Goal: Task Accomplishment & Management: Complete application form

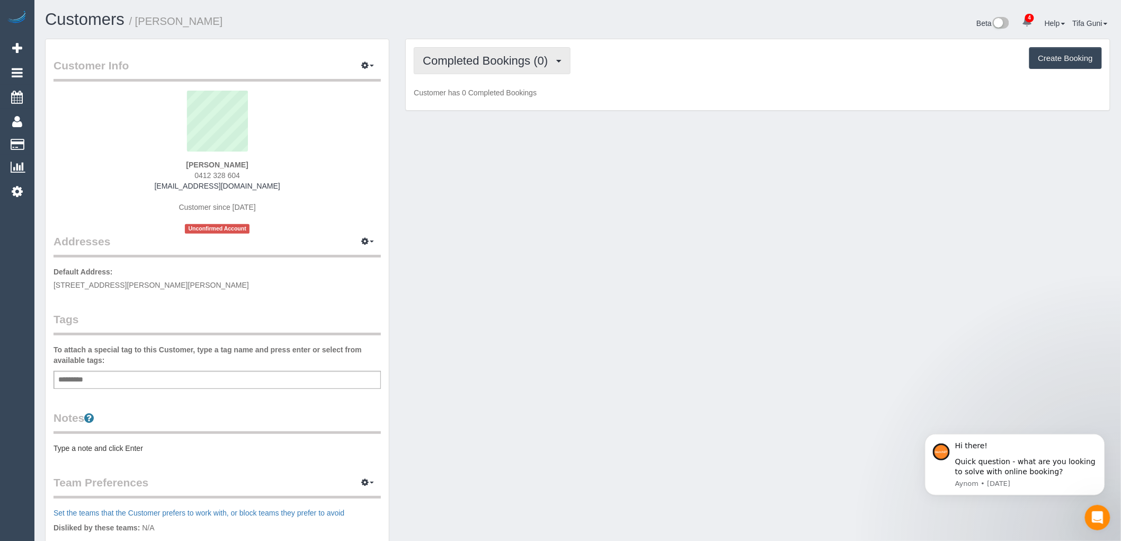
click at [553, 62] on span "Completed Bookings (0)" at bounding box center [488, 60] width 130 height 13
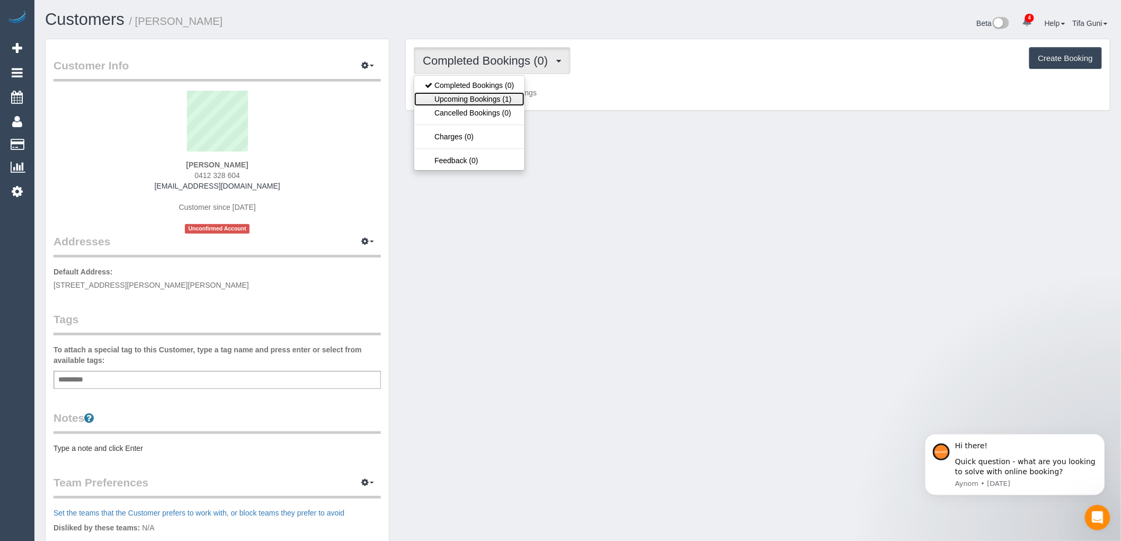
click at [489, 102] on link "Upcoming Bookings (1)" at bounding box center [469, 99] width 110 height 14
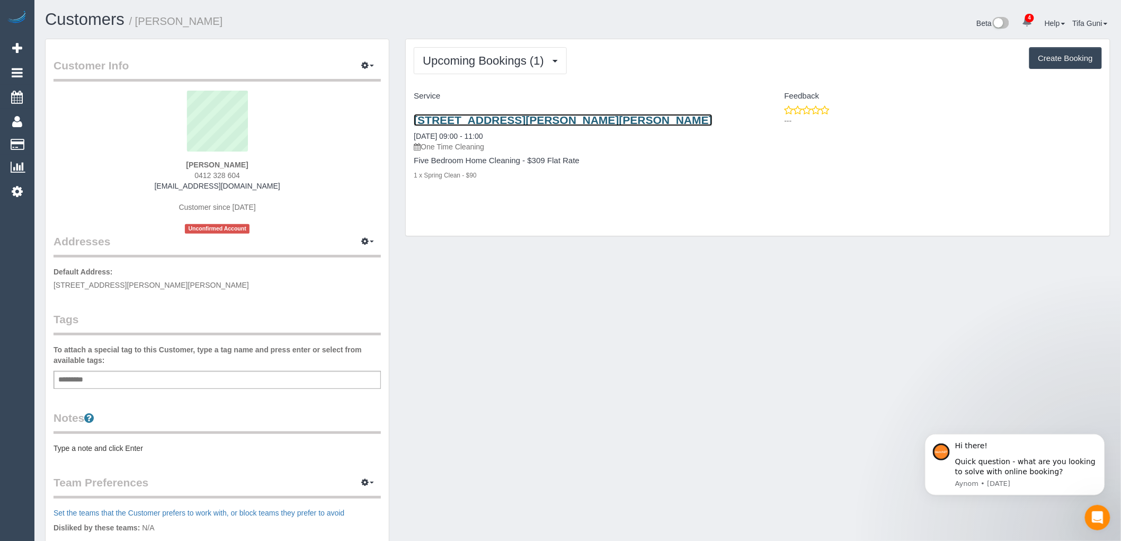
click at [516, 119] on link "61 Buchanan Boulevard, Armstrong Creek, VIC 3217" at bounding box center [563, 120] width 299 height 12
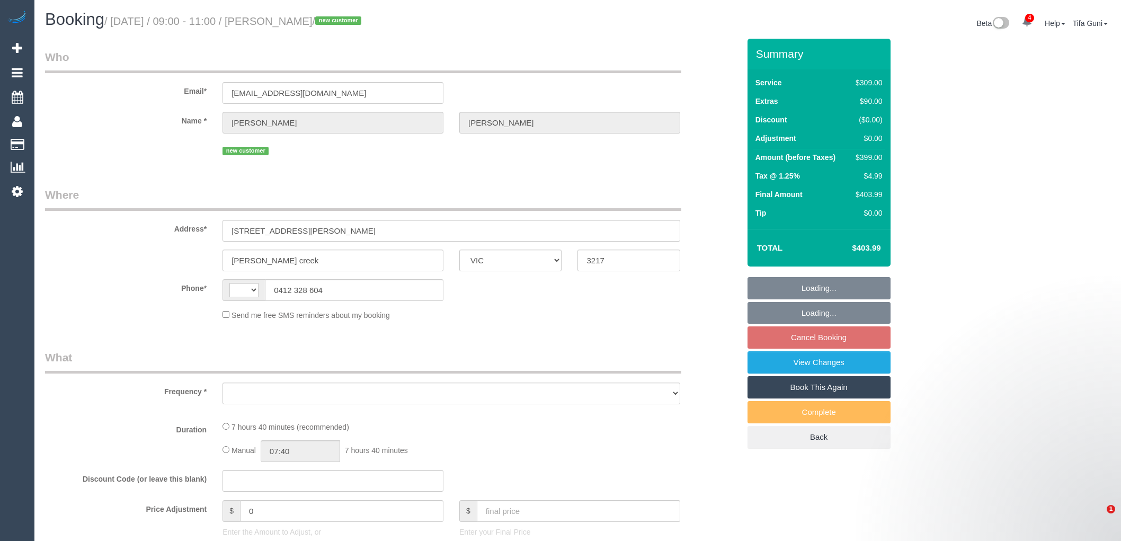
select select "VIC"
select select "string:AU"
select select "string:stripe-pm_1RxFRV2GScqysDRVaO3HbnxL"
select select "spot3"
select select "number:28"
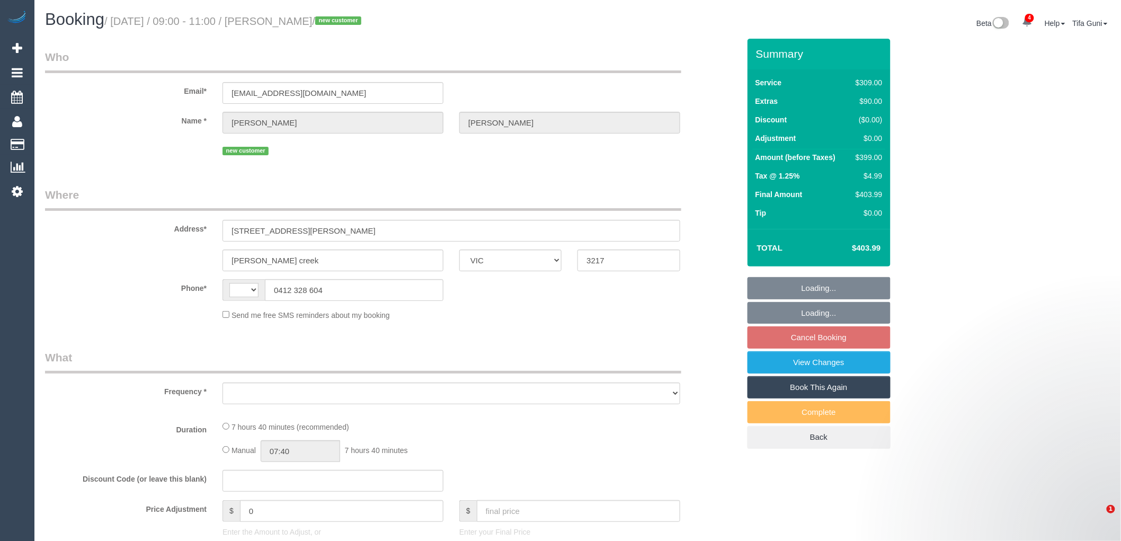
select select "number:14"
select select "number:19"
select select "number:25"
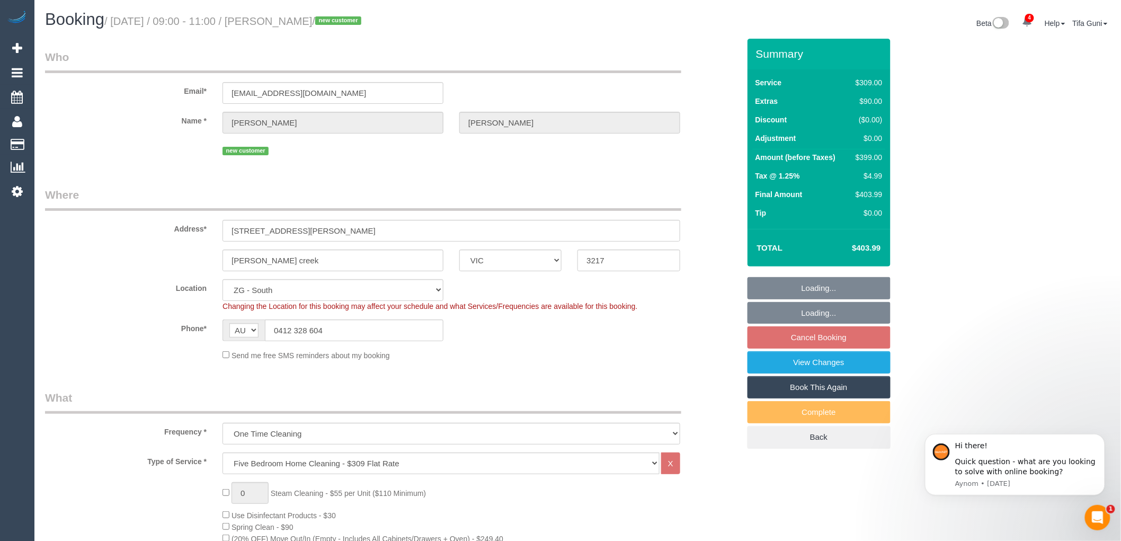
select select "object:872"
select select "spot46"
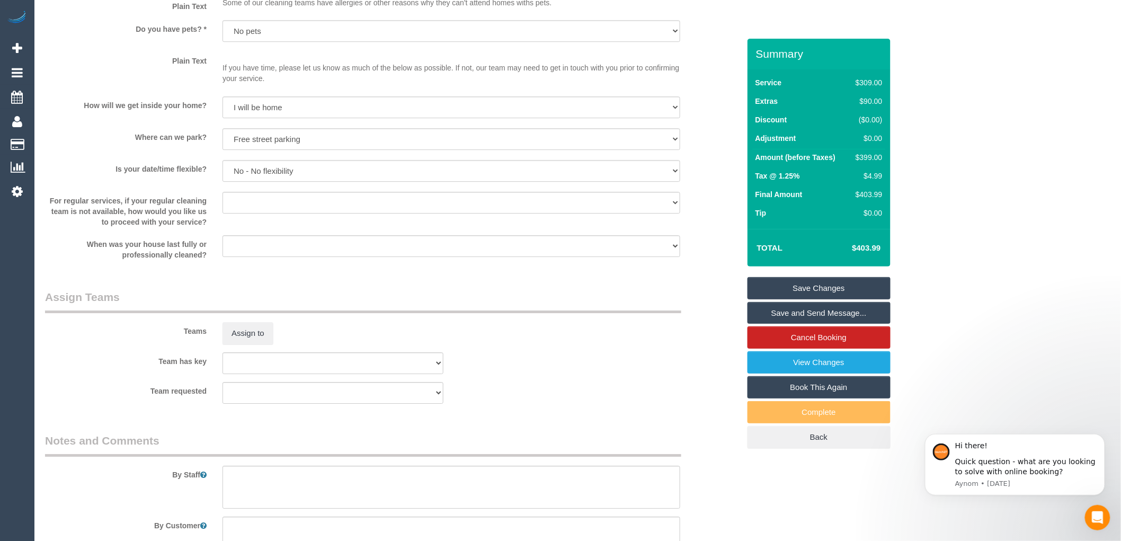
scroll to position [1498, 0]
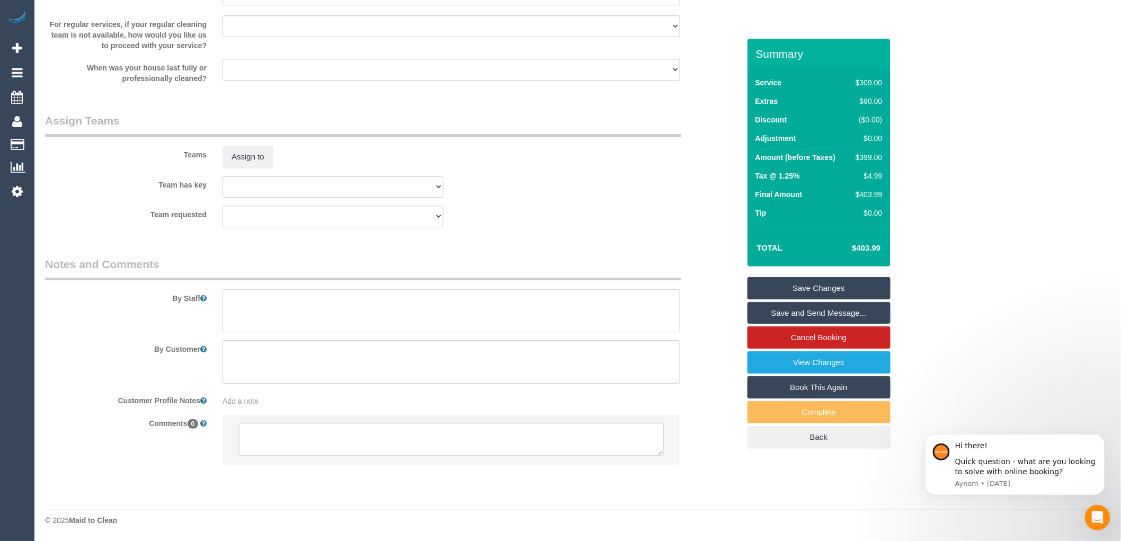
click at [230, 299] on textarea at bounding box center [451, 310] width 458 height 43
click at [252, 447] on textarea at bounding box center [451, 439] width 425 height 33
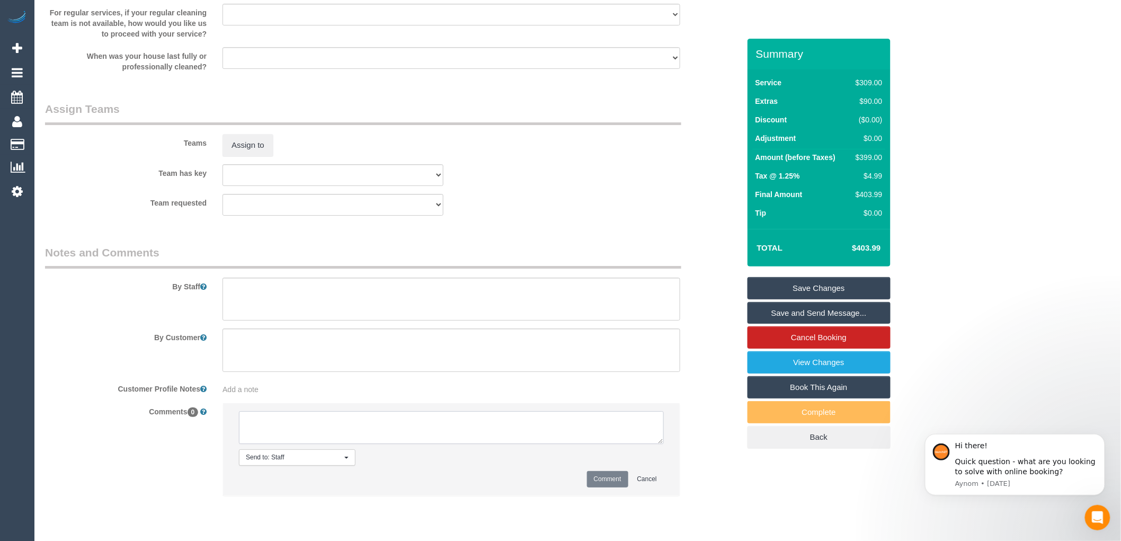
paste textarea "Flexibility dates: Flexibility times: Notes: Contact via:"
click at [310, 433] on textarea at bounding box center [451, 427] width 425 height 33
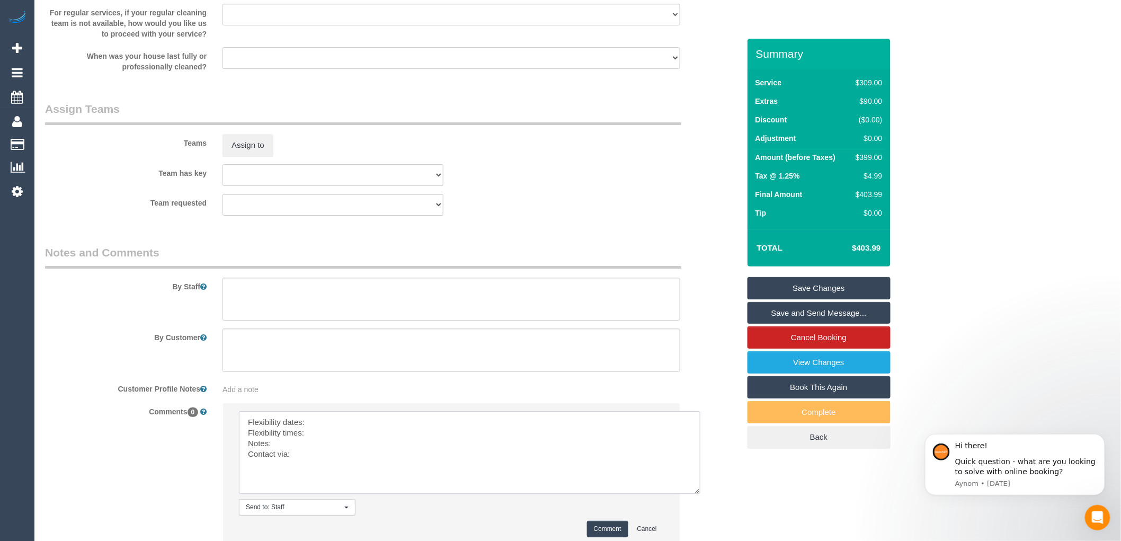
drag, startPoint x: 661, startPoint y: 452, endPoint x: 698, endPoint y: 502, distance: 62.1
click at [698, 494] on textarea at bounding box center [469, 452] width 461 height 83
click at [311, 433] on textarea at bounding box center [469, 452] width 461 height 83
click at [311, 448] on textarea at bounding box center [469, 452] width 461 height 83
click at [283, 457] on textarea at bounding box center [469, 452] width 461 height 83
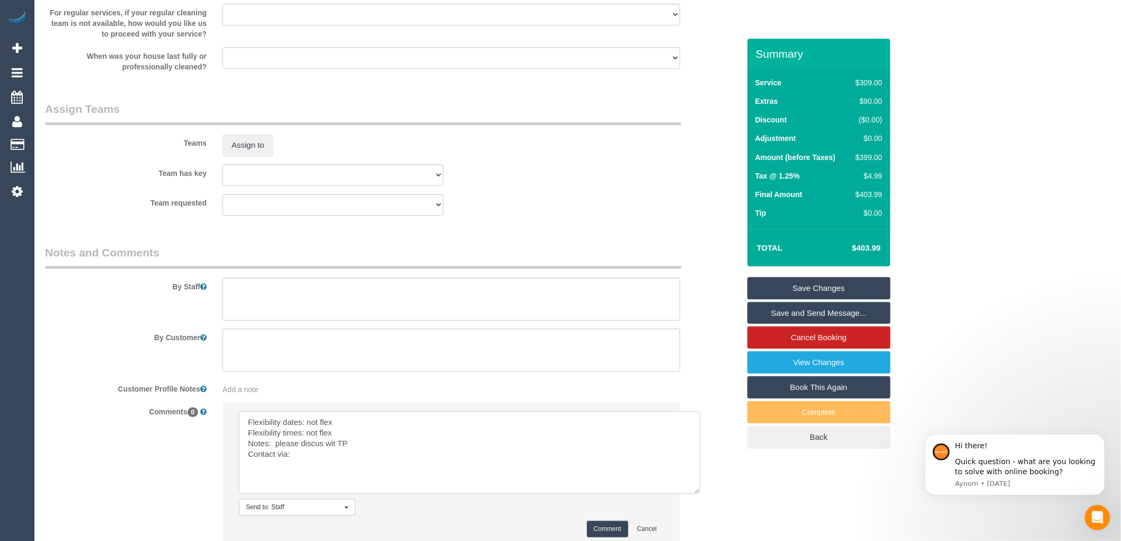
click at [332, 452] on textarea at bounding box center [469, 452] width 461 height 83
click at [334, 454] on textarea at bounding box center [469, 452] width 461 height 83
click at [360, 456] on textarea at bounding box center [469, 452] width 461 height 83
click at [305, 468] on textarea at bounding box center [469, 452] width 461 height 83
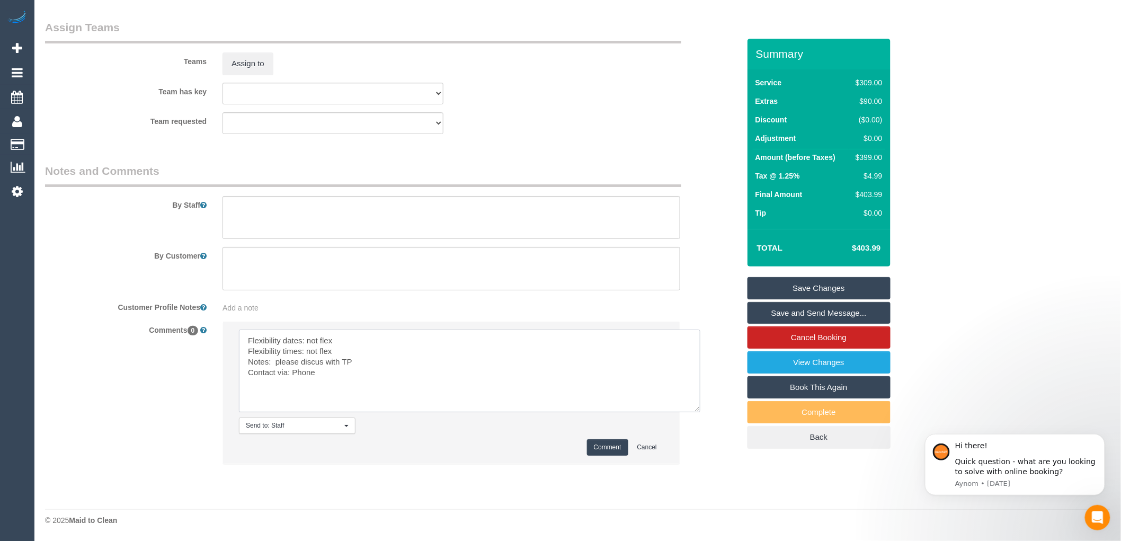
scroll to position [1591, 0]
type textarea "Flexibility dates: not flex Flexibility times: not flex Notes: please discus wi…"
click at [611, 447] on button "Comment" at bounding box center [607, 447] width 41 height 16
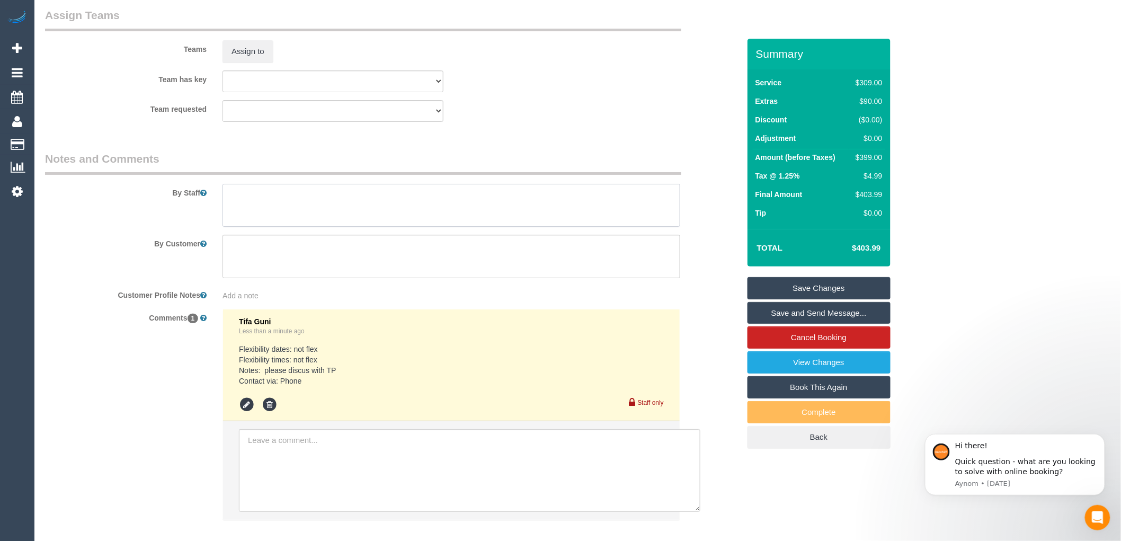
click at [235, 205] on textarea at bounding box center [451, 205] width 458 height 43
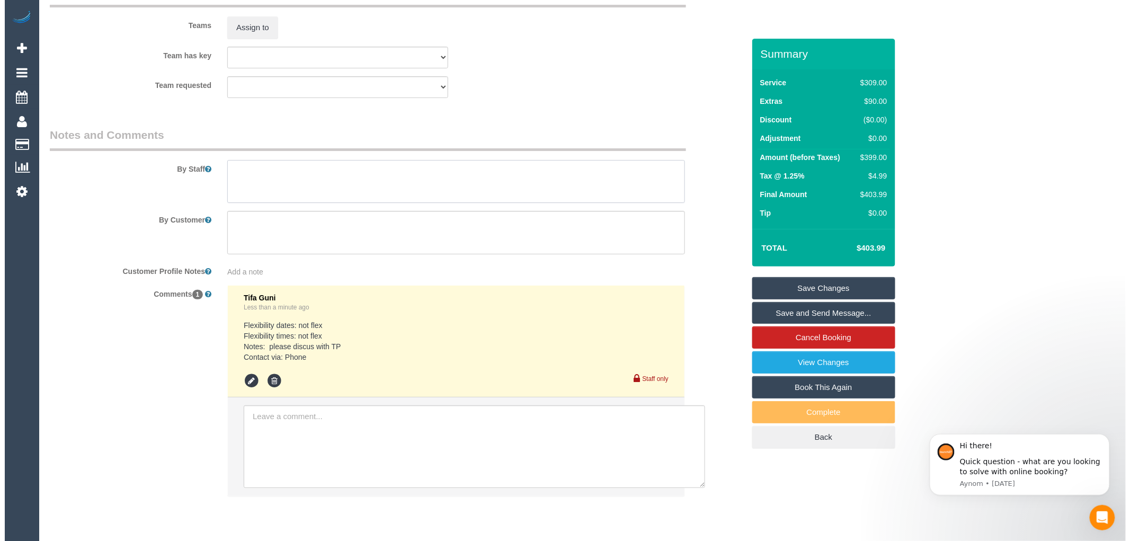
scroll to position [1659, 0]
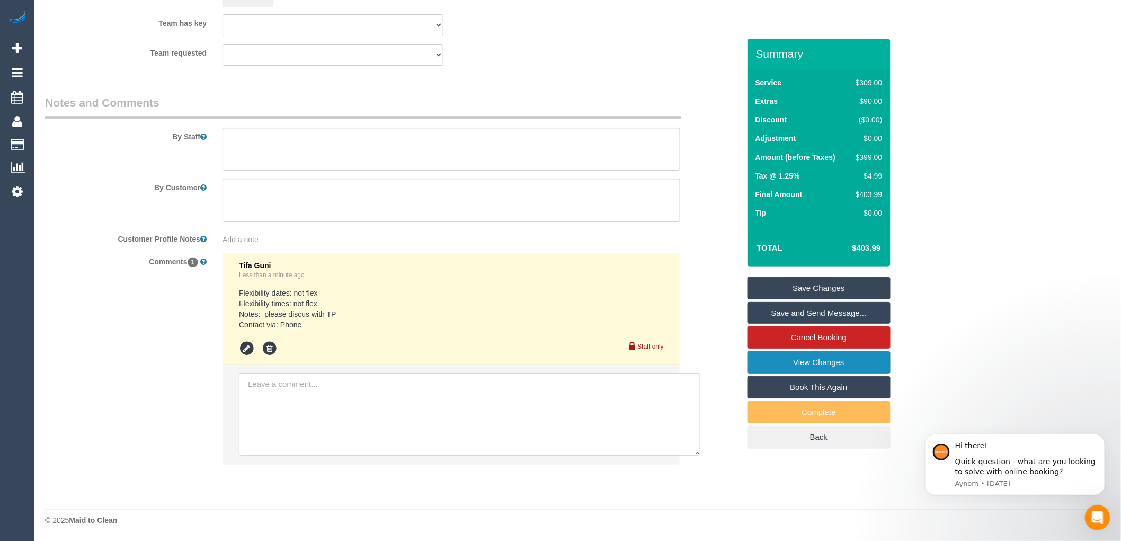
click at [819, 371] on link "View Changes" at bounding box center [818, 362] width 143 height 22
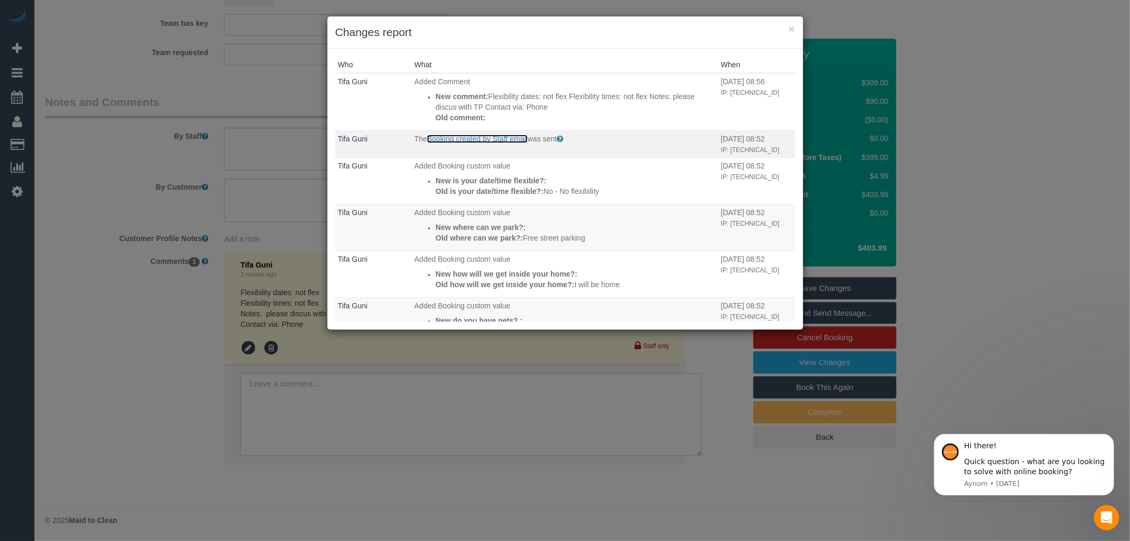
click at [469, 139] on link "Booking created by Staff email" at bounding box center [477, 139] width 101 height 8
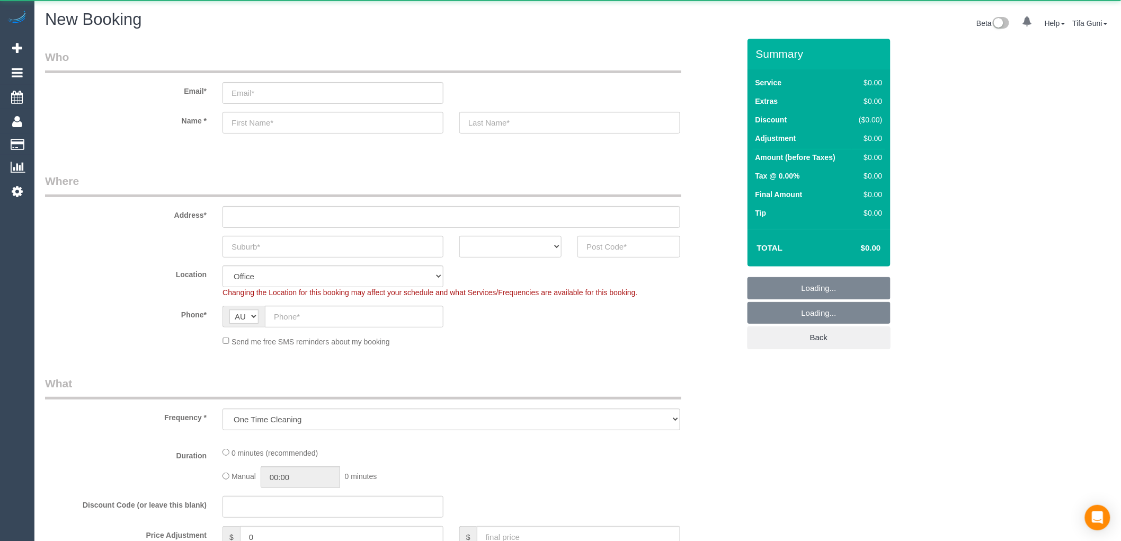
select select "object:849"
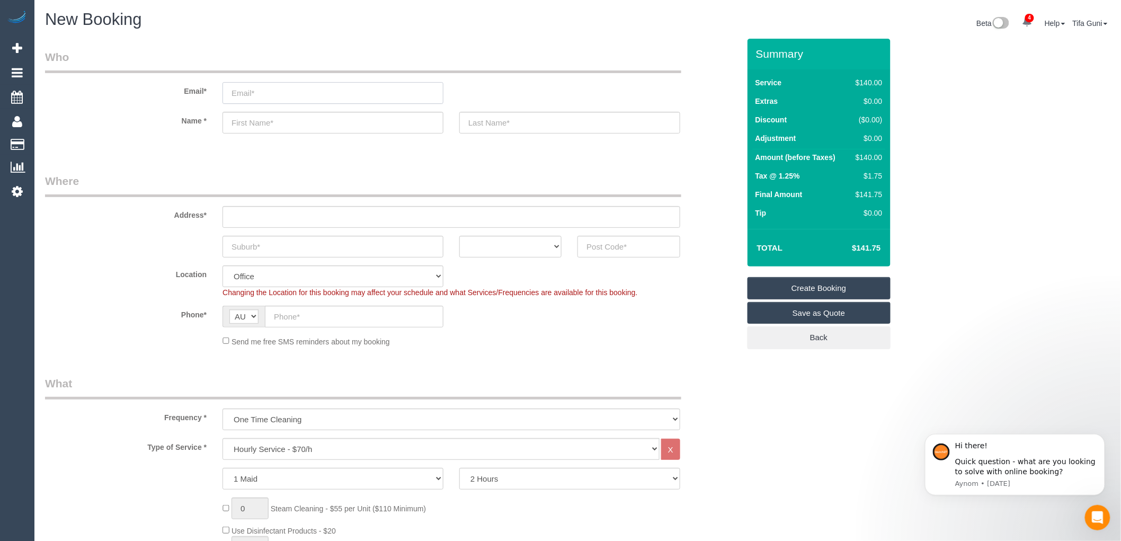
click at [246, 92] on input "email" at bounding box center [332, 93] width 221 height 22
click at [250, 90] on input "email" at bounding box center [332, 93] width 221 height 22
click at [238, 128] on input "text" at bounding box center [332, 123] width 221 height 22
type input "Ellen"
click at [278, 247] on input "text" at bounding box center [332, 247] width 221 height 22
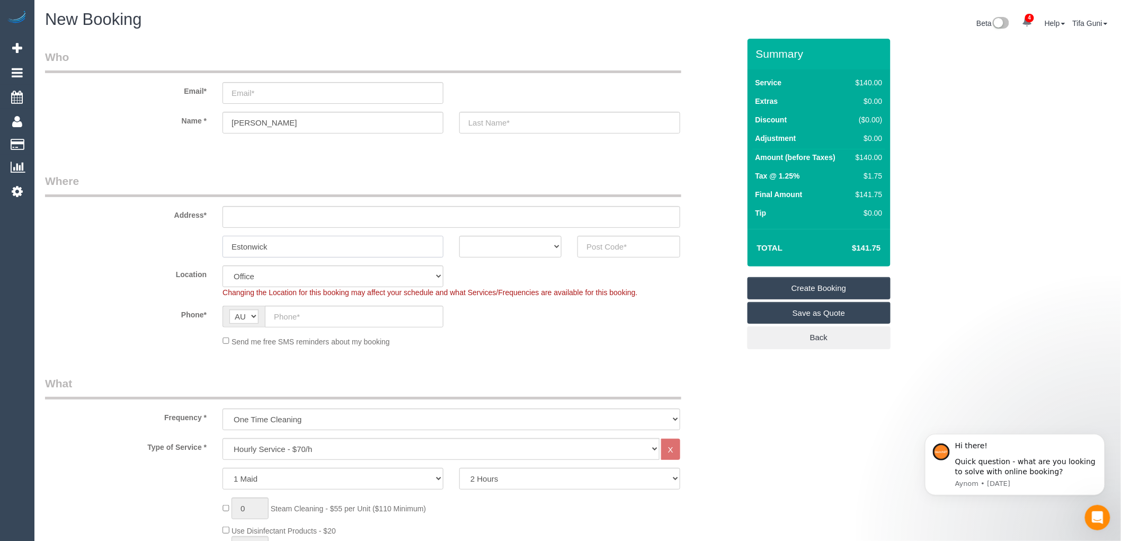
type input "Estonwick"
click at [606, 248] on input "text" at bounding box center [628, 247] width 102 height 22
click at [555, 246] on select "ACT NSW NT QLD SA TAS VIC WA" at bounding box center [510, 247] width 102 height 22
select select "VIC"
click at [459, 236] on select "ACT NSW NT QLD SA TAS VIC WA" at bounding box center [510, 247] width 102 height 22
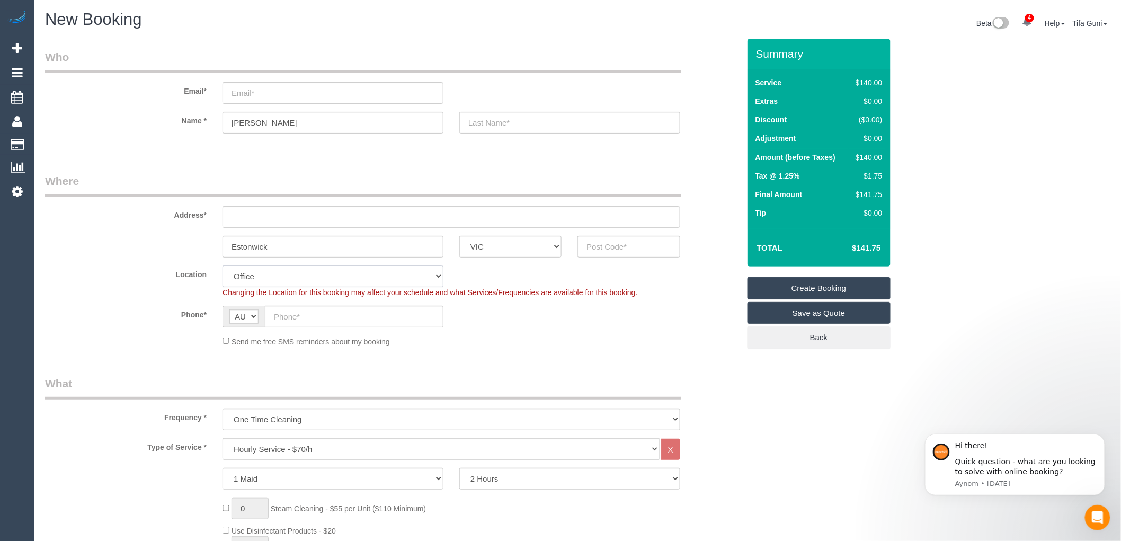
click at [301, 273] on select "Office City East (North) East (South) Inner East Inner North (East) Inner North…" at bounding box center [332, 276] width 221 height 22
click at [551, 299] on sui-booking-location "Location Office City East (North) East (South) Inner East Inner North (East) In…" at bounding box center [392, 306] width 694 height 82
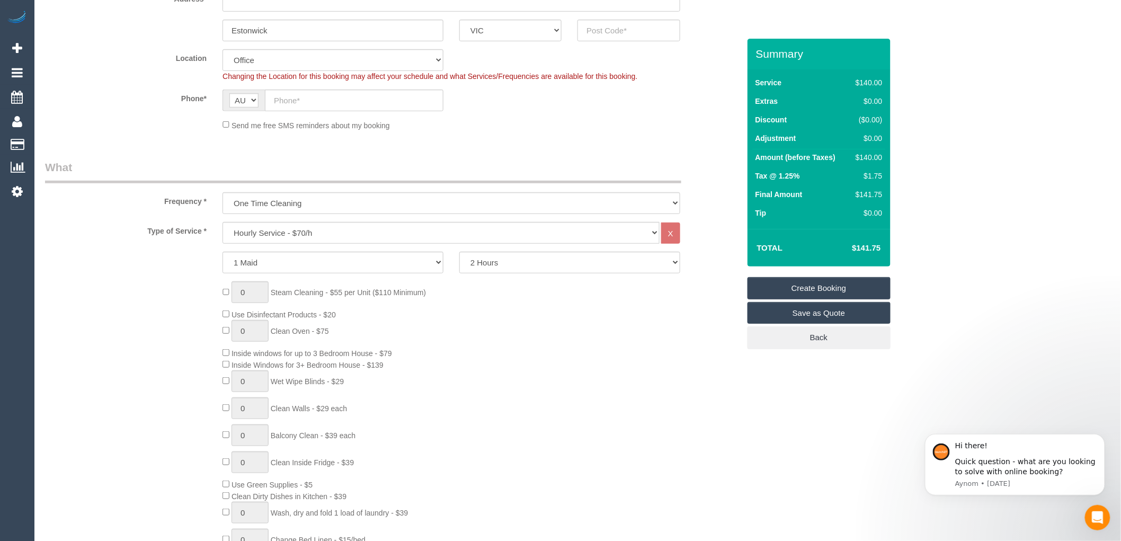
scroll to position [294, 0]
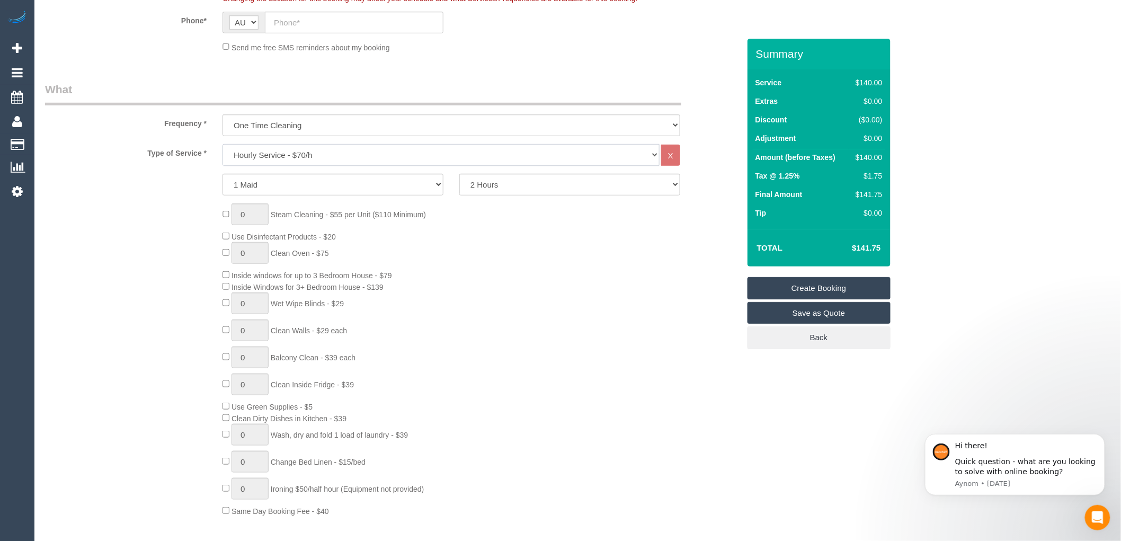
click at [330, 155] on select "Hourly Service - $70/h Hourly Service - $65/h Hourly Service - $60/h Hourly Ser…" at bounding box center [440, 155] width 437 height 22
select select "210"
click at [222, 145] on select "Hourly Service - $70/h Hourly Service - $65/h Hourly Service - $60/h Hourly Ser…" at bounding box center [440, 155] width 437 height 22
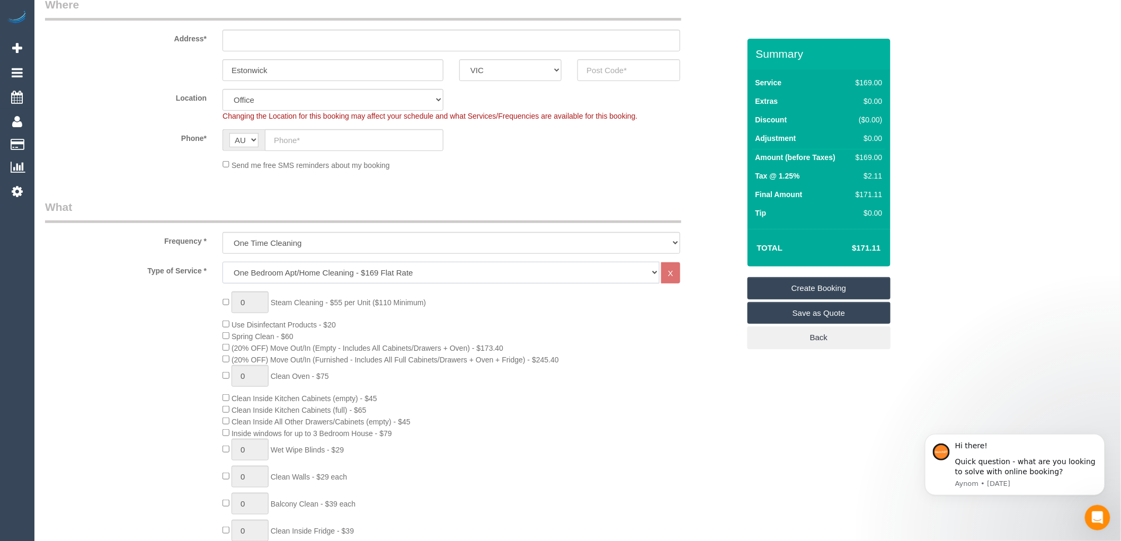
scroll to position [118, 0]
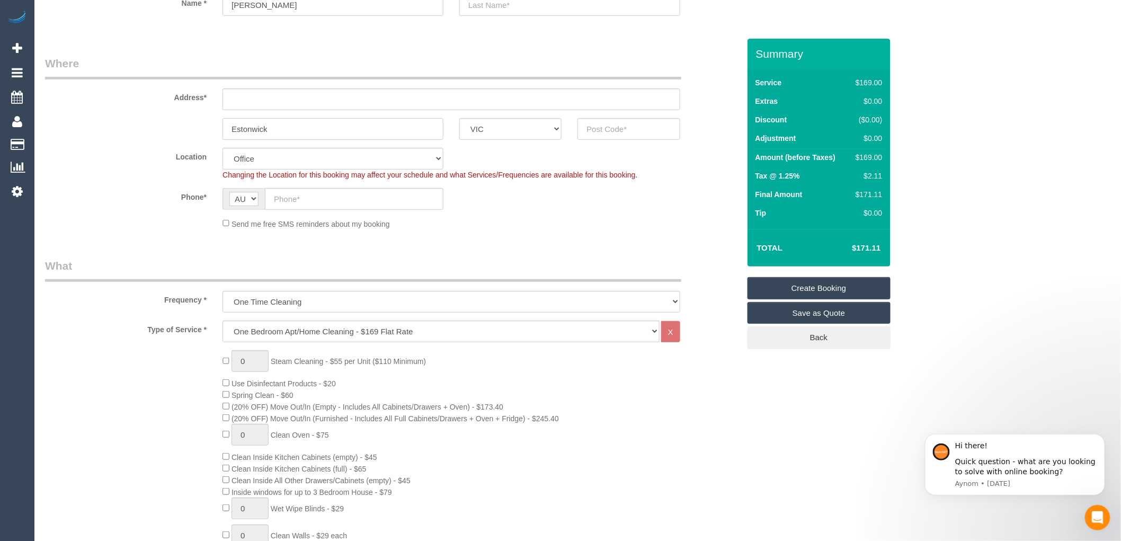
drag, startPoint x: 324, startPoint y: 126, endPoint x: 209, endPoint y: 126, distance: 114.4
click at [209, 126] on div "Estonwick ACT NSW NT QLD SA TAS VIC WA" at bounding box center [392, 129] width 710 height 22
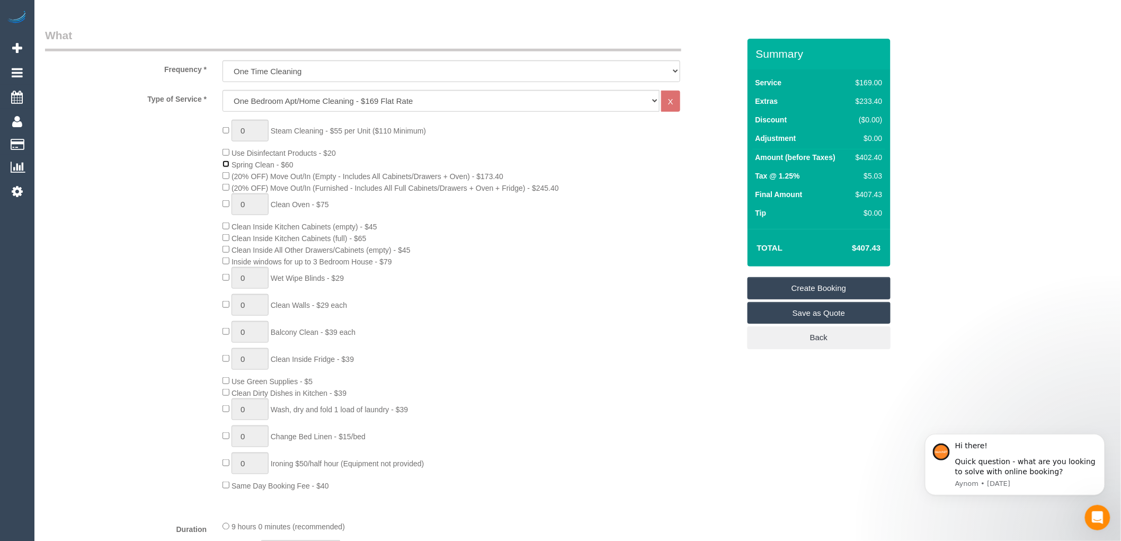
scroll to position [353, 0]
click at [225, 261] on span "Inside windows for up to 3 Bedroom House - $79" at bounding box center [306, 257] width 169 height 8
type input "1"
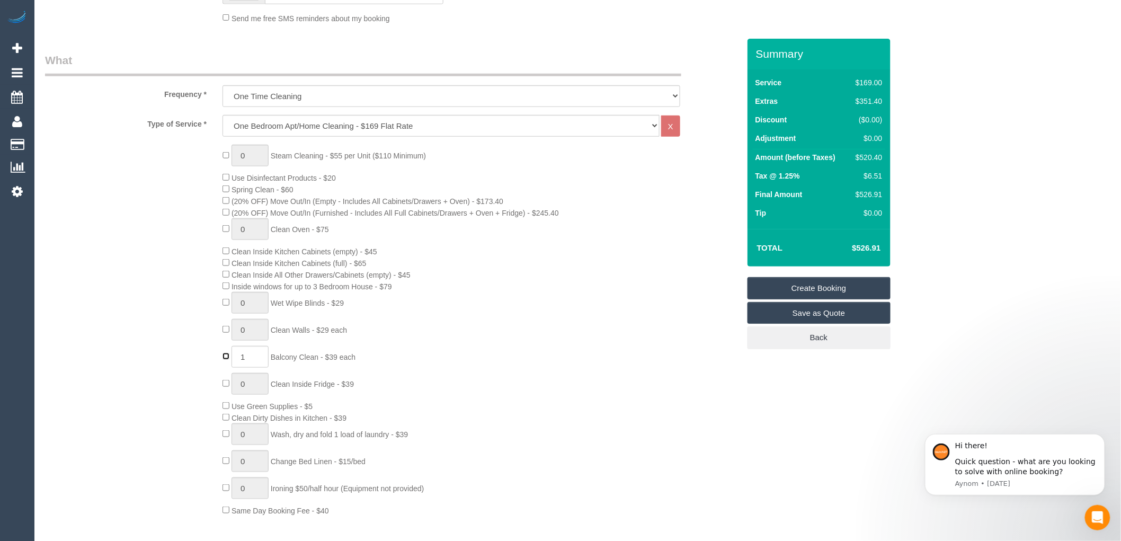
scroll to position [294, 0]
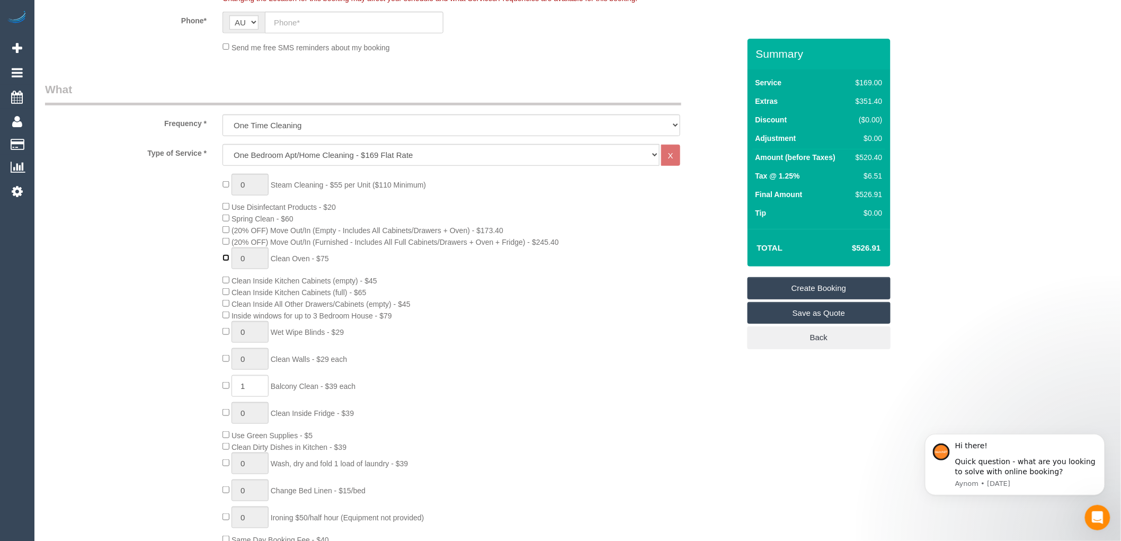
type input "1"
click at [249, 184] on input "1" at bounding box center [249, 185] width 37 height 22
type input "2"
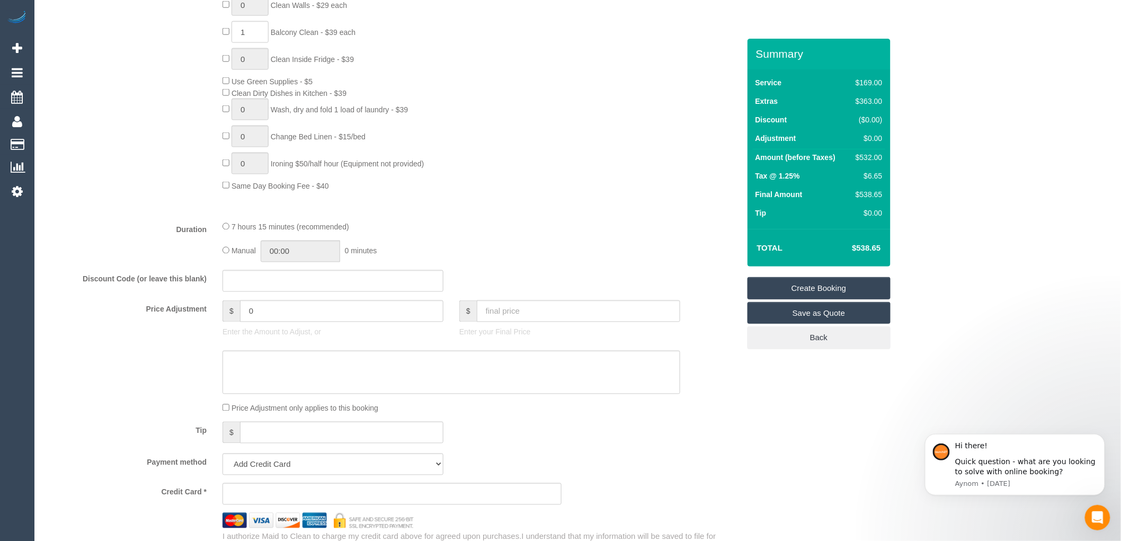
scroll to position [765, 0]
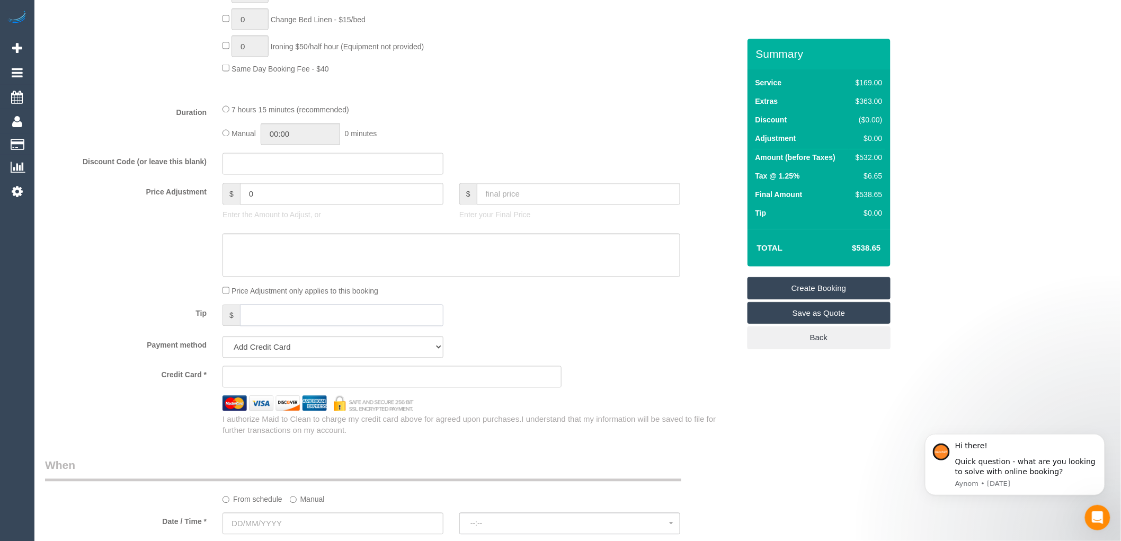
click at [290, 326] on input "text" at bounding box center [341, 316] width 203 height 22
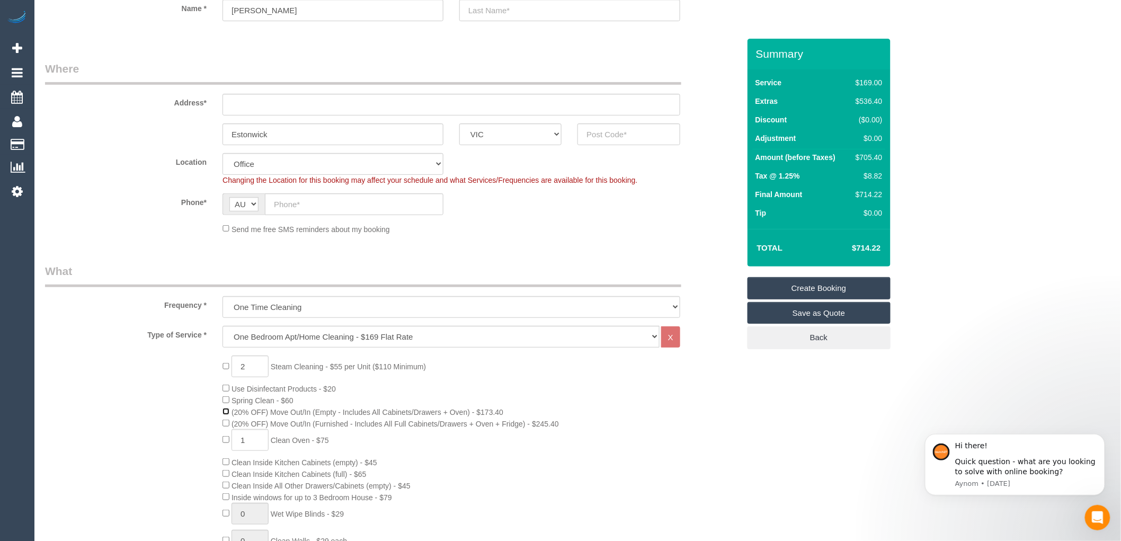
scroll to position [118, 0]
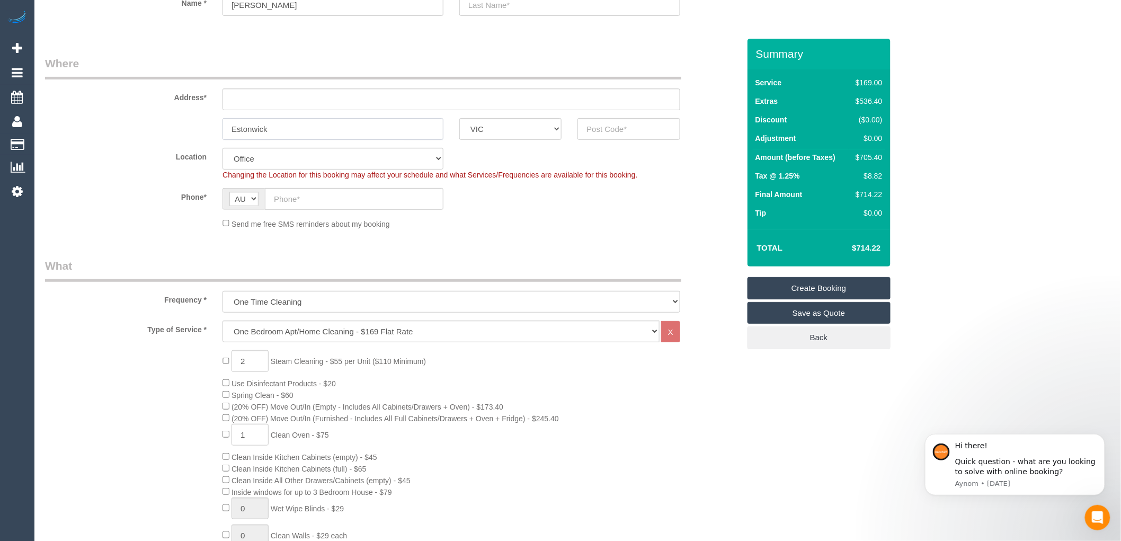
drag, startPoint x: 298, startPoint y: 126, endPoint x: 153, endPoint y: 140, distance: 146.3
click at [153, 140] on fieldset "Where Address* Estonwick ACT NSW NT QLD SA TAS VIC WA Location Office City East…" at bounding box center [392, 147] width 694 height 182
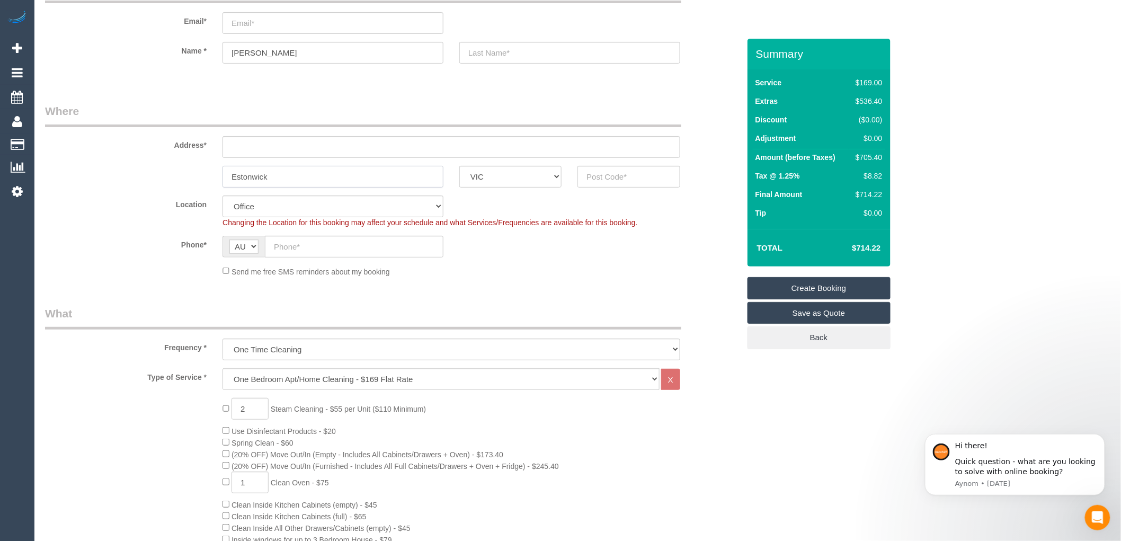
scroll to position [0, 0]
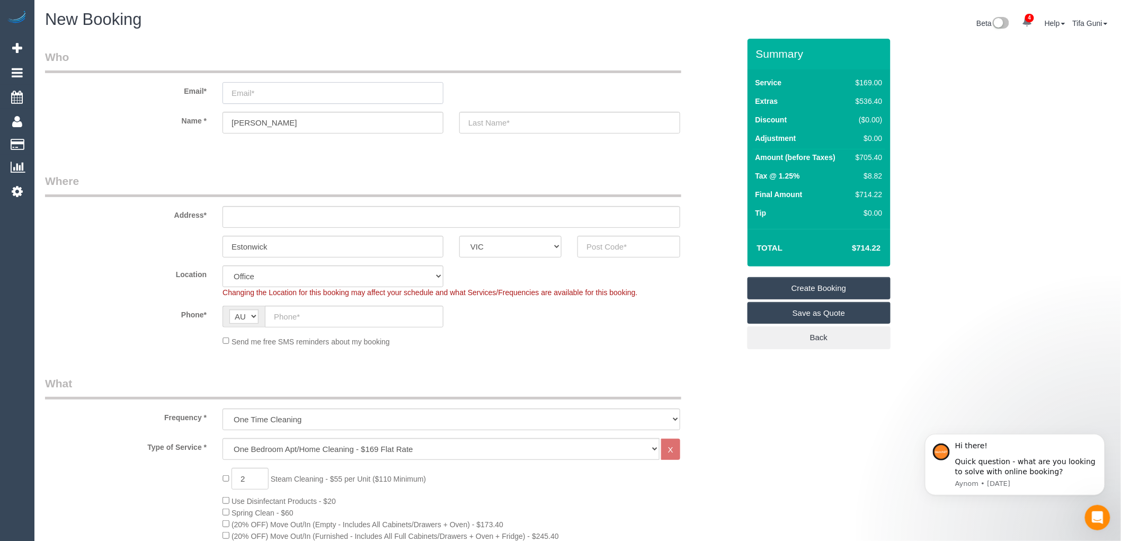
click at [255, 96] on input "email" at bounding box center [332, 93] width 221 height 22
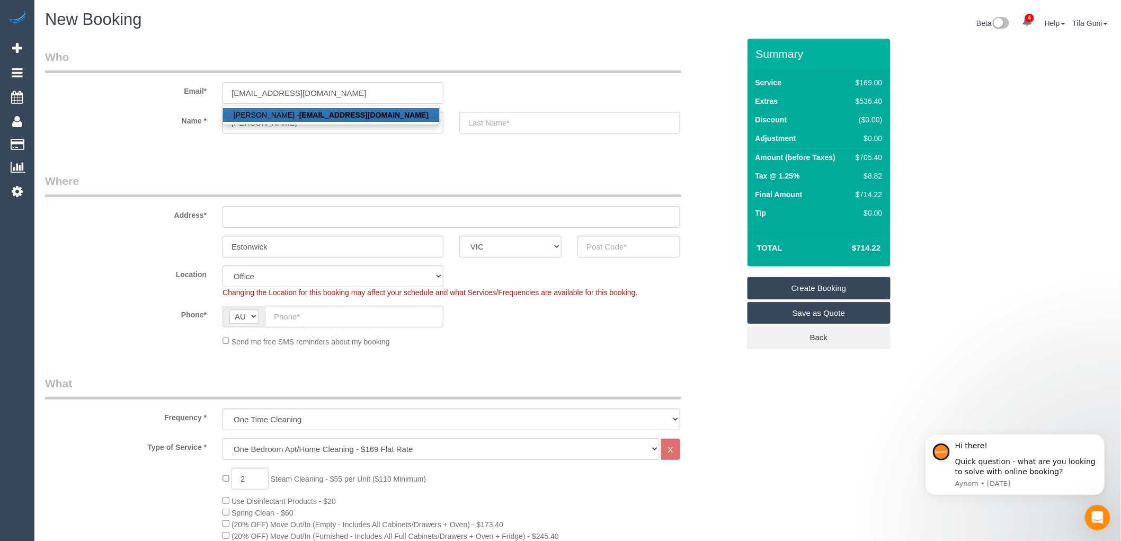
type input "ellenmfromm@gmail.com"
click at [276, 115] on link "Ellen Fromm - ellenmfromm@gmail.com" at bounding box center [331, 115] width 216 height 14
type input "Fromm"
type input "0426 681 423"
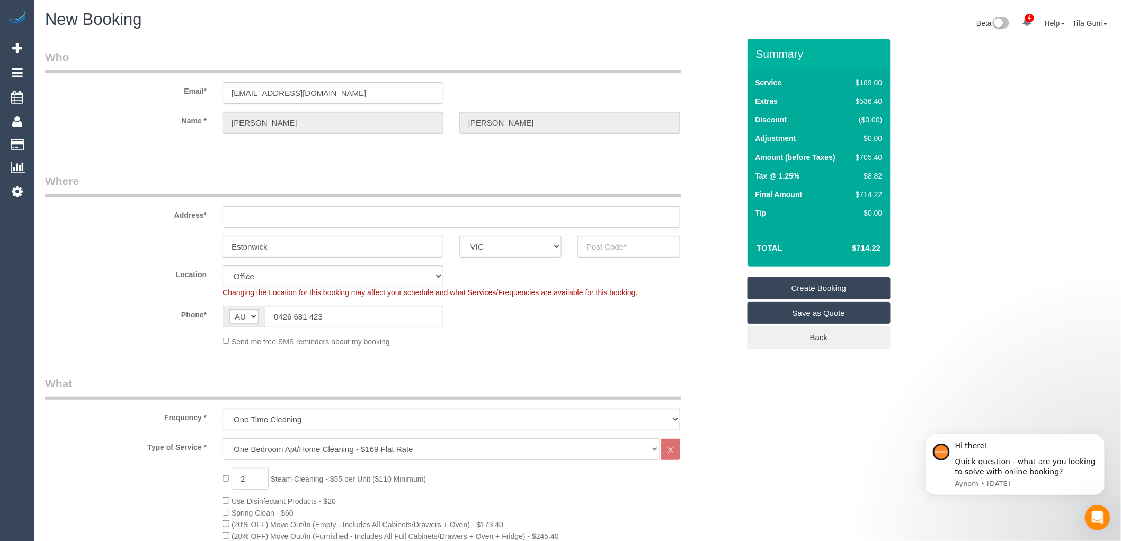
select select "string:stripe-pm_1QtIAa2GScqysDRVQCutaGRU"
type input "202/17 Gordon Street"
type input "Elsternwick"
type input "3185"
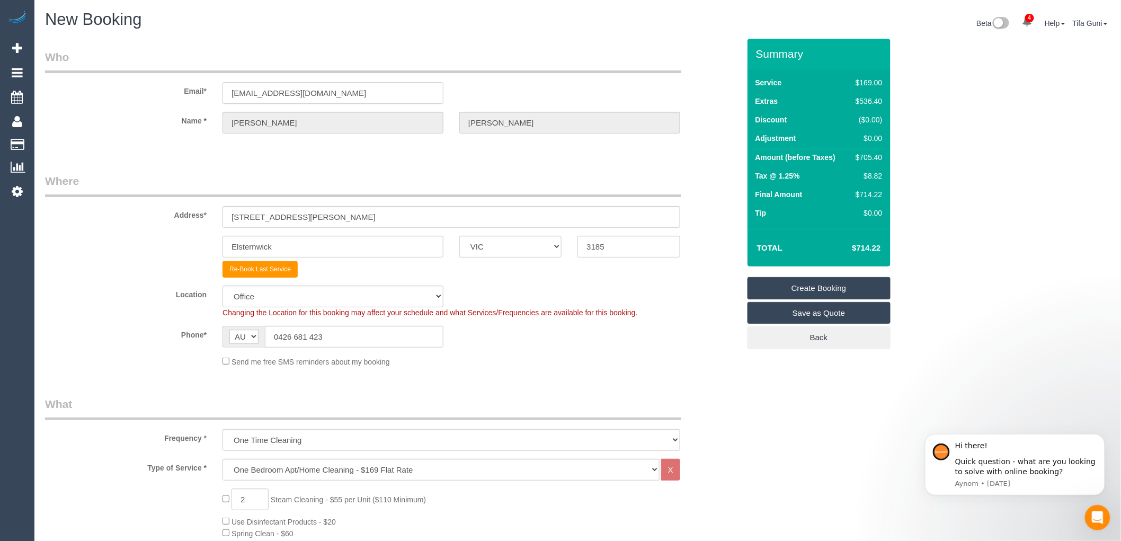
select select "55"
select select "object:2460"
drag, startPoint x: 278, startPoint y: 248, endPoint x: 202, endPoint y: 244, distance: 75.8
click at [202, 244] on div "Elsternwick ACT NSW NT QLD SA TAS VIC WA 3185" at bounding box center [392, 247] width 710 height 22
click at [293, 243] on input "Elsternwick" at bounding box center [332, 247] width 221 height 22
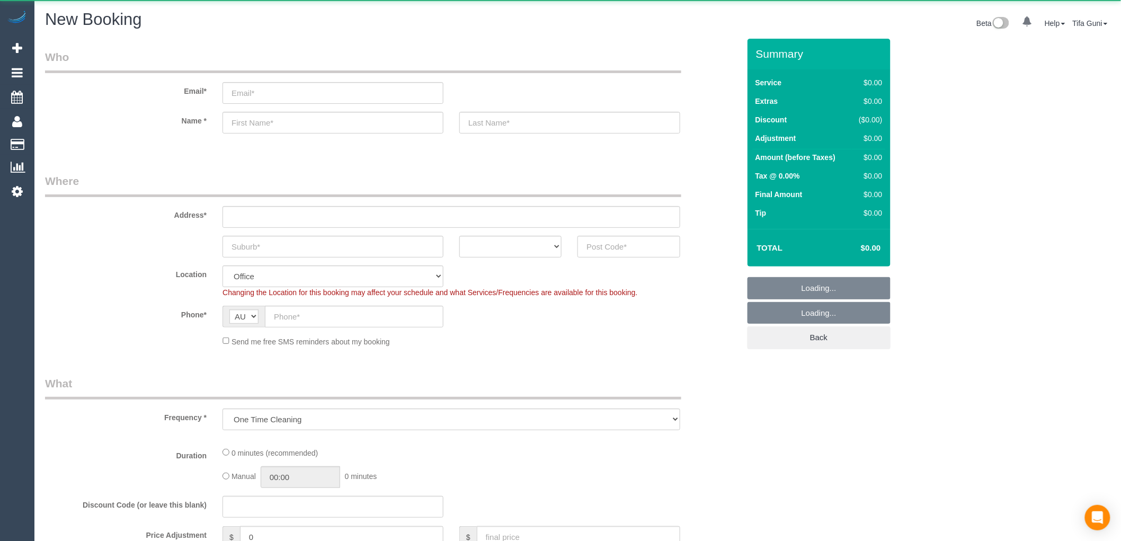
select select "object:837"
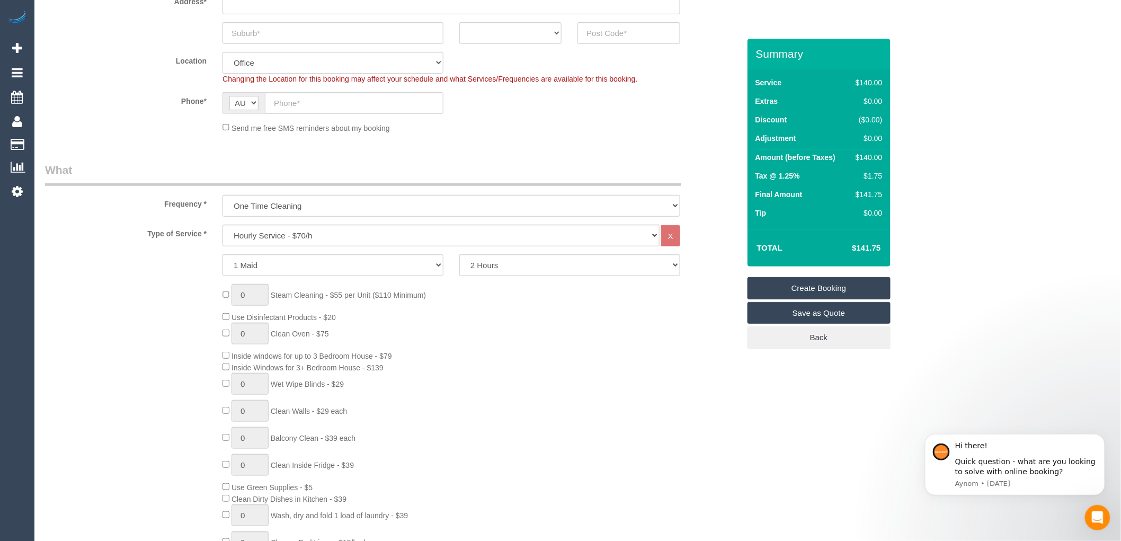
scroll to position [235, 0]
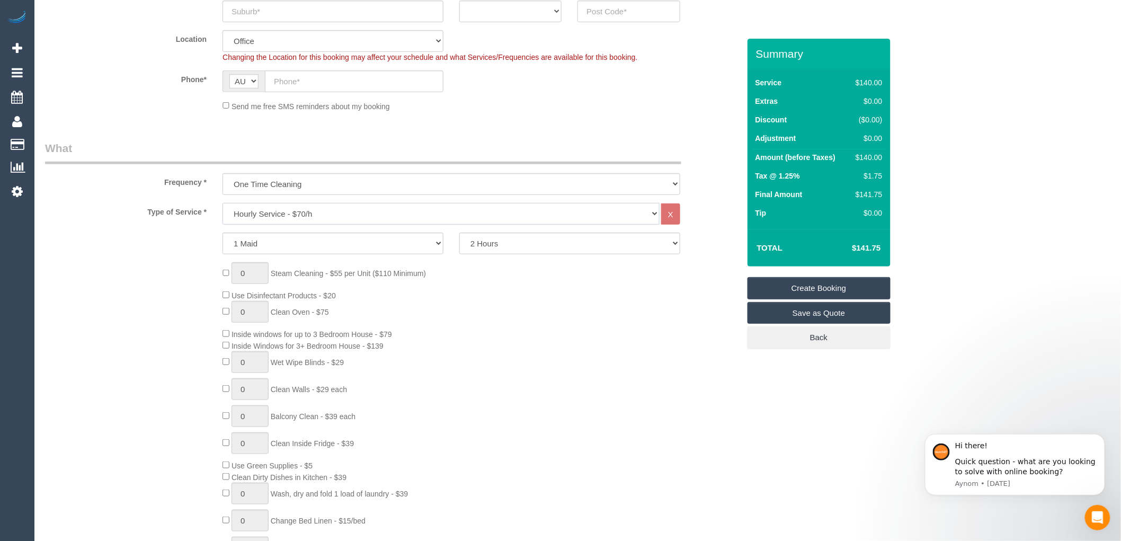
click at [310, 214] on select "Hourly Service - $70/h Hourly Service - $65/h Hourly Service - $60/h Hourly Ser…" at bounding box center [440, 214] width 437 height 22
select select "211"
click at [222, 203] on select "Hourly Service - $70/h Hourly Service - $65/h Hourly Service - $60/h Hourly Ser…" at bounding box center [440, 214] width 437 height 22
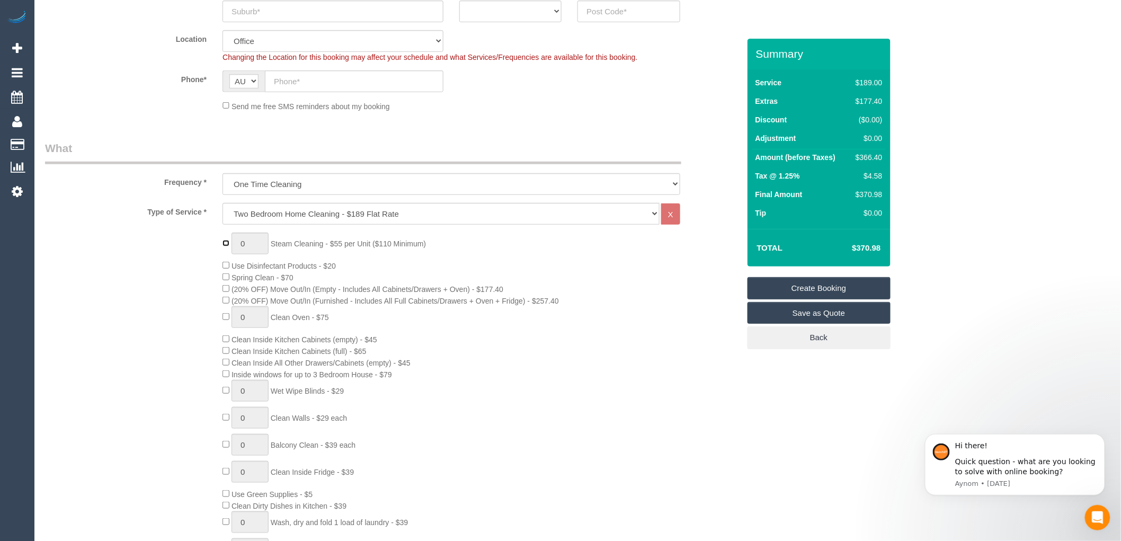
type input "1"
click at [245, 241] on input "1" at bounding box center [249, 243] width 37 height 22
drag, startPoint x: 855, startPoint y: 250, endPoint x: 883, endPoint y: 249, distance: 28.1
click at [883, 249] on td "$370.98" at bounding box center [850, 248] width 69 height 26
copy h4 "370.98"
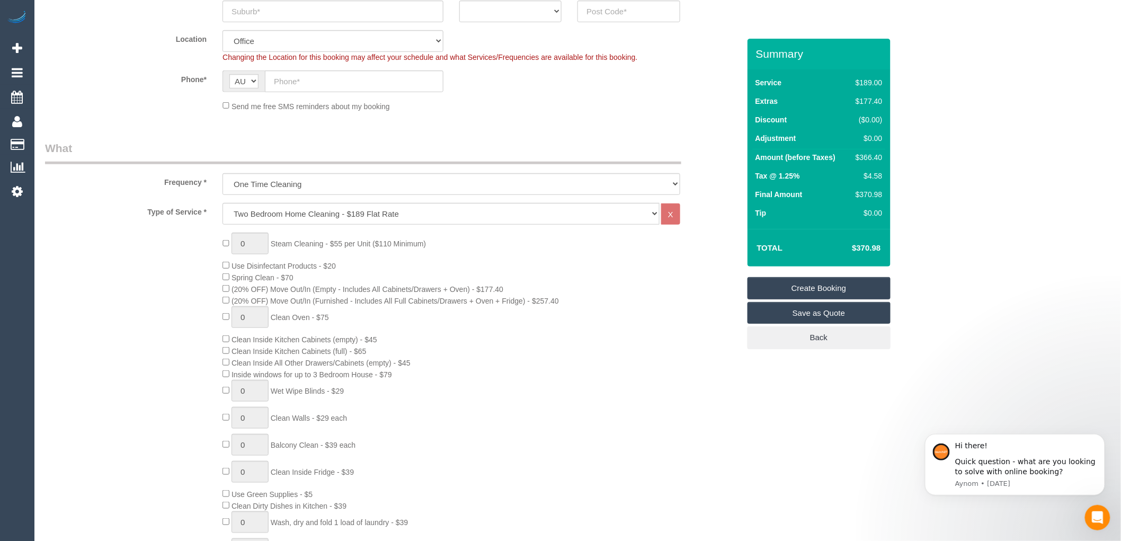
click at [883, 157] on td "$366.40" at bounding box center [866, 158] width 36 height 19
drag, startPoint x: 881, startPoint y: 157, endPoint x: 859, endPoint y: 159, distance: 21.8
click at [859, 159] on div "$366.40" at bounding box center [866, 157] width 31 height 11
click at [874, 163] on div "$366.40" at bounding box center [866, 157] width 31 height 11
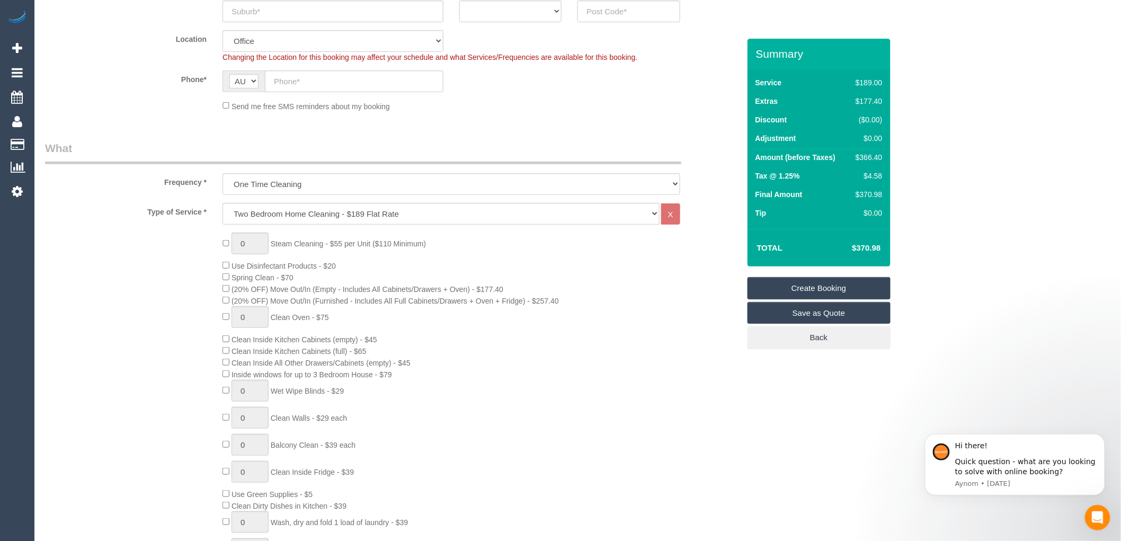
click at [878, 193] on div "$370.98" at bounding box center [866, 194] width 31 height 11
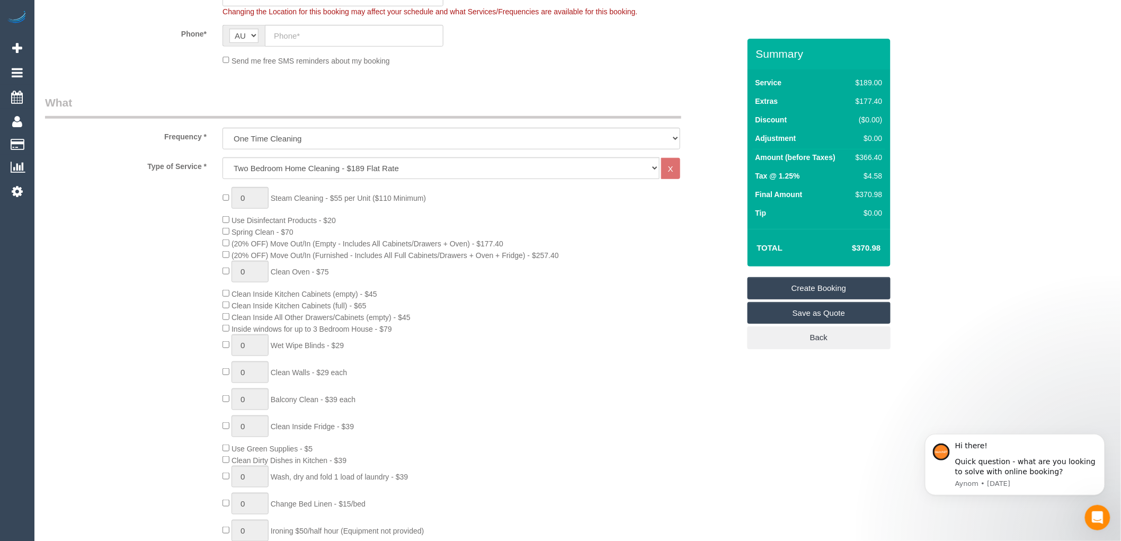
scroll to position [294, 0]
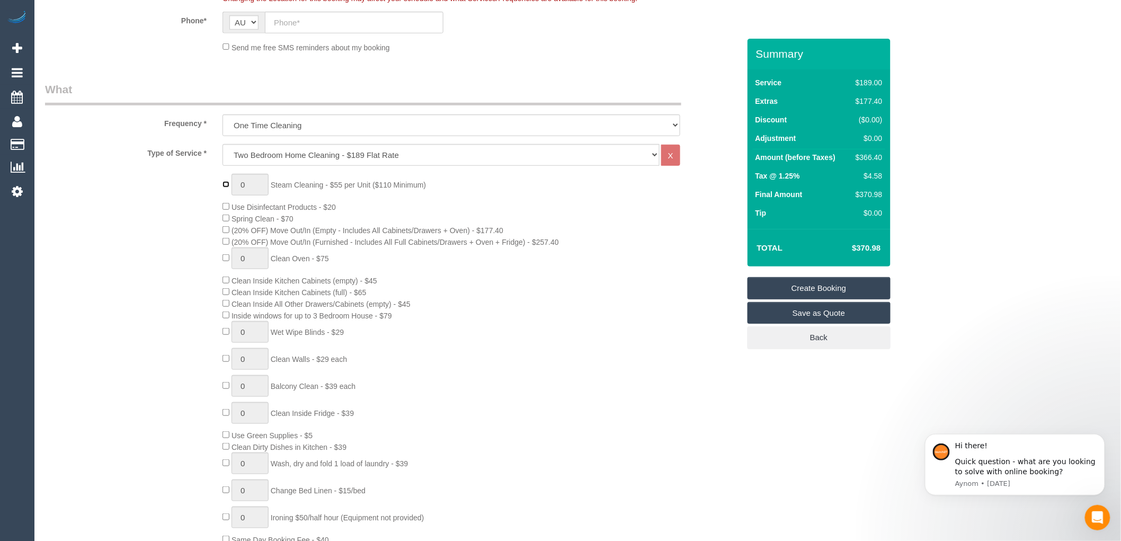
type input "1"
click at [248, 184] on input "1" at bounding box center [249, 185] width 37 height 22
type input "2"
click at [469, 210] on div "2 Steam Cleaning - $55 per Unit ($110 Minimum) Use Disinfectant Products - $20 …" at bounding box center [480, 359] width 532 height 371
drag, startPoint x: 879, startPoint y: 245, endPoint x: 856, endPoint y: 250, distance: 23.4
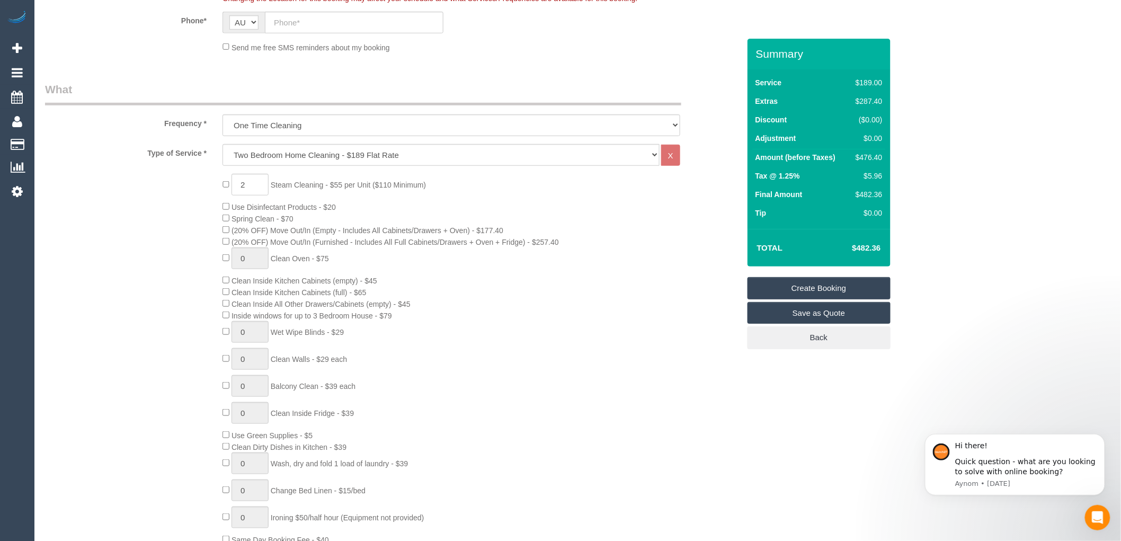
click at [856, 250] on h4 "$482.36" at bounding box center [850, 248] width 60 height 9
copy h4 "482.36"
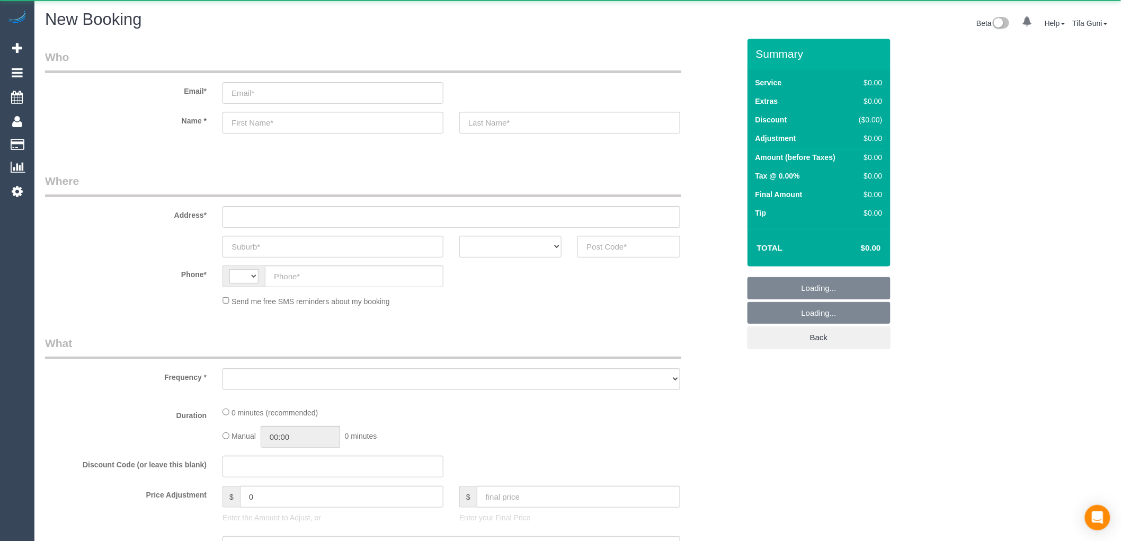
select select "string:AU"
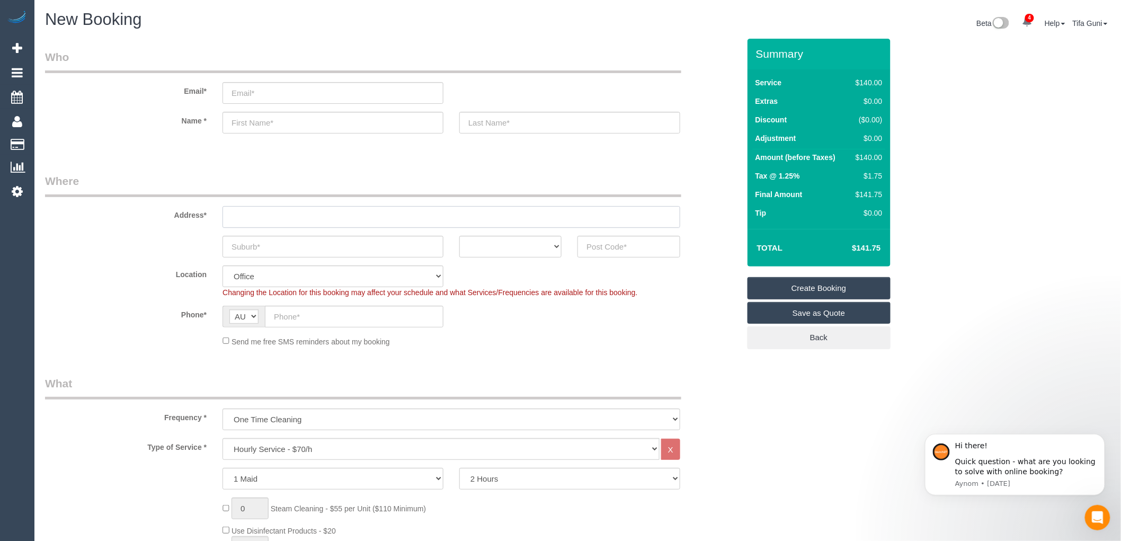
click at [244, 216] on input "text" at bounding box center [451, 217] width 458 height 22
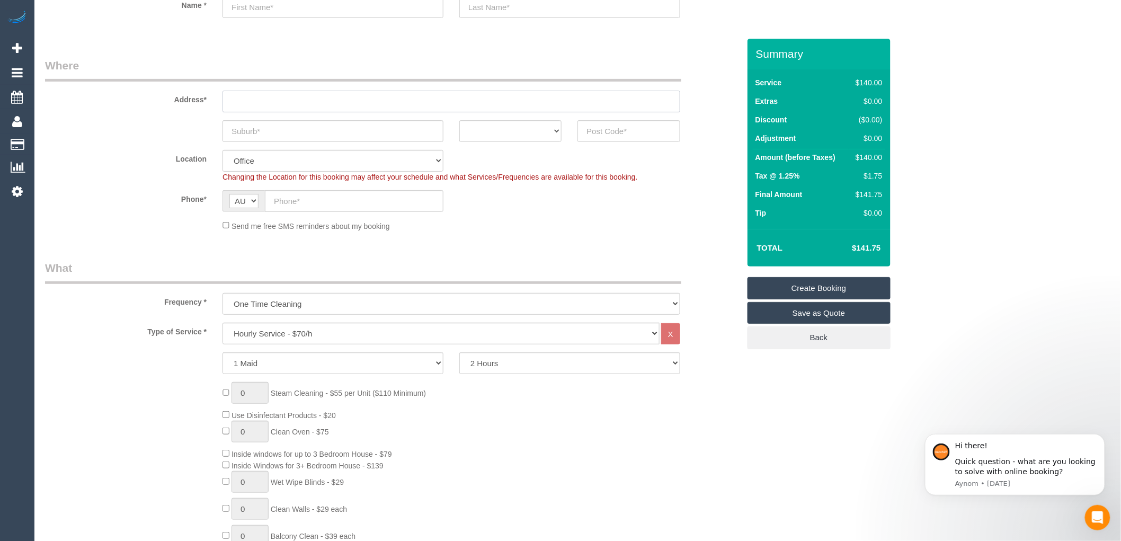
scroll to position [118, 0]
click at [304, 307] on select "One Time Cleaning Weekly - 10% Off - 10.00% (0% for the First Booking) Fortnigh…" at bounding box center [451, 302] width 458 height 22
select select "object:815"
click at [222, 291] on select "One Time Cleaning Weekly - 10% Off - 10.00% (0% for the First Booking) Fortnigh…" at bounding box center [451, 302] width 458 height 22
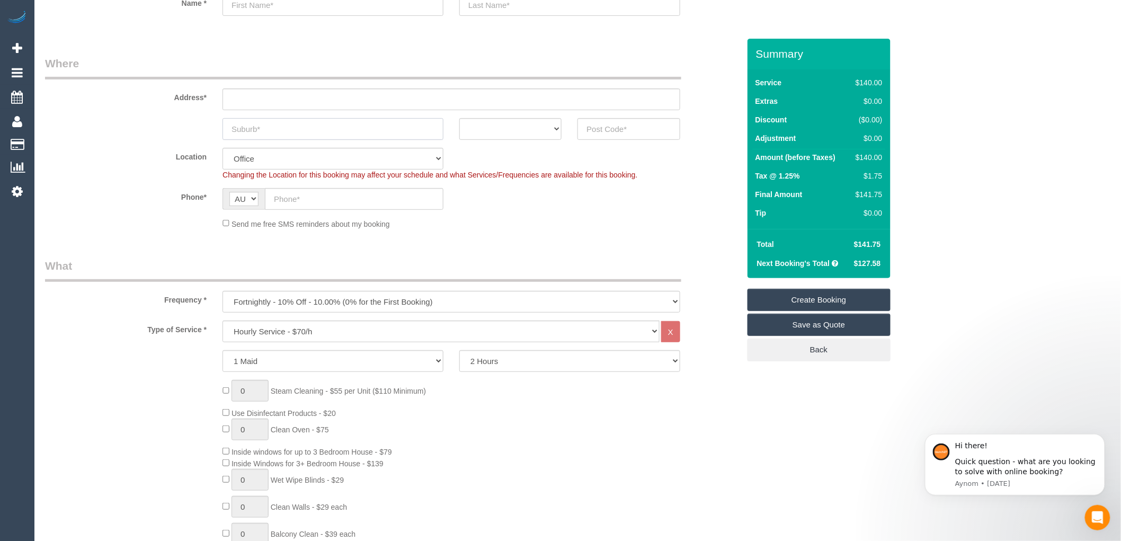
click at [281, 124] on input "text" at bounding box center [332, 129] width 221 height 22
type input "C"
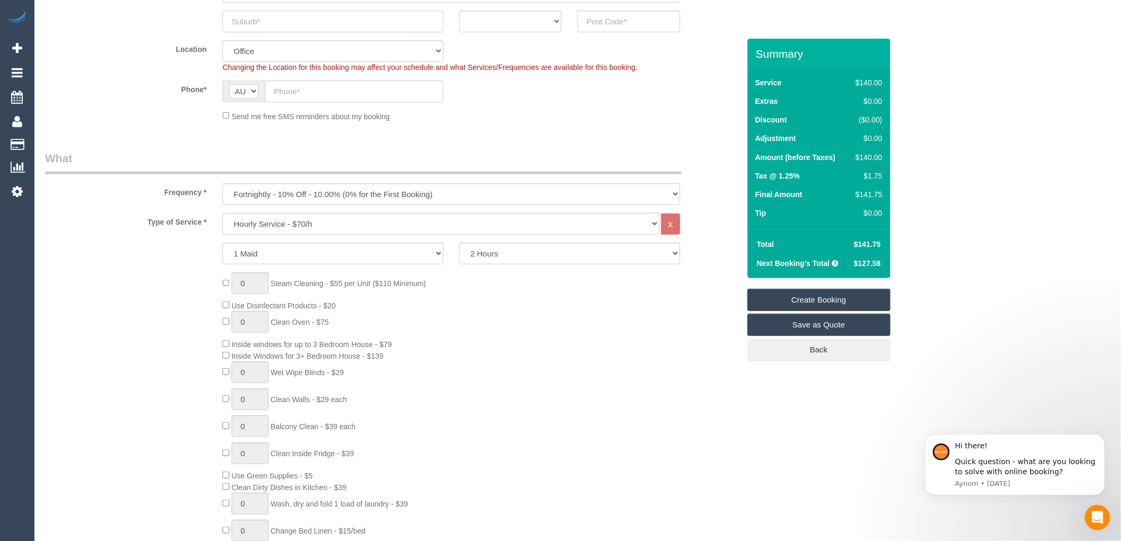
scroll to position [235, 0]
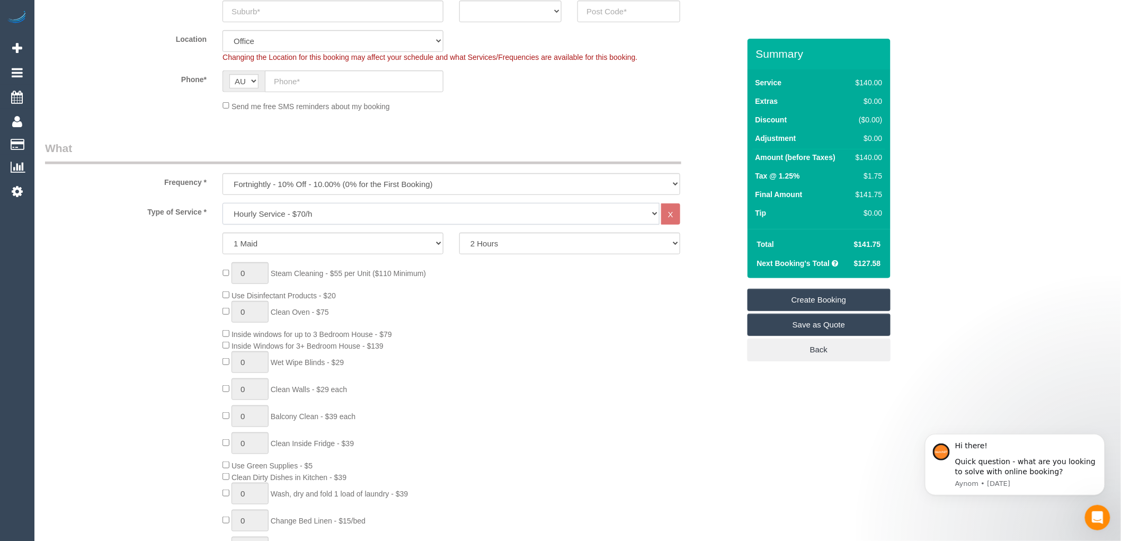
click at [319, 212] on select "Hourly Service - $70/h Hourly Service - $65/h Hourly Service - $60/h Hourly Ser…" at bounding box center [440, 214] width 437 height 22
select select "212"
click at [222, 203] on select "Hourly Service - $70/h Hourly Service - $65/h Hourly Service - $60/h Hourly Ser…" at bounding box center [440, 214] width 437 height 22
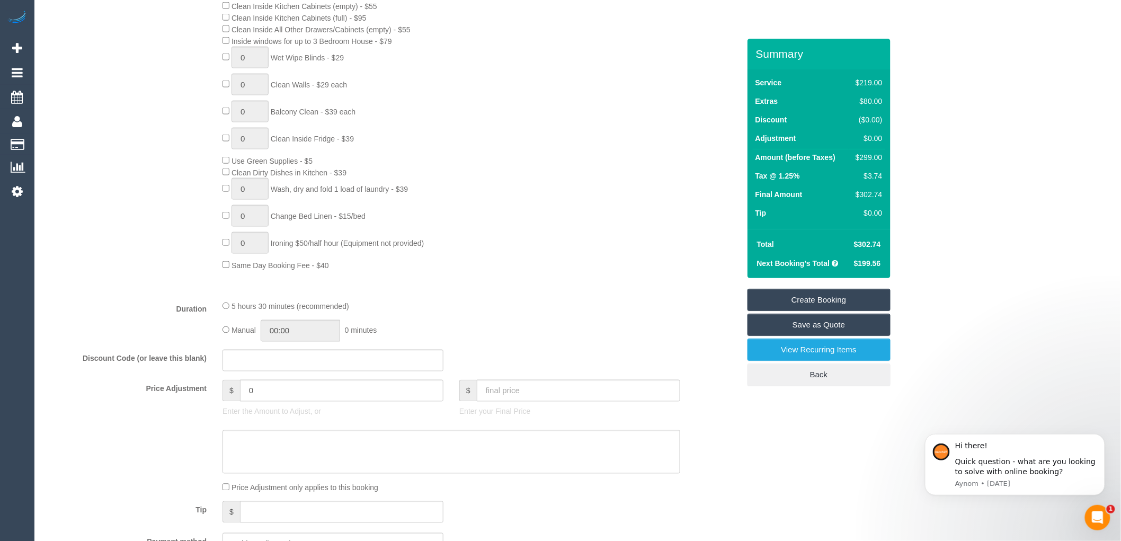
scroll to position [588, 0]
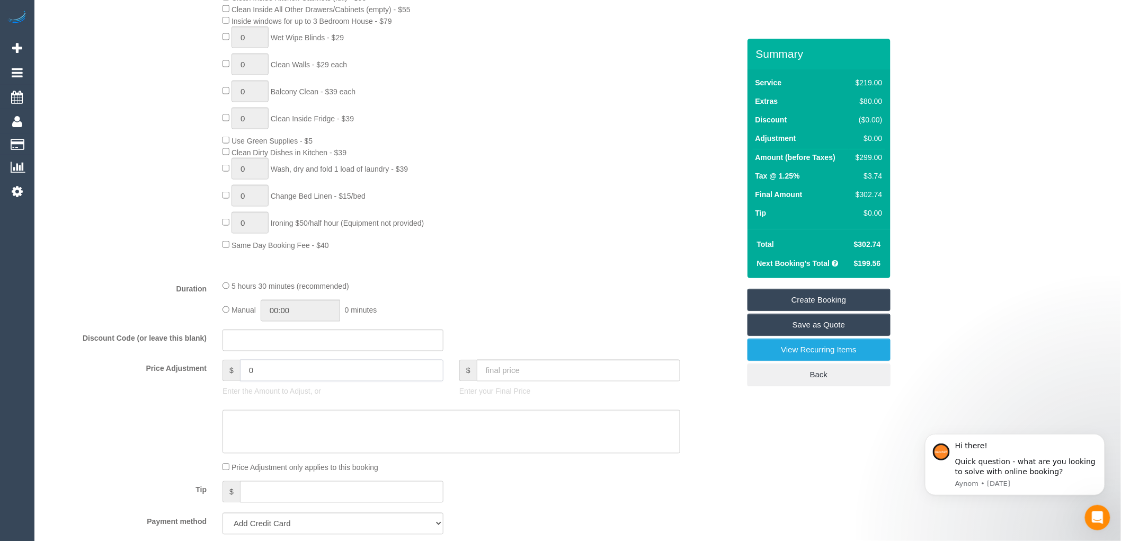
click at [262, 380] on input "0" at bounding box center [341, 371] width 203 height 22
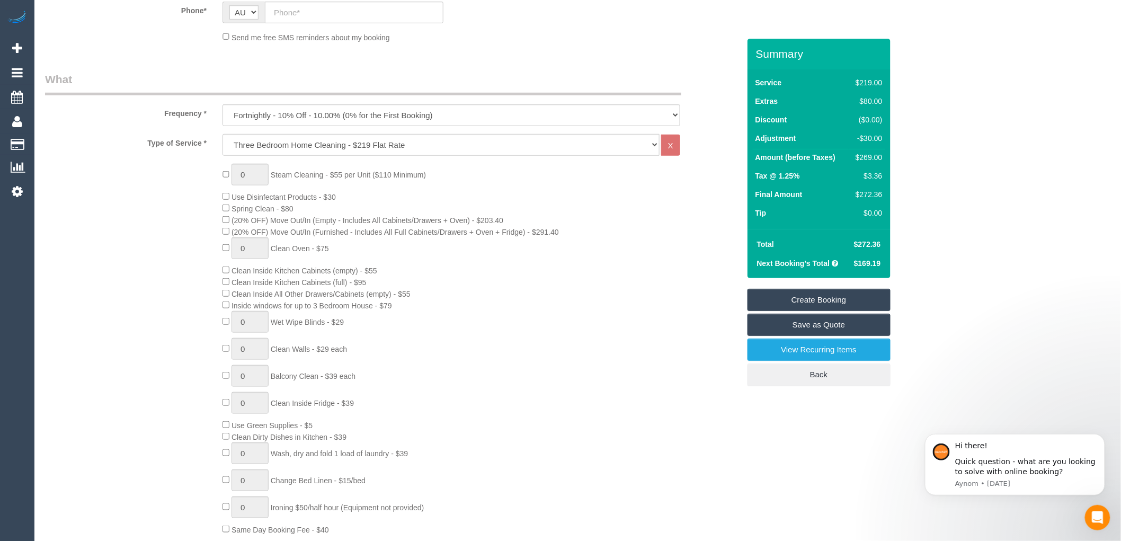
scroll to position [294, 0]
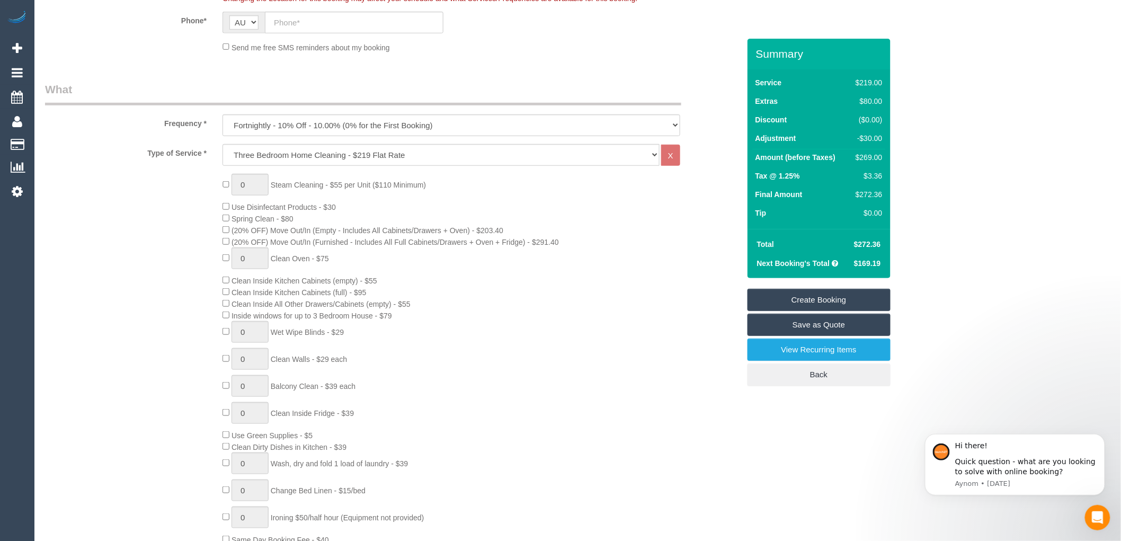
type input "-30"
click at [402, 123] on select "One Time Cleaning Weekly - 10% Off - 10.00% (0% for the First Booking) Fortnigh…" at bounding box center [451, 125] width 458 height 22
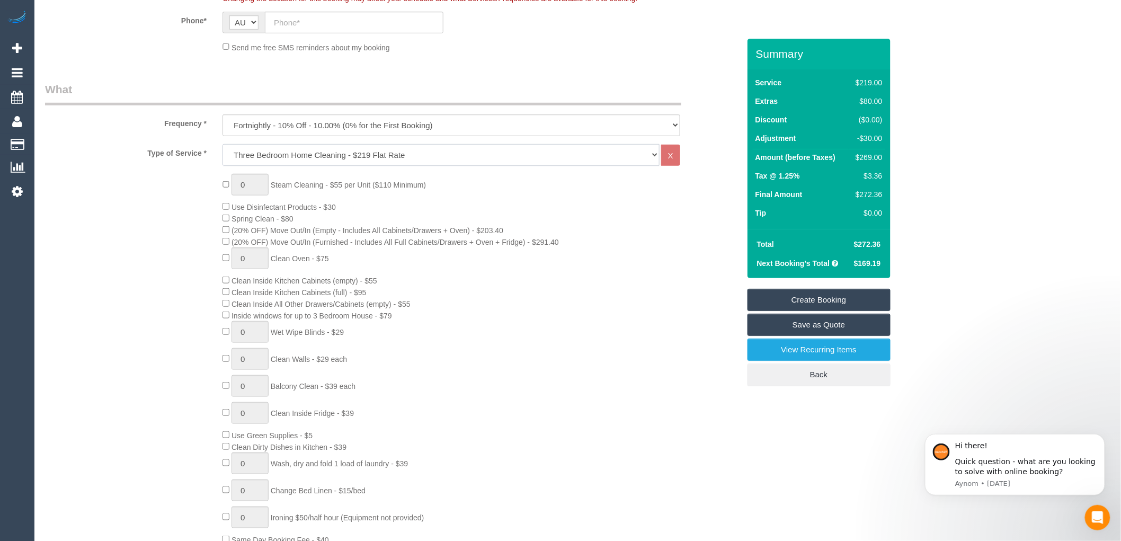
click at [401, 153] on select "Hourly Service - $70/h Hourly Service - $65/h Hourly Service - $60/h Hourly Ser…" at bounding box center [440, 155] width 437 height 22
click at [731, 202] on div "0 Steam Cleaning - $55 per Unit ($110 Minimum) Use Disinfectant Products - $30 …" at bounding box center [480, 359] width 532 height 371
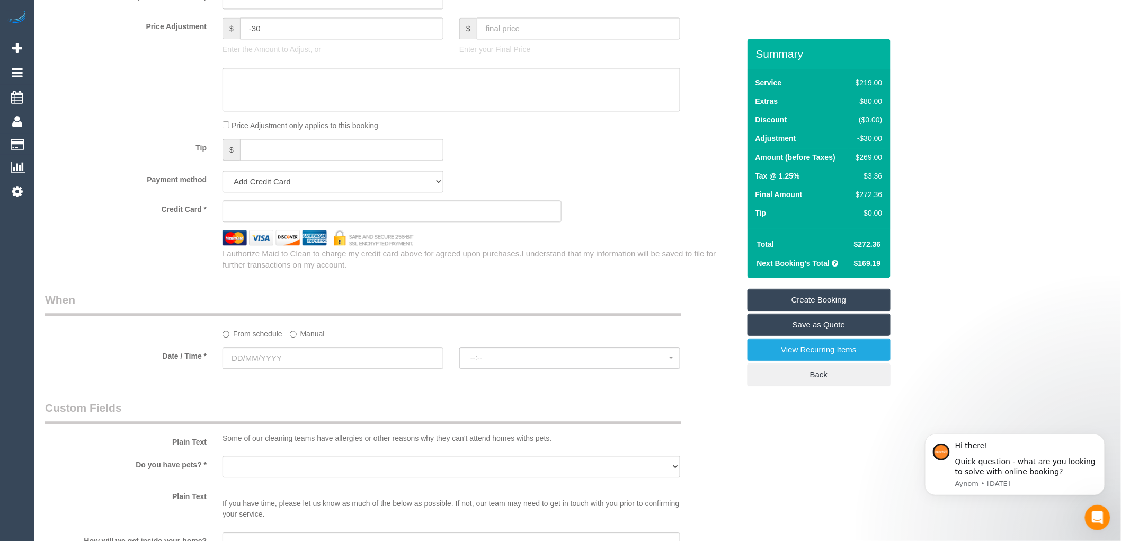
scroll to position [1000, 0]
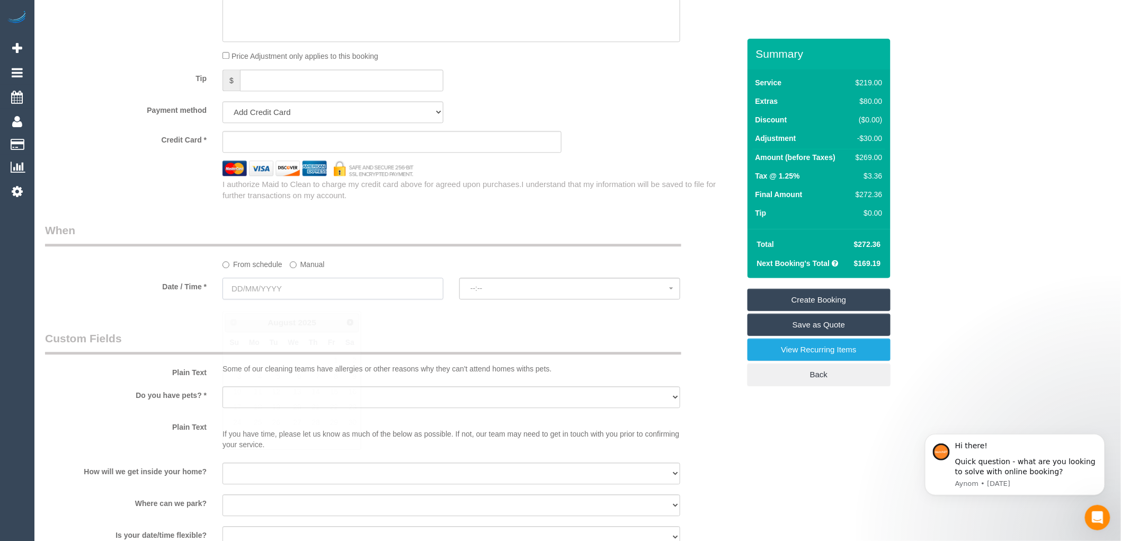
click at [261, 299] on input "text" at bounding box center [332, 289] width 221 height 22
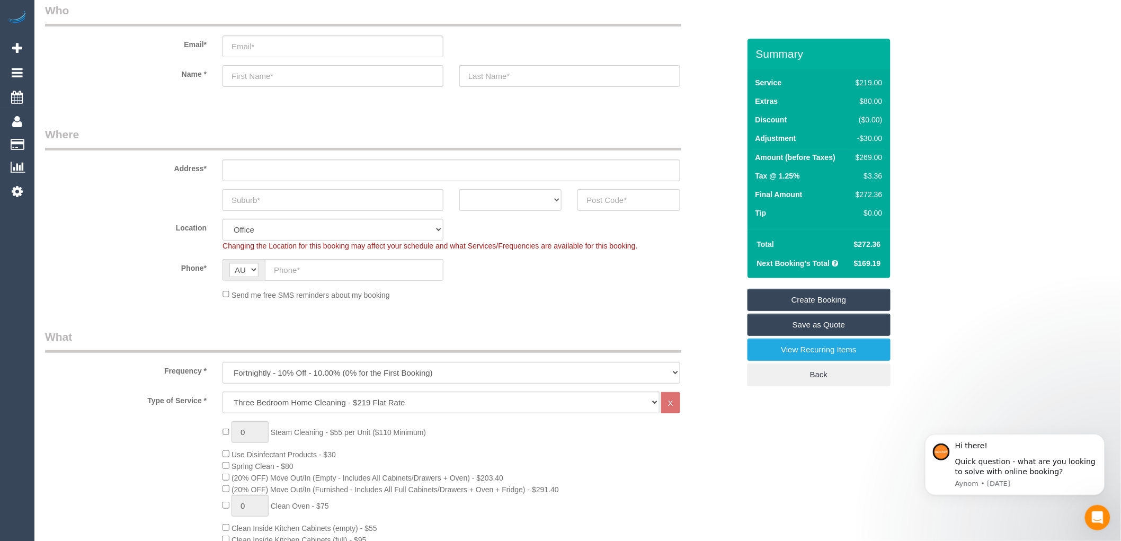
scroll to position [0, 0]
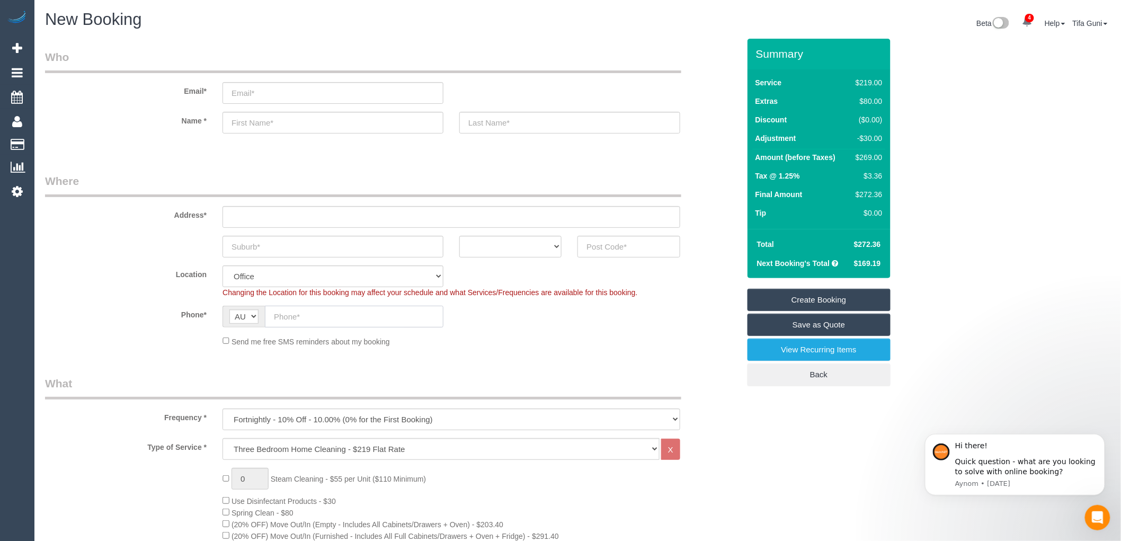
click at [291, 322] on input "text" at bounding box center [354, 317] width 178 height 22
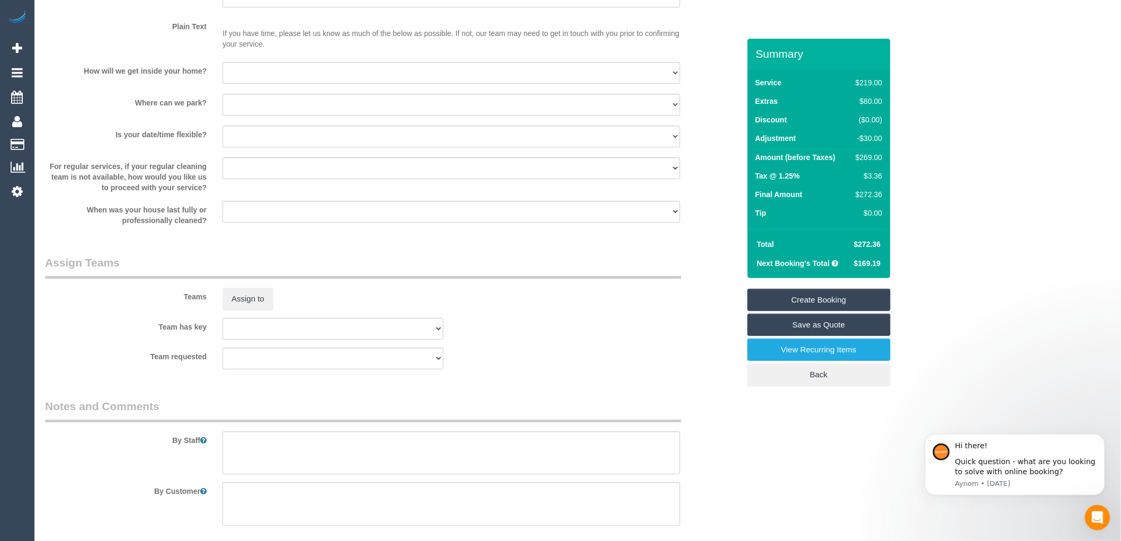
scroll to position [1462, 0]
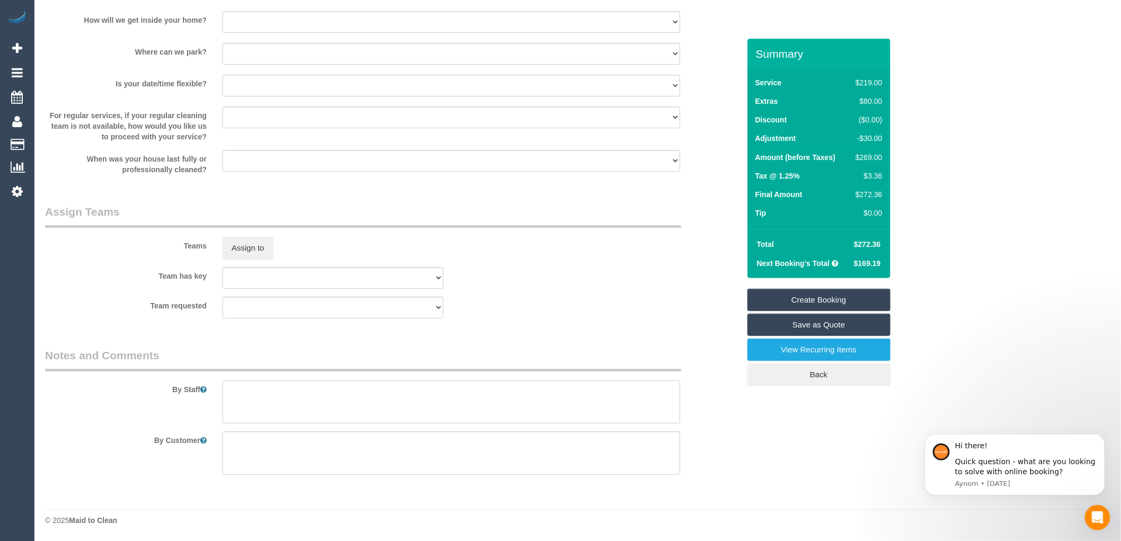
click at [241, 393] on textarea at bounding box center [451, 401] width 458 height 43
type textarea "-"
paste textarea "Flexibility dates: Flexibility times: Notes: knows we need to review Contact vi…"
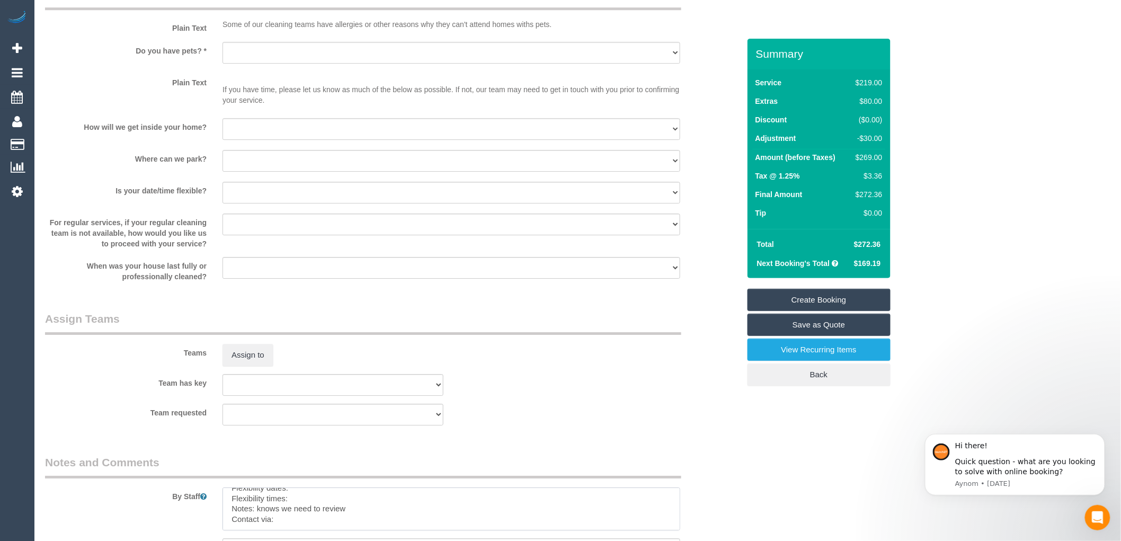
scroll to position [0, 0]
type textarea "Flexibility dates: Flexibility times: Notes: knows we need to review Contact vi…"
click at [263, 56] on select "Yes - Cats Yes - Dogs No pets Yes - Dogs and Cats Yes - Other" at bounding box center [451, 53] width 458 height 22
select select "number:27"
click at [222, 53] on select "Yes - Cats Yes - Dogs No pets Yes - Dogs and Cats Yes - Other" at bounding box center [451, 53] width 458 height 22
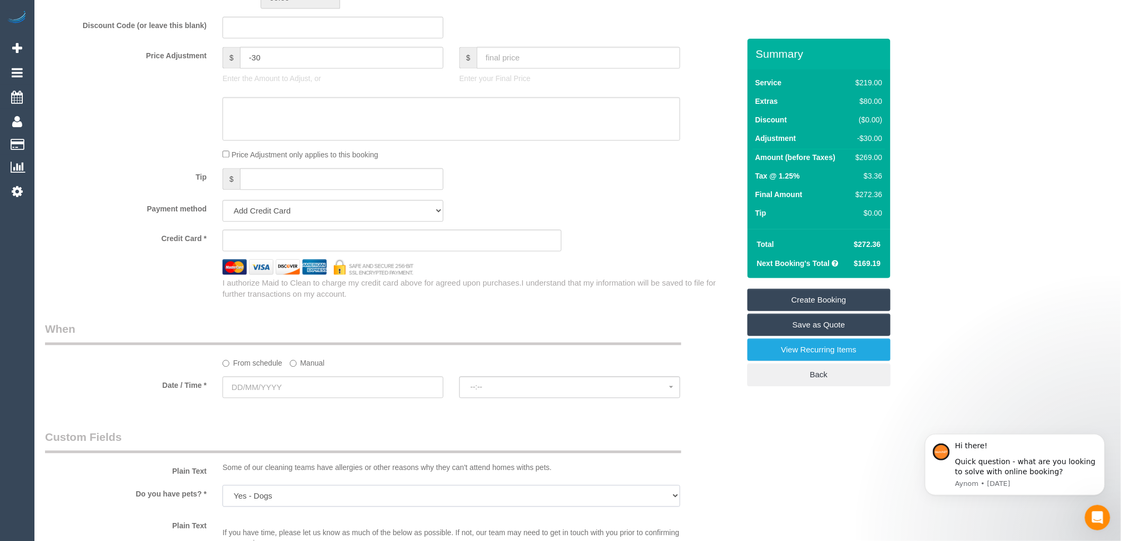
scroll to position [697, 0]
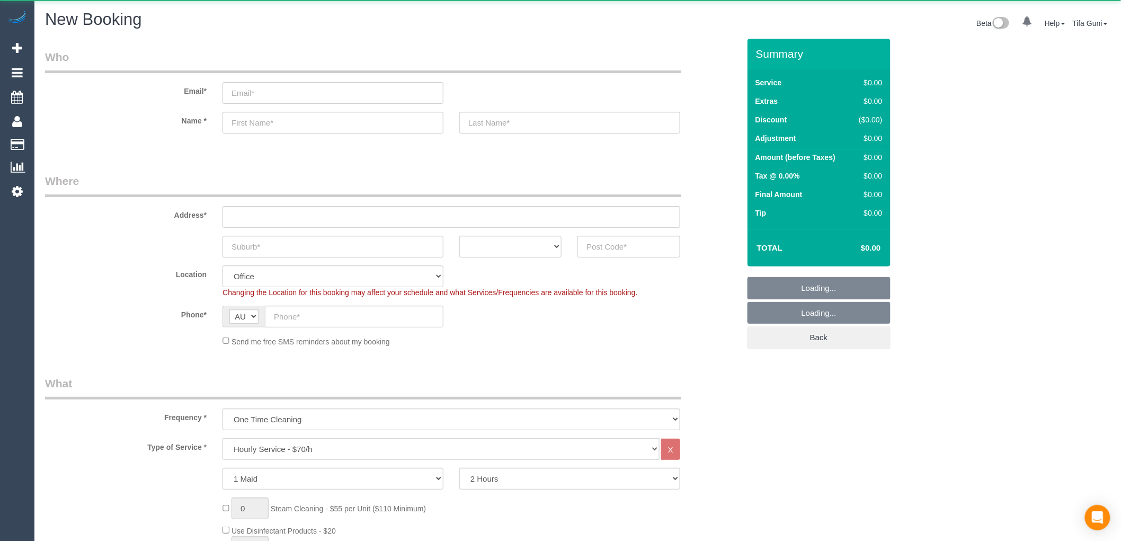
select select "object:813"
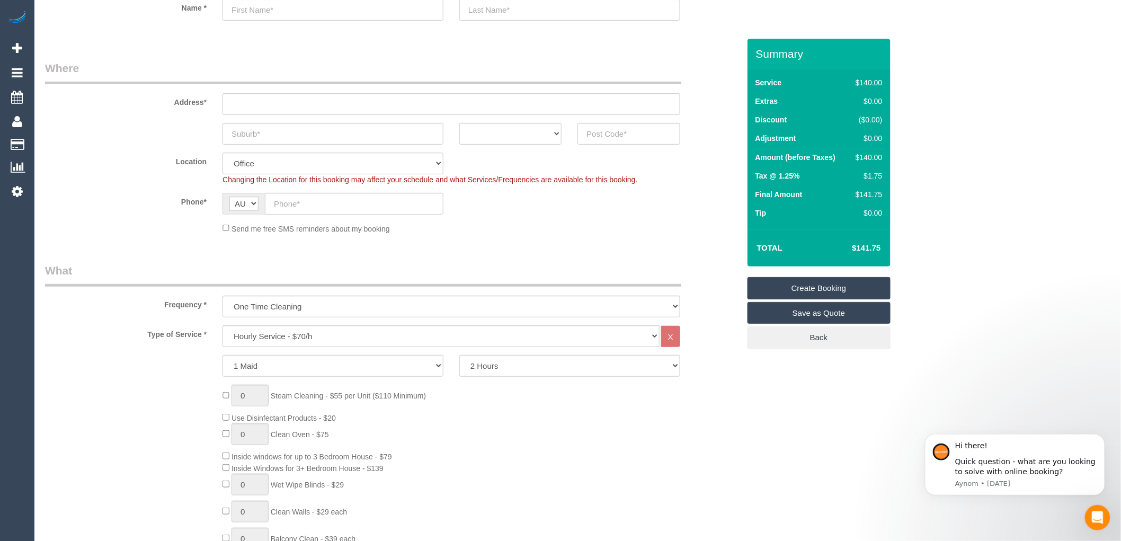
scroll to position [118, 0]
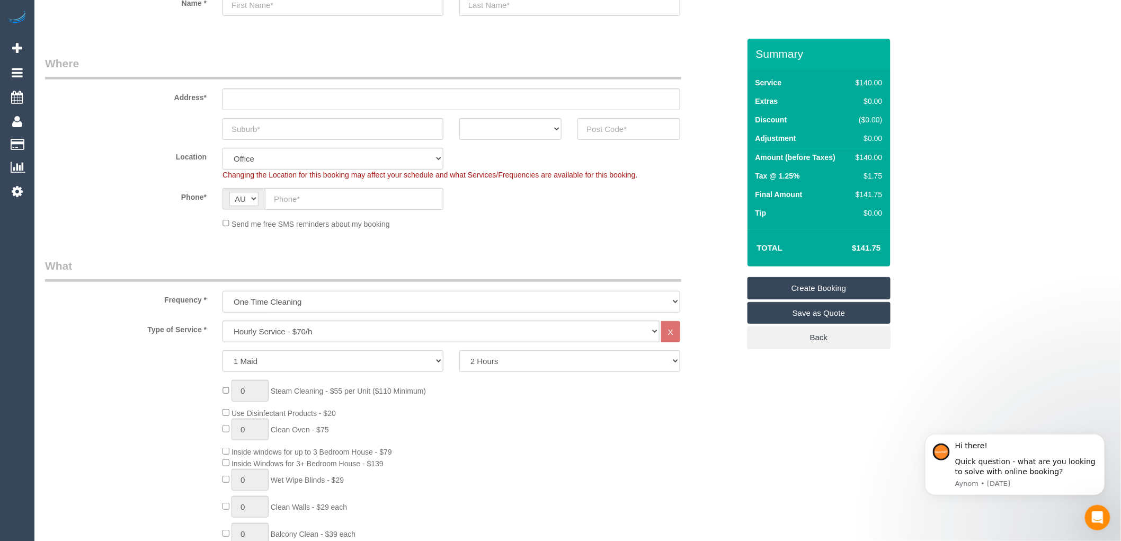
click at [298, 303] on select "One Time Cleaning Weekly - 10% Off - 10.00% (0% for the First Booking) Fortnigh…" at bounding box center [451, 302] width 458 height 22
click at [296, 331] on select "Hourly Service - $70/h Hourly Service - $65/h Hourly Service - $60/h Hourly Ser…" at bounding box center [440, 331] width 437 height 22
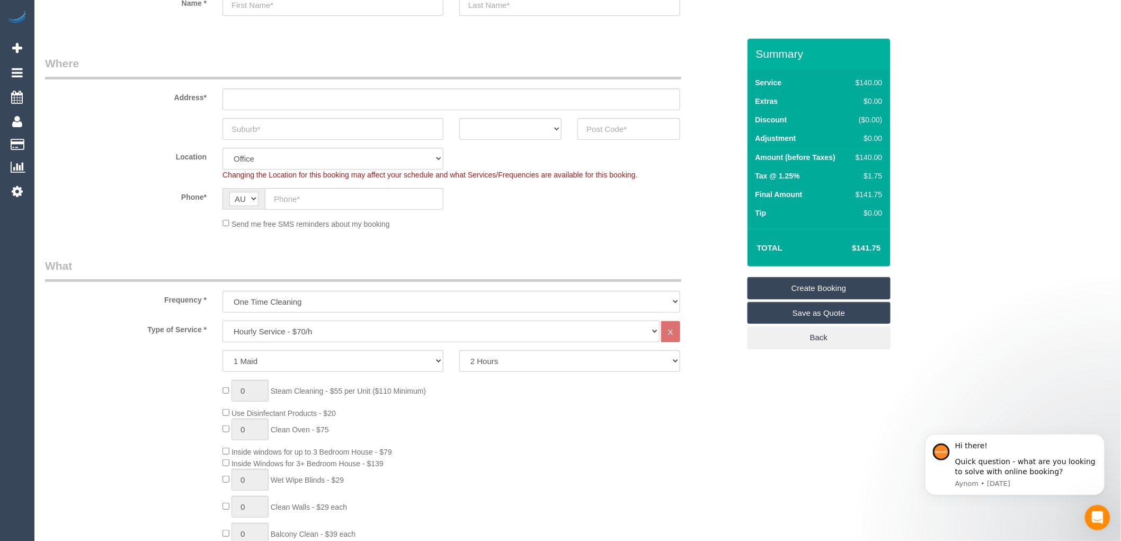
click at [296, 331] on select "Hourly Service - $70/h Hourly Service - $65/h Hourly Service - $60/h Hourly Ser…" at bounding box center [440, 331] width 437 height 22
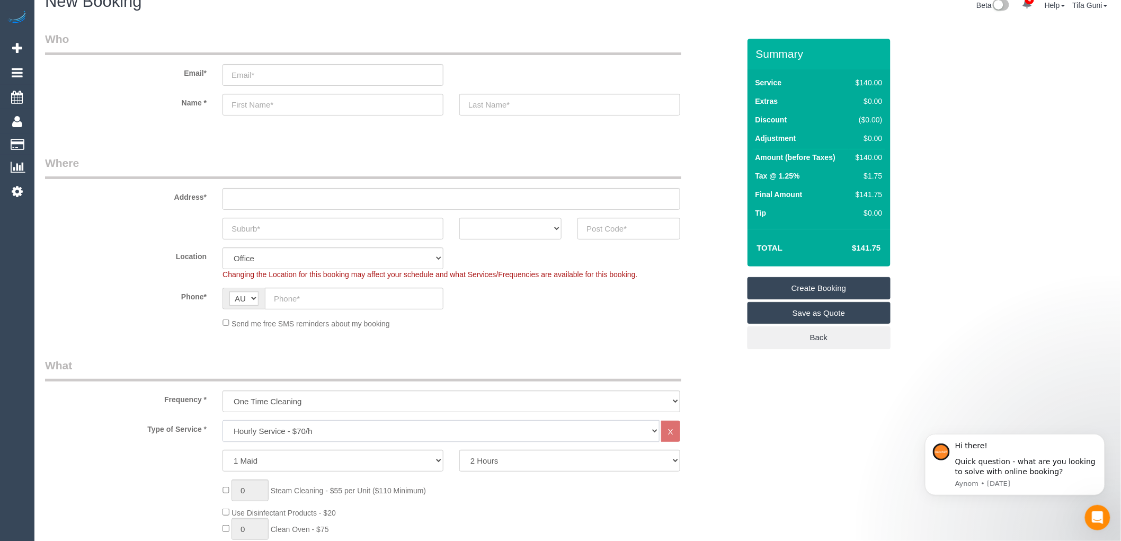
scroll to position [0, 0]
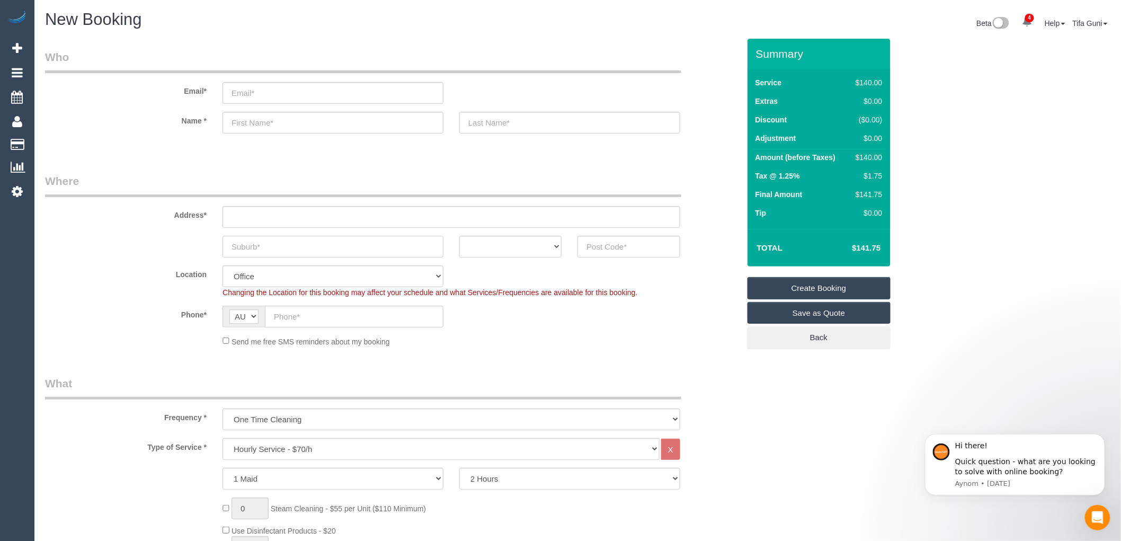
click at [264, 246] on input "text" at bounding box center [332, 247] width 221 height 22
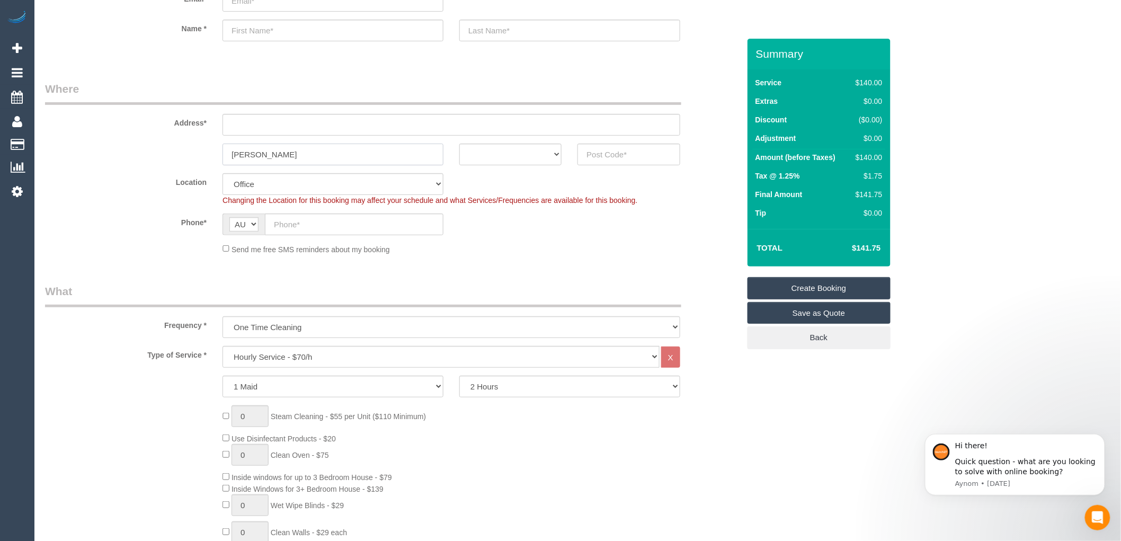
scroll to position [118, 0]
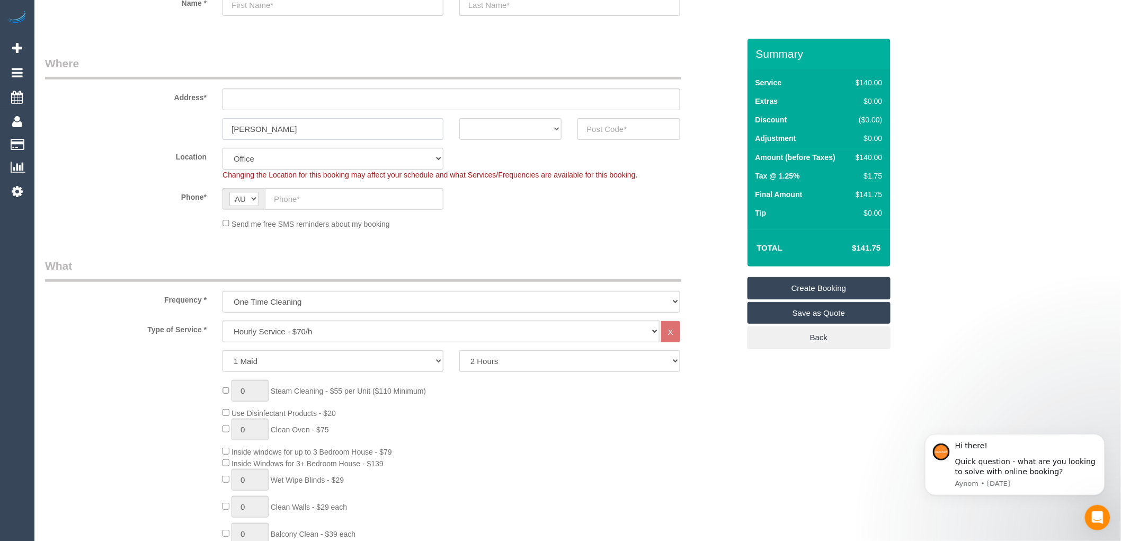
type input "Preston"
click at [286, 332] on select "Hourly Service - $70/h Hourly Service - $65/h Hourly Service - $60/h Hourly Ser…" at bounding box center [440, 331] width 437 height 22
select select "211"
click at [222, 321] on select "Hourly Service - $70/h Hourly Service - $65/h Hourly Service - $60/h Hourly Ser…" at bounding box center [440, 331] width 437 height 22
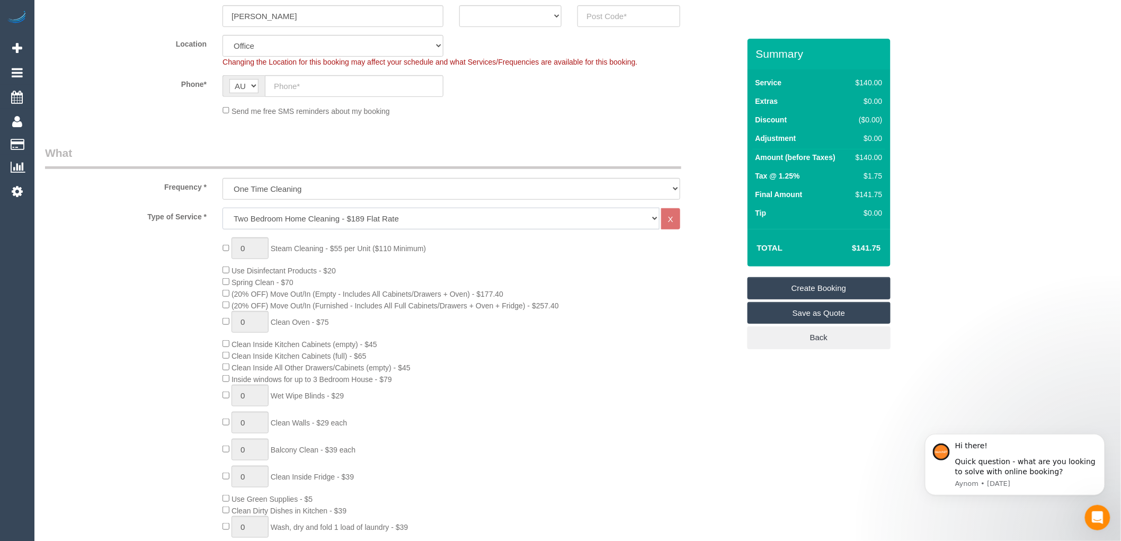
scroll to position [235, 0]
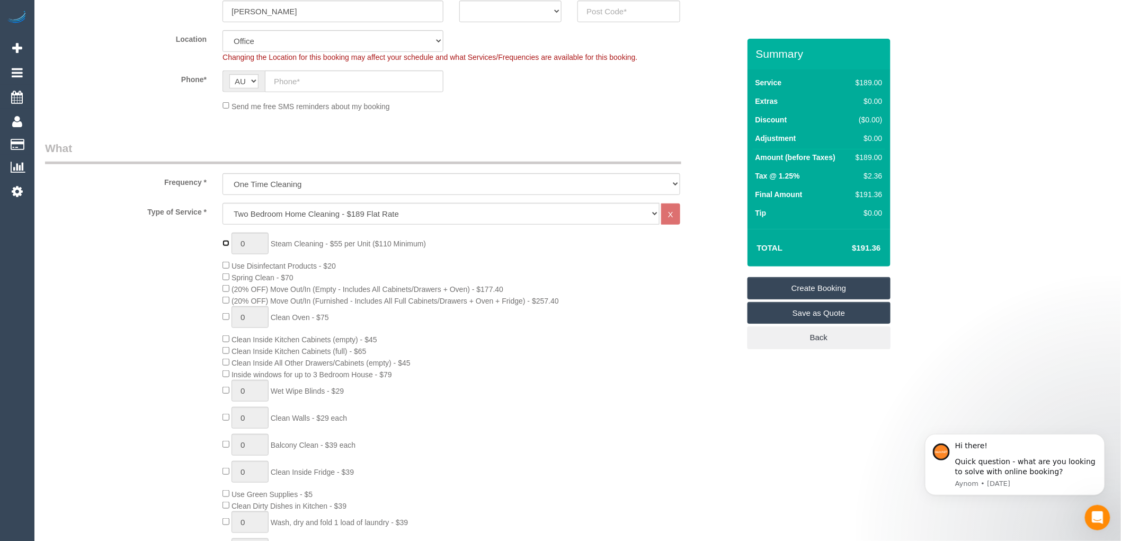
type input "1"
click at [249, 244] on input "1" at bounding box center [249, 243] width 37 height 22
click at [488, 257] on div "2 Steam Cleaning - $55 per Unit ($110 Minimum) Use Disinfectant Products - $20 …" at bounding box center [480, 417] width 532 height 371
type input "0"
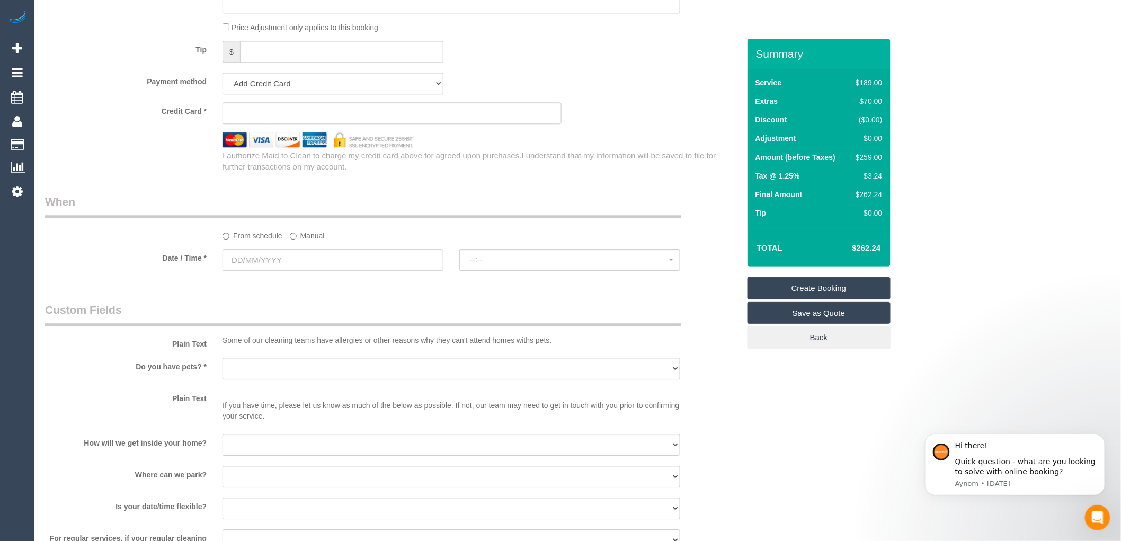
scroll to position [1059, 0]
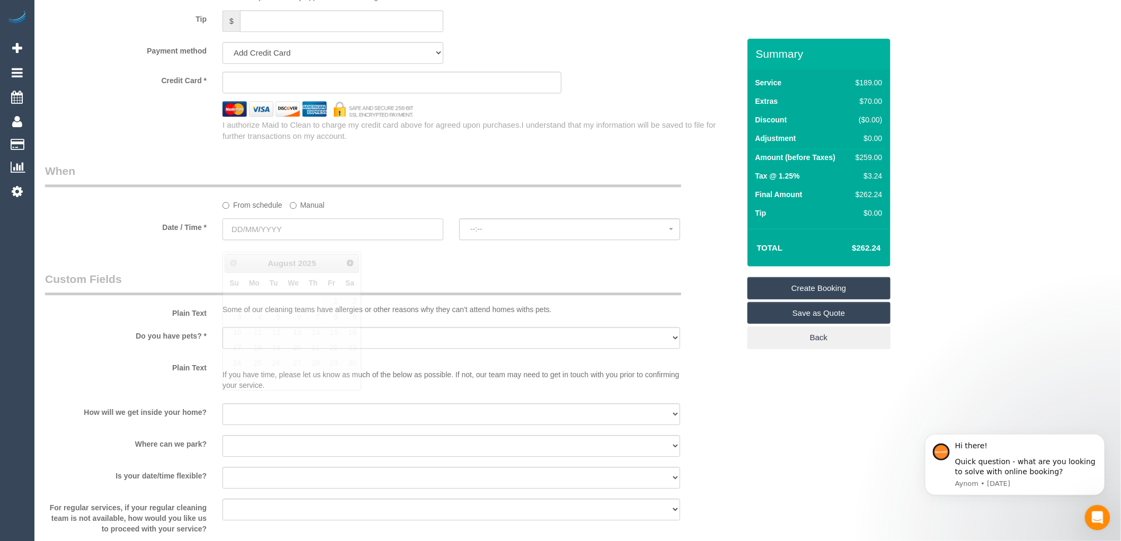
click at [303, 234] on input "text" at bounding box center [332, 229] width 221 height 22
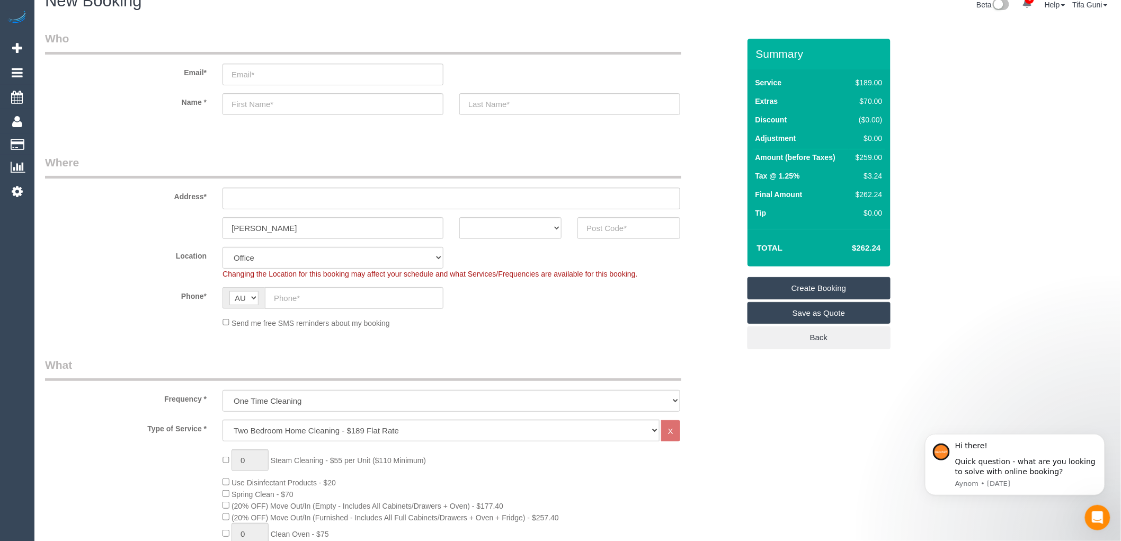
scroll to position [0, 0]
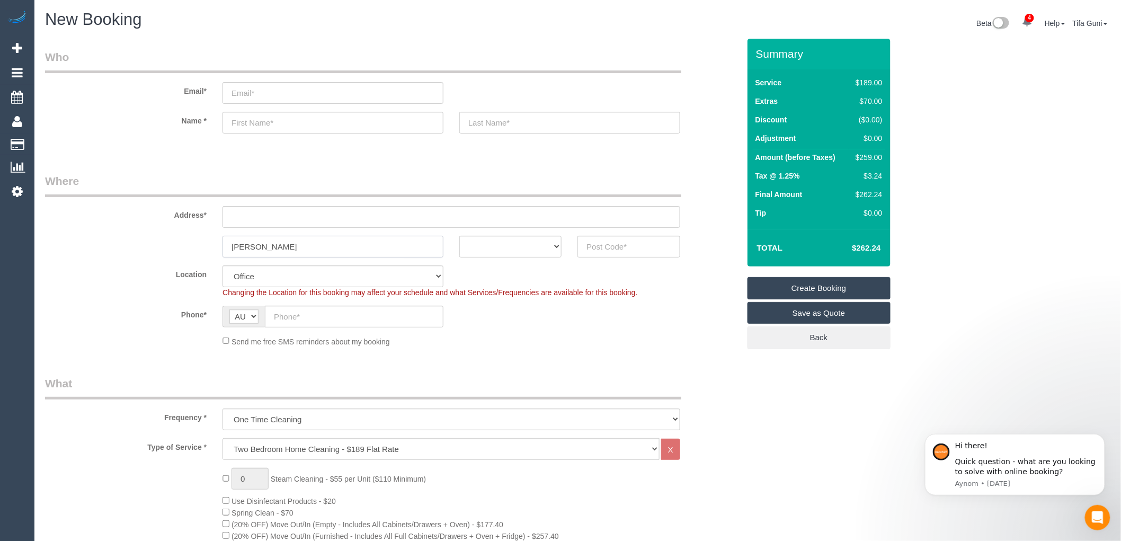
drag, startPoint x: 290, startPoint y: 241, endPoint x: 154, endPoint y: 245, distance: 136.7
click at [154, 245] on div "Preston ACT NSW NT QLD SA TAS VIC WA" at bounding box center [392, 247] width 710 height 22
click at [538, 241] on select "ACT NSW NT QLD SA TAS VIC WA" at bounding box center [510, 247] width 102 height 22
select select "VIC"
click at [459, 236] on select "ACT NSW NT QLD SA TAS VIC WA" at bounding box center [510, 247] width 102 height 22
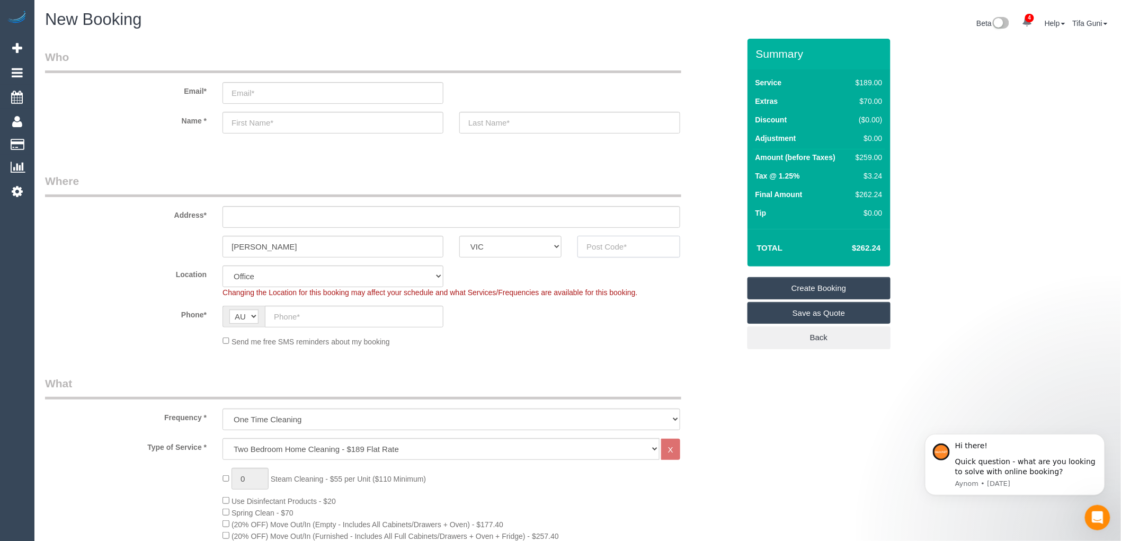
click at [621, 248] on input "text" at bounding box center [628, 247] width 102 height 22
click at [606, 249] on input "text" at bounding box center [628, 247] width 102 height 22
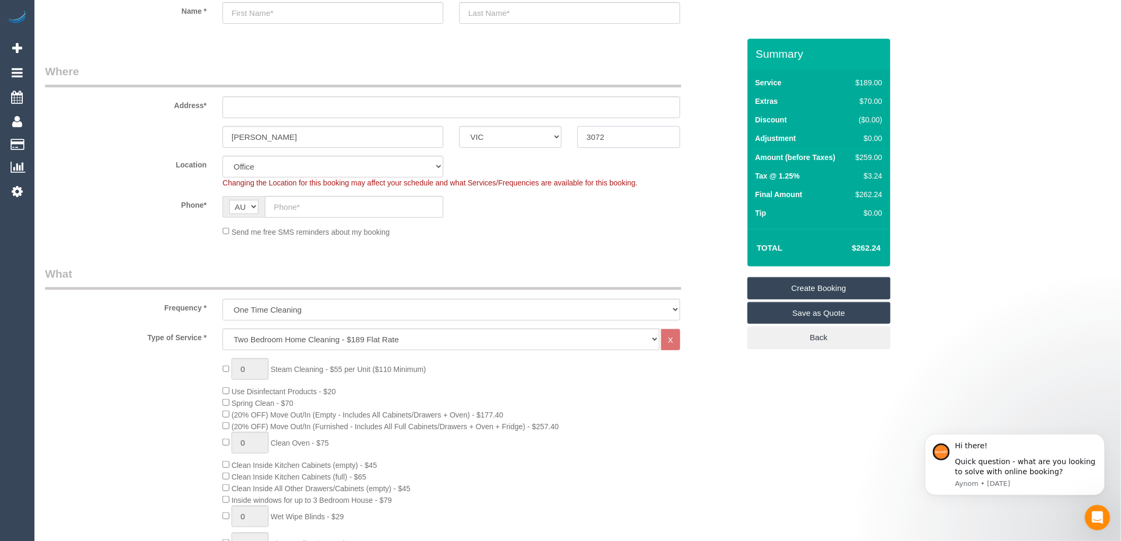
scroll to position [118, 0]
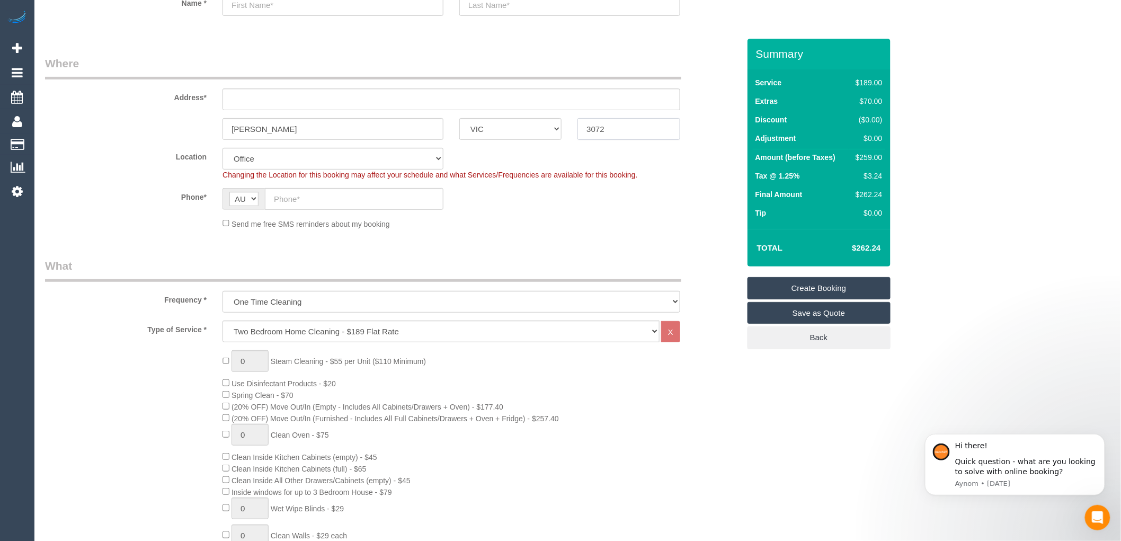
type input "3072"
click at [308, 201] on input "text" at bounding box center [354, 199] width 178 height 22
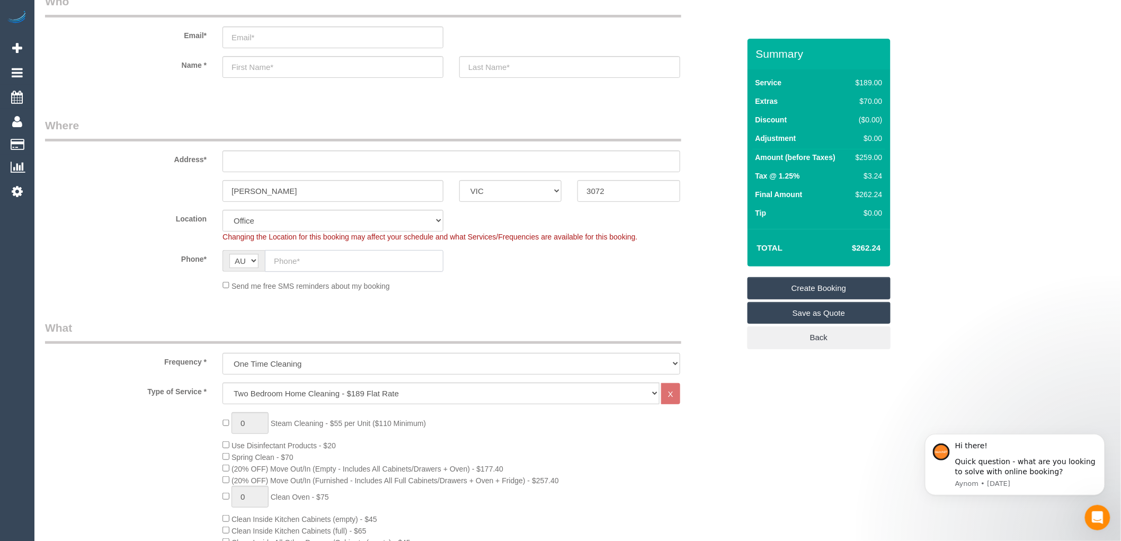
scroll to position [0, 0]
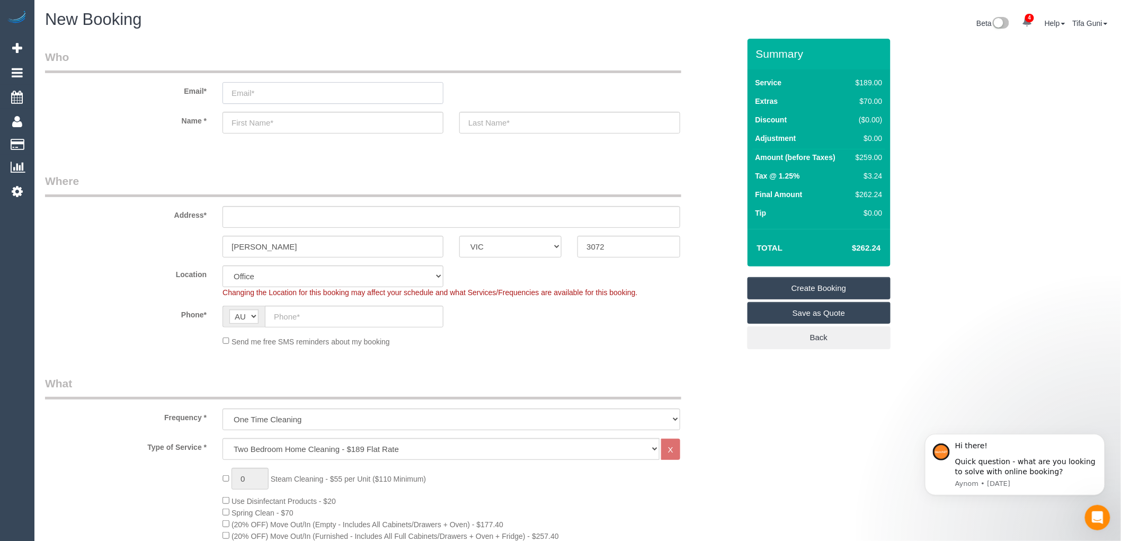
click at [258, 92] on input "email" at bounding box center [332, 93] width 221 height 22
type input "k"
type input "tonsidnie"
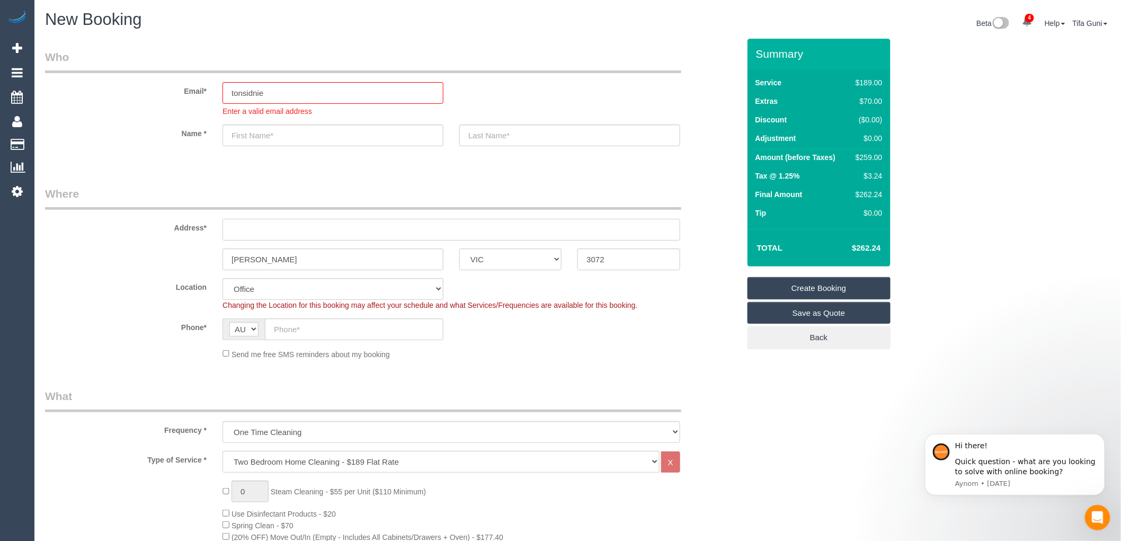
click at [227, 219] on input "text" at bounding box center [451, 230] width 458 height 22
drag, startPoint x: 308, startPoint y: 223, endPoint x: 208, endPoint y: 234, distance: 100.1
click at [208, 234] on div "Address* 147 peyloe street" at bounding box center [392, 213] width 710 height 55
type input "147 peyloe street"
select select "60"
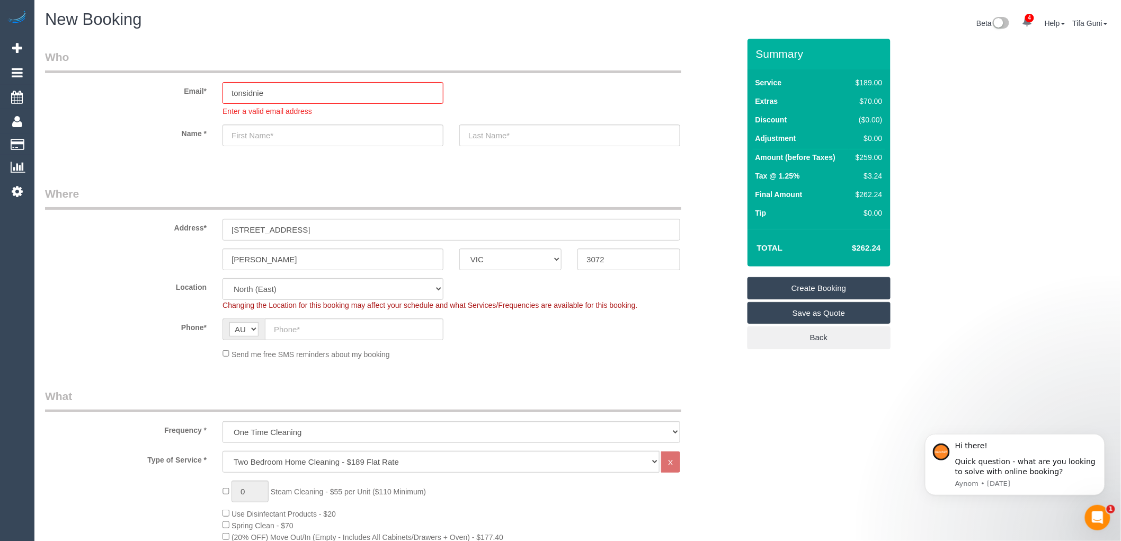
select select "object:2223"
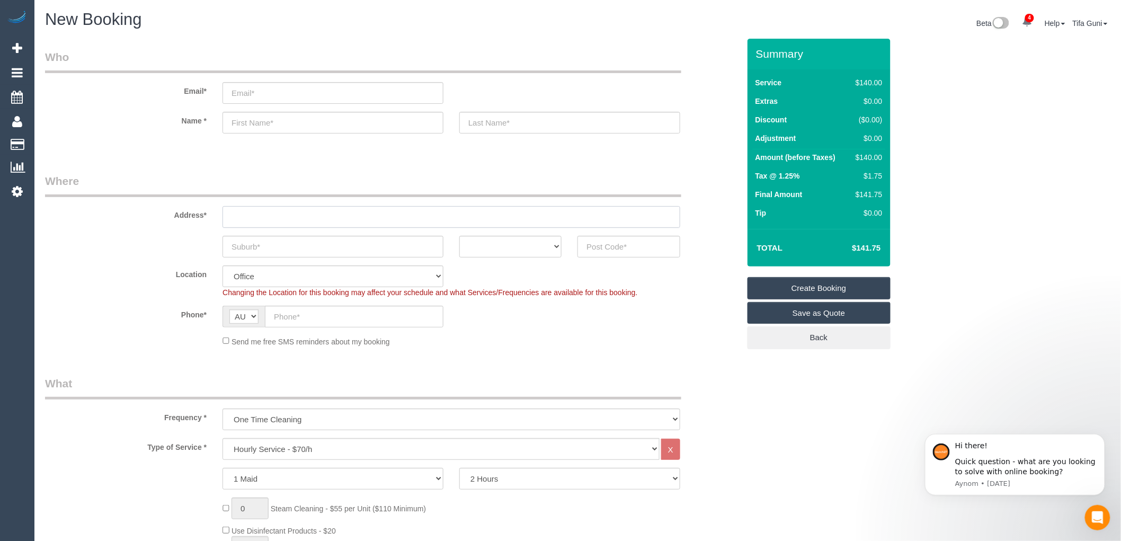
click at [256, 217] on input "text" at bounding box center [451, 217] width 458 height 22
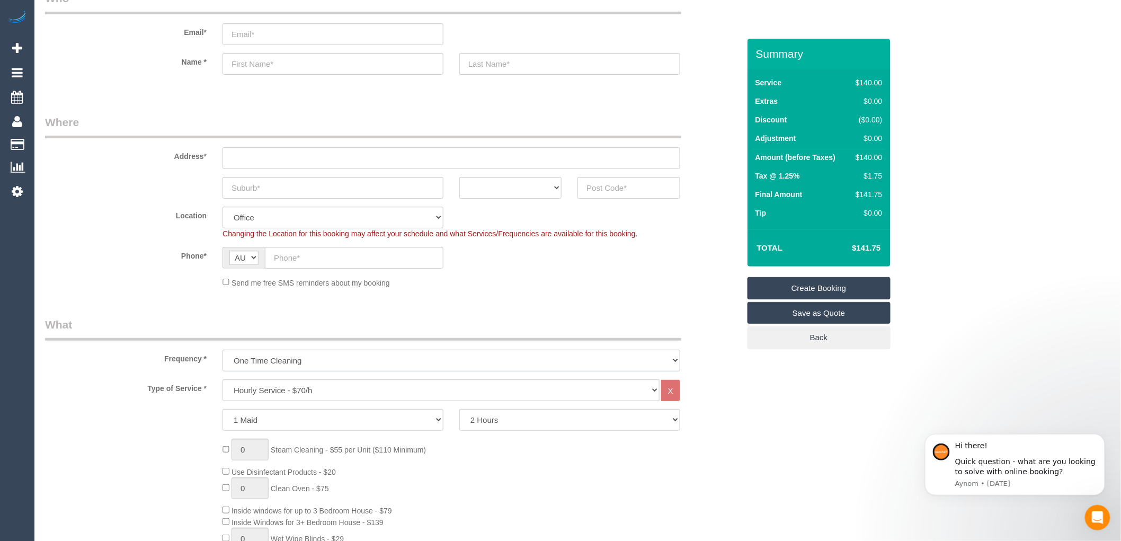
click at [286, 360] on select "One Time Cleaning Weekly - 10% Off - 10.00% (0% for the First Booking) Fortnigh…" at bounding box center [451, 361] width 458 height 22
click at [284, 359] on select "One Time Cleaning Weekly - 10% Off - 10.00% (0% for the First Booking) Fortnigh…" at bounding box center [451, 361] width 458 height 22
select select "object:827"
click at [222, 350] on select "One Time Cleaning Weekly - 10% Off - 10.00% (0% for the First Booking) Fortnigh…" at bounding box center [451, 361] width 458 height 22
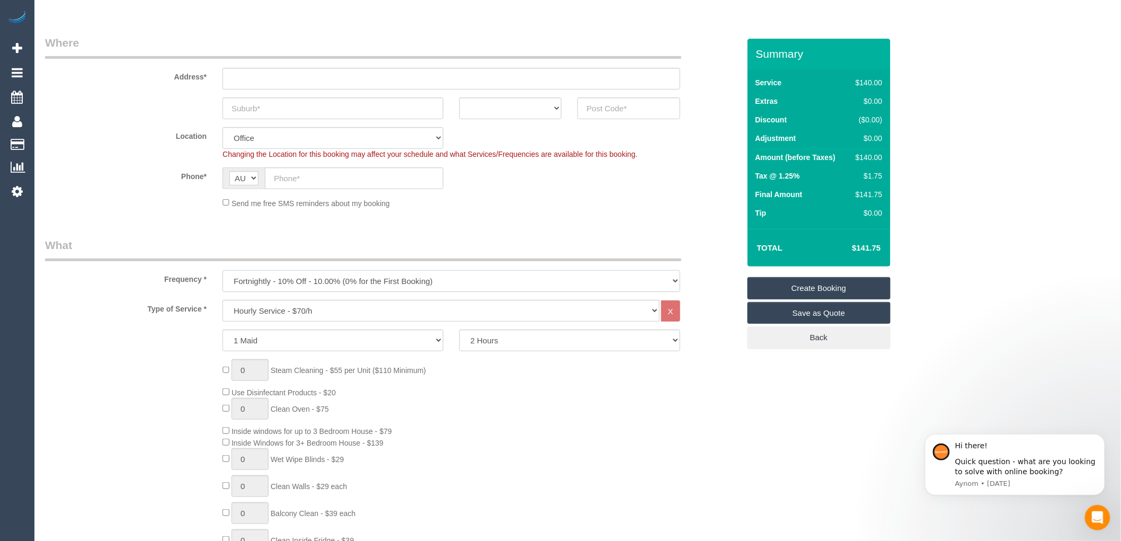
scroll to position [176, 0]
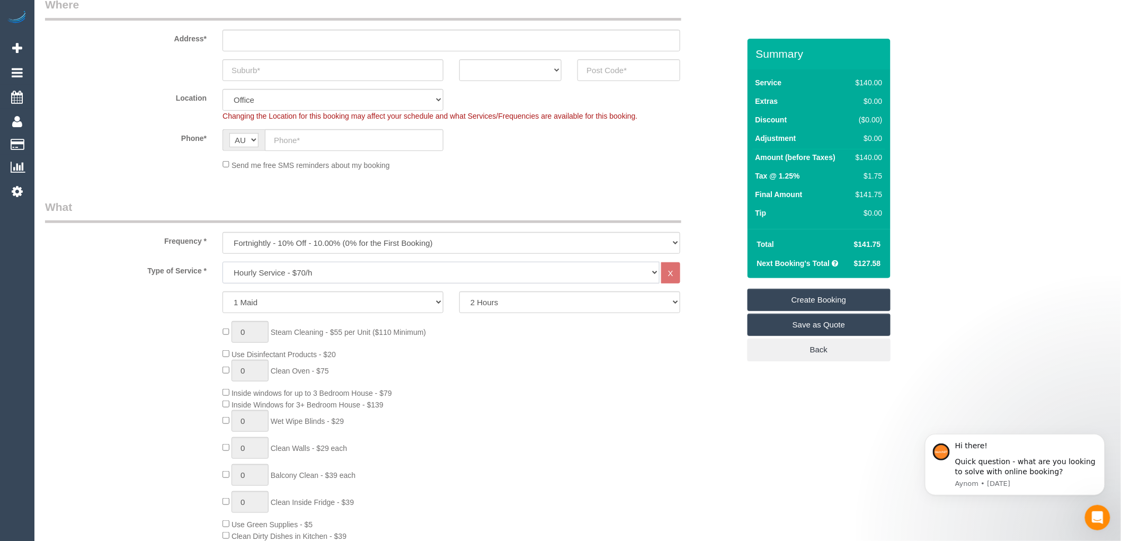
click at [316, 273] on select "Hourly Service - $70/h Hourly Service - $65/h Hourly Service - $60/h Hourly Ser…" at bounding box center [440, 273] width 437 height 22
click at [222, 262] on select "Hourly Service - $70/h Hourly Service - $65/h Hourly Service - $60/h Hourly Ser…" at bounding box center [440, 273] width 437 height 22
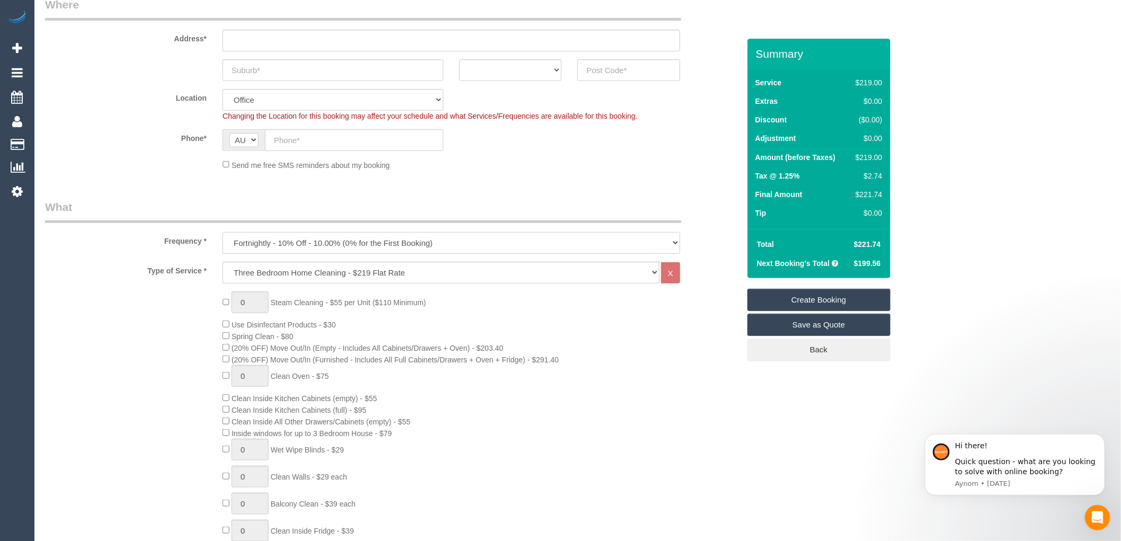
click at [340, 242] on select "One Time Cleaning Weekly - 10% Off - 10.00% (0% for the First Booking) Fortnigh…" at bounding box center [451, 243] width 458 height 22
click at [336, 271] on select "Hourly Service - $70/h Hourly Service - $65/h Hourly Service - $60/h Hourly Ser…" at bounding box center [440, 273] width 437 height 22
select select "209"
click at [222, 262] on select "Hourly Service - $70/h Hourly Service - $65/h Hourly Service - $60/h Hourly Ser…" at bounding box center [440, 273] width 437 height 22
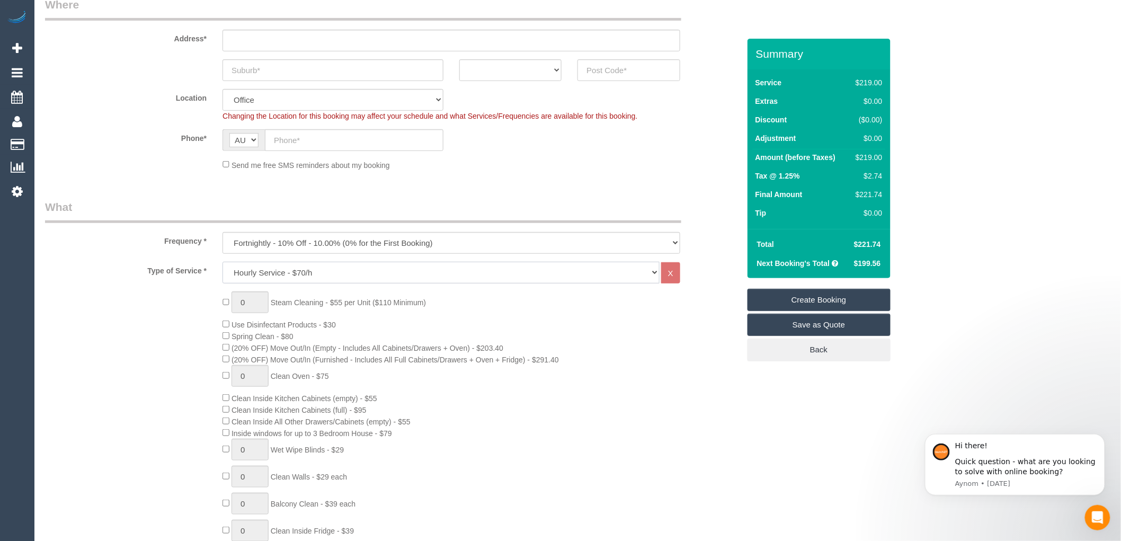
select select "1"
select select "120"
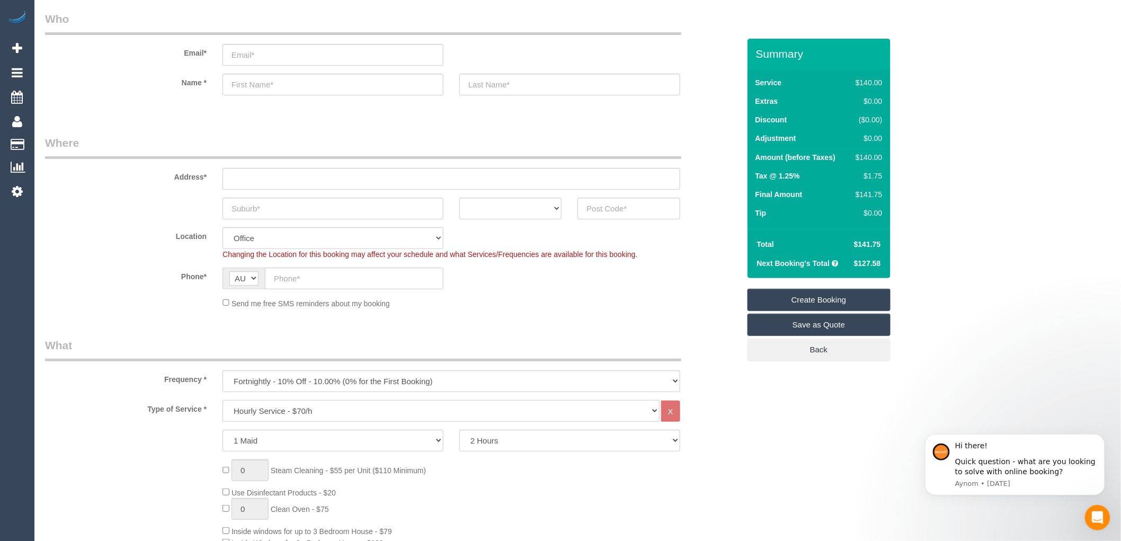
scroll to position [59, 0]
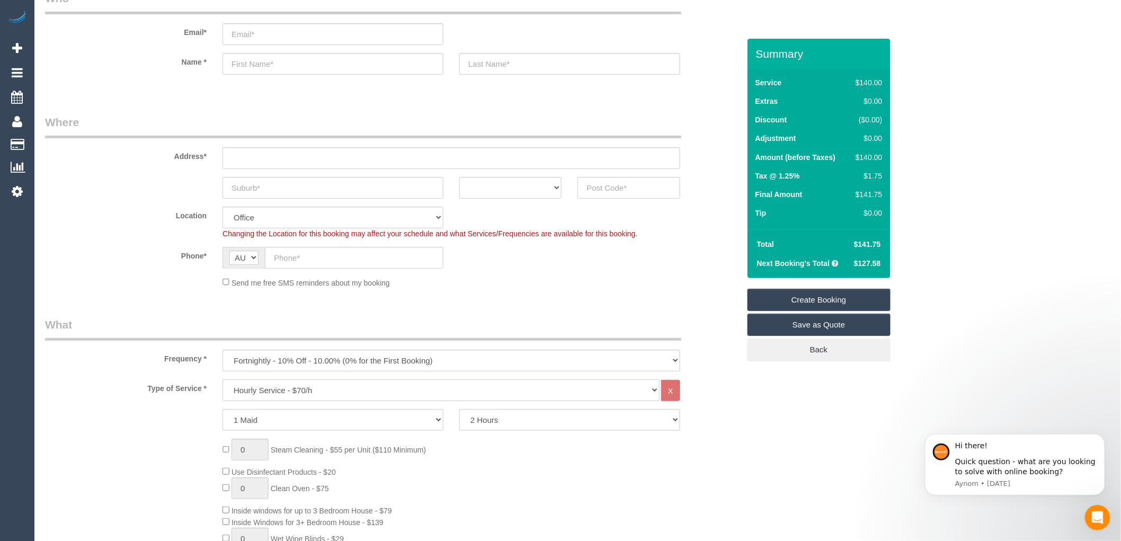
click at [305, 392] on select "Hourly Service - $70/h Hourly Service - $65/h Hourly Service - $60/h Hourly Ser…" at bounding box center [440, 390] width 437 height 22
click at [309, 390] on select "Hourly Service - $70/h Hourly Service - $65/h Hourly Service - $60/h Hourly Ser…" at bounding box center [440, 390] width 437 height 22
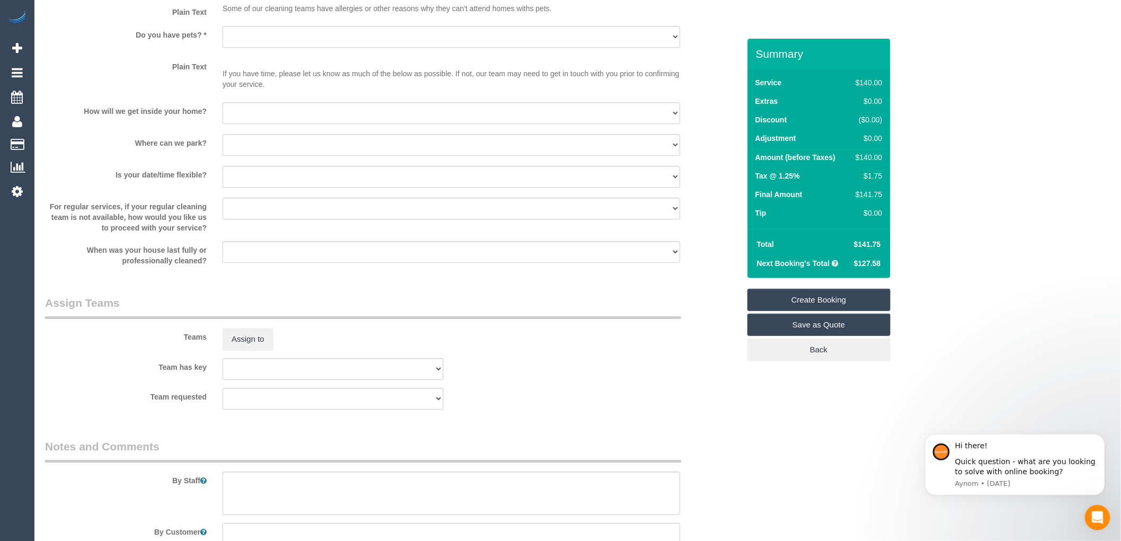
scroll to position [1353, 0]
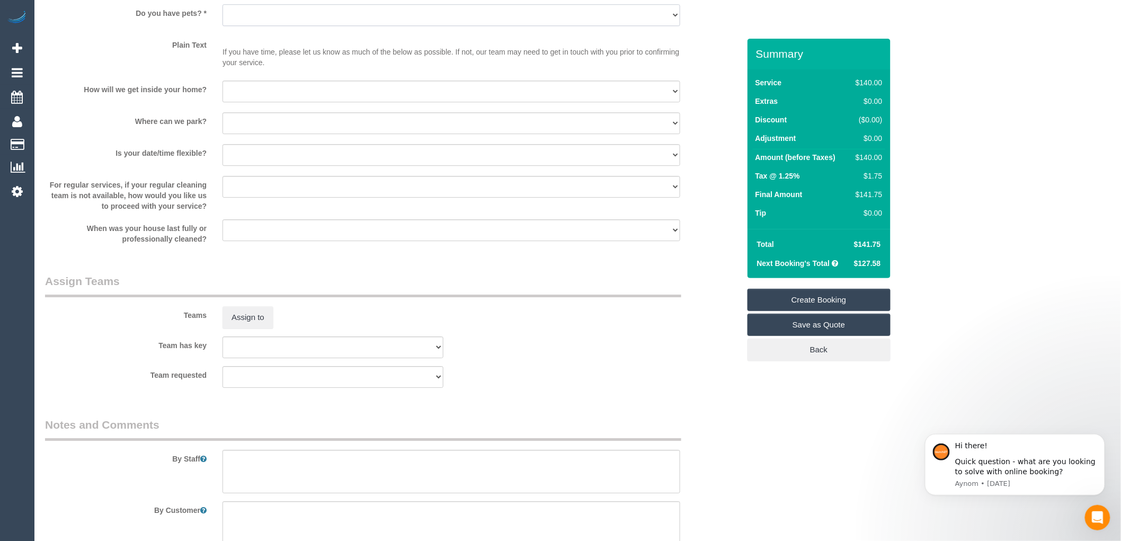
click at [275, 20] on select "Yes - Cats Yes - Dogs No pets Yes - Dogs and Cats Yes - Other" at bounding box center [451, 15] width 458 height 22
select select "number:28"
click at [222, 11] on select "Yes - Cats Yes - Dogs No pets Yes - Dogs and Cats Yes - Other" at bounding box center [451, 15] width 458 height 22
click at [267, 134] on select "I will provide parking on-site Free street parking Paid street parking (cost wi…" at bounding box center [451, 123] width 458 height 22
select select "number:18"
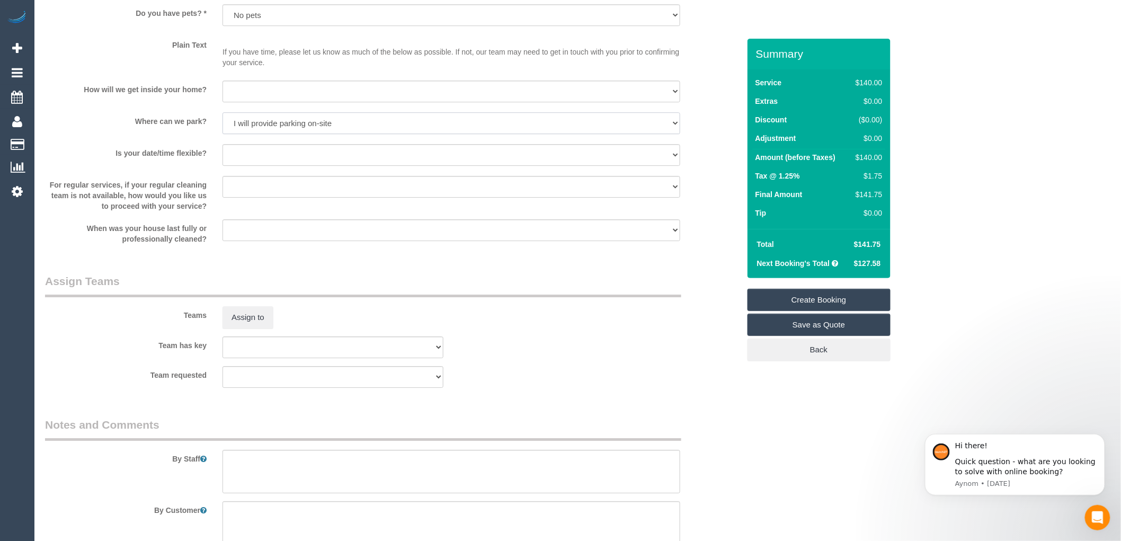
click at [222, 119] on select "I will provide parking on-site Free street parking Paid street parking (cost wi…" at bounding box center [451, 123] width 458 height 22
click at [287, 96] on select "I will be home Key will be left (please provide details below) Lock box/Access …" at bounding box center [451, 91] width 458 height 22
select select "number:14"
click at [222, 87] on select "I will be home Key will be left (please provide details below) Lock box/Access …" at bounding box center [451, 91] width 458 height 22
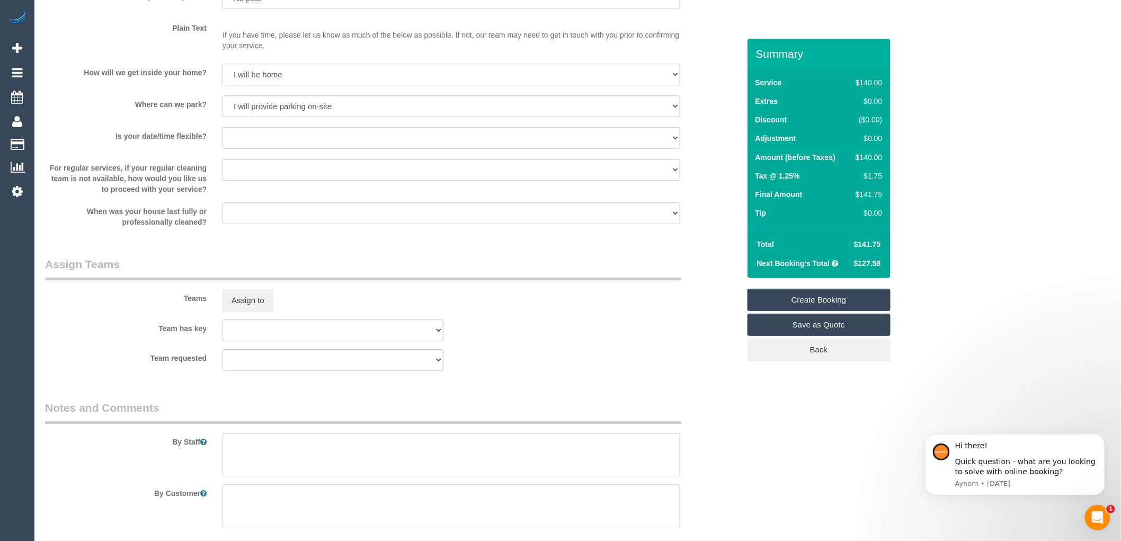
scroll to position [1429, 0]
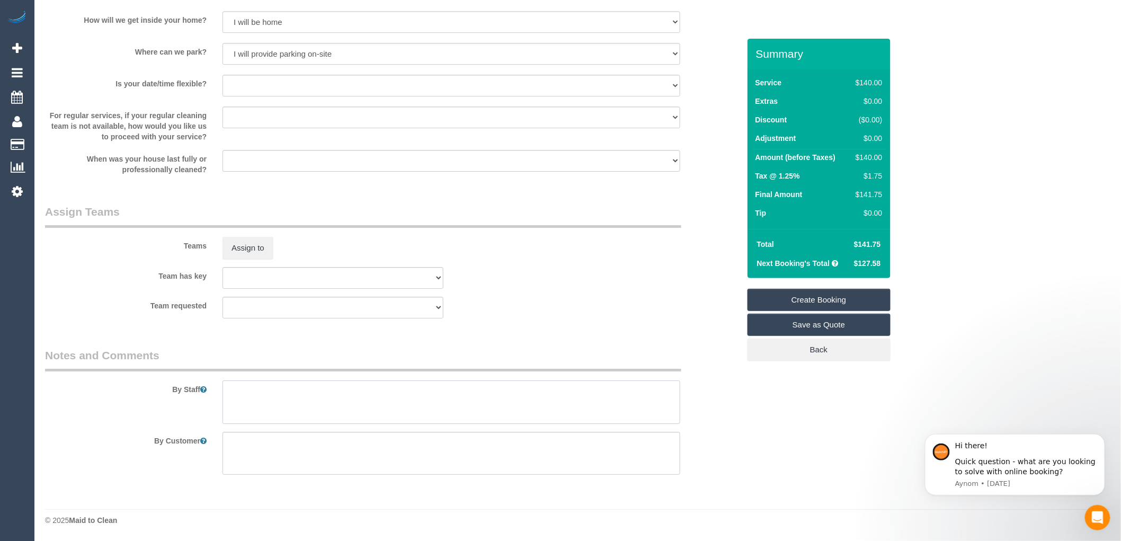
click at [267, 395] on textarea at bounding box center [451, 401] width 458 height 43
type textarea "-"
paste textarea "Flexibility dates: Flexibility times: Notes: knows we need to review Contact vi…"
click at [297, 392] on textarea at bounding box center [451, 401] width 458 height 43
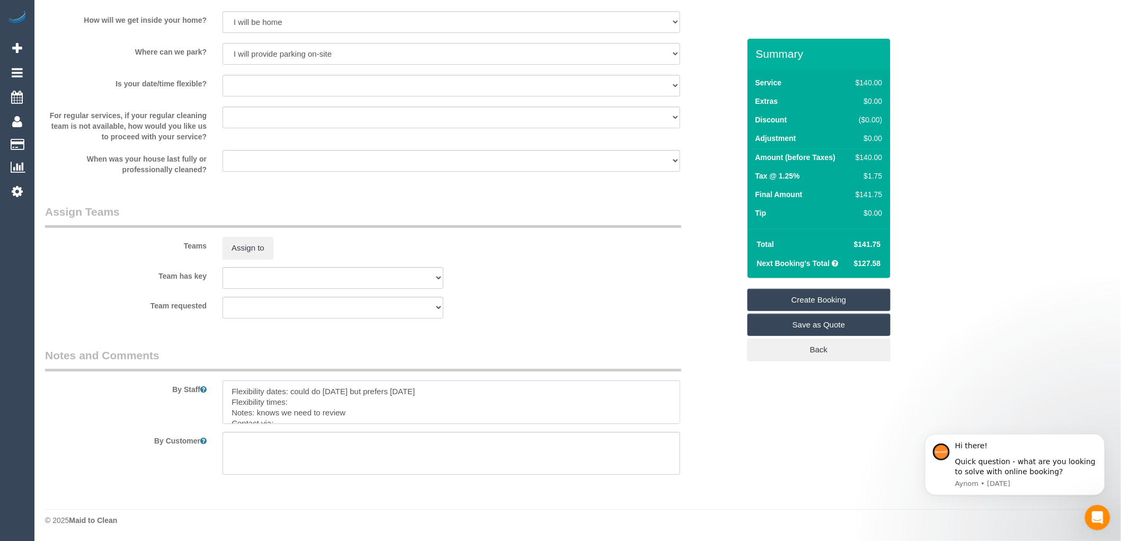
click at [306, 401] on textarea at bounding box center [451, 401] width 458 height 43
click at [252, 449] on textarea at bounding box center [451, 453] width 458 height 43
click at [293, 397] on textarea at bounding box center [451, 401] width 458 height 43
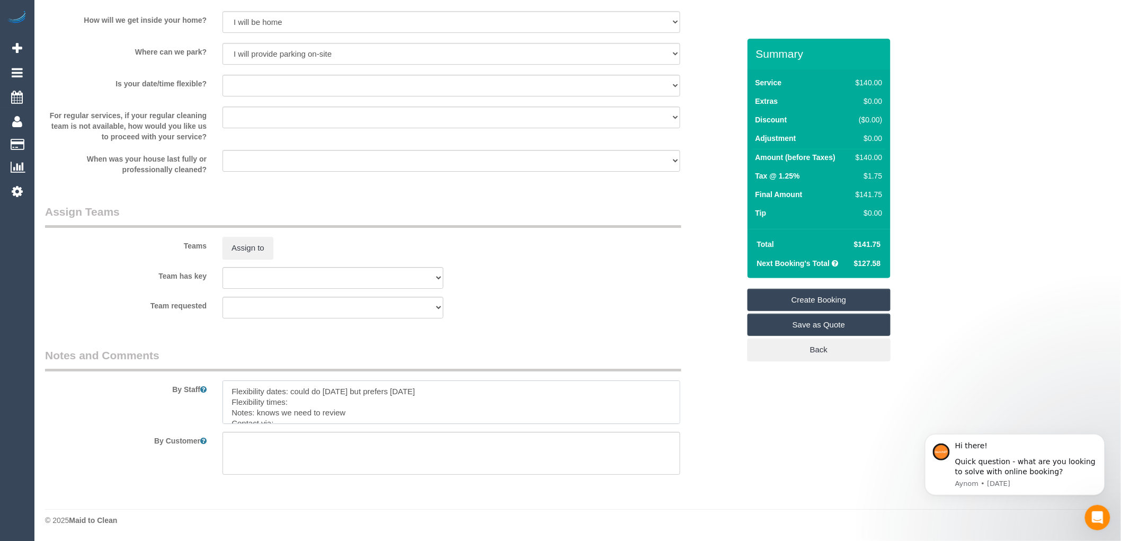
click at [357, 413] on textarea at bounding box center [451, 401] width 458 height 43
type textarea "Flexibility dates: could do Wednesday but prefers monday Flexibility times: Not…"
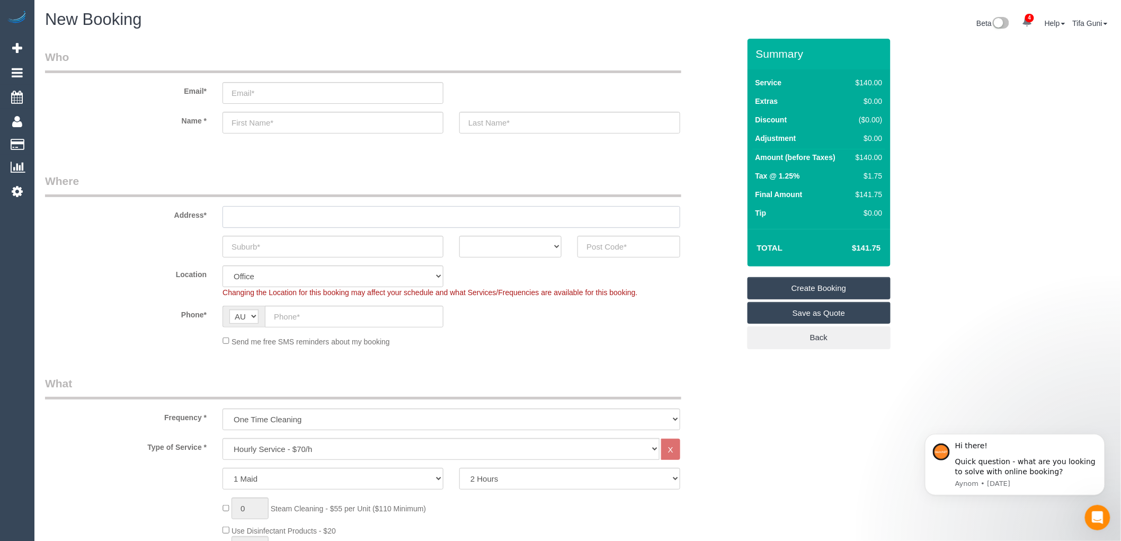
click at [265, 217] on input "text" at bounding box center [451, 217] width 458 height 22
click at [253, 248] on input "text" at bounding box center [332, 247] width 221 height 22
drag, startPoint x: 285, startPoint y: 241, endPoint x: 182, endPoint y: 231, distance: 103.8
click at [182, 231] on sui-booking-address "Address* [GEOGRAPHIC_DATA] ACT [GEOGRAPHIC_DATA] NT [GEOGRAPHIC_DATA] SA TAS [G…" at bounding box center [392, 215] width 694 height 84
type input "greenvale"
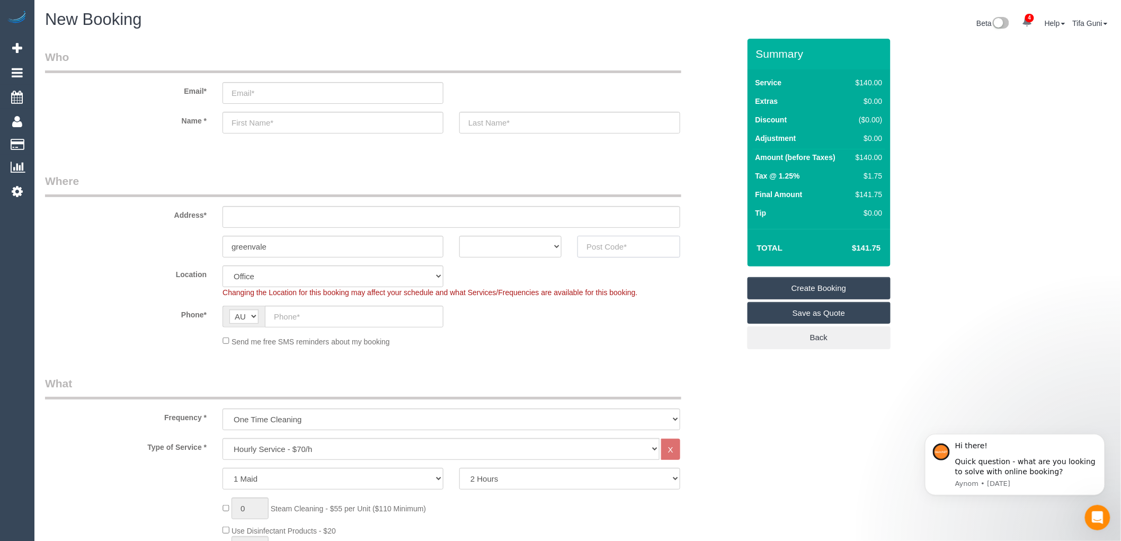
click at [601, 248] on input "text" at bounding box center [628, 247] width 102 height 22
type input "3059"
click at [552, 246] on select "ACT [GEOGRAPHIC_DATA] NT [GEOGRAPHIC_DATA] SA TAS [GEOGRAPHIC_DATA] [GEOGRAPHIC…" at bounding box center [510, 247] width 102 height 22
select select "VIC"
click at [459, 236] on select "ACT [GEOGRAPHIC_DATA] NT [GEOGRAPHIC_DATA] SA TAS [GEOGRAPHIC_DATA] [GEOGRAPHIC…" at bounding box center [510, 247] width 102 height 22
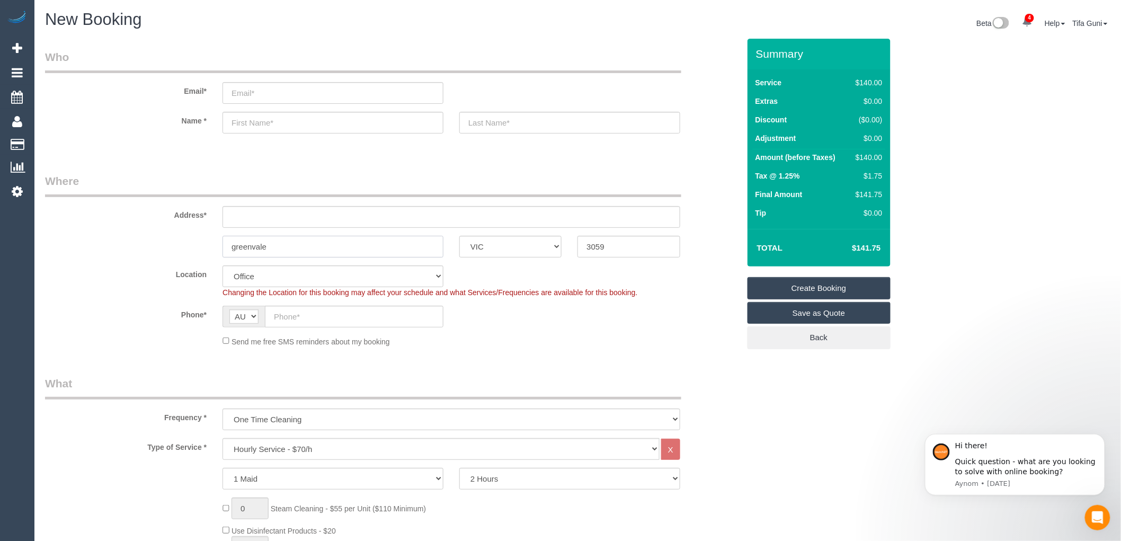
drag, startPoint x: 324, startPoint y: 250, endPoint x: 218, endPoint y: 247, distance: 106.5
click at [218, 247] on div "greenvale" at bounding box center [332, 247] width 237 height 22
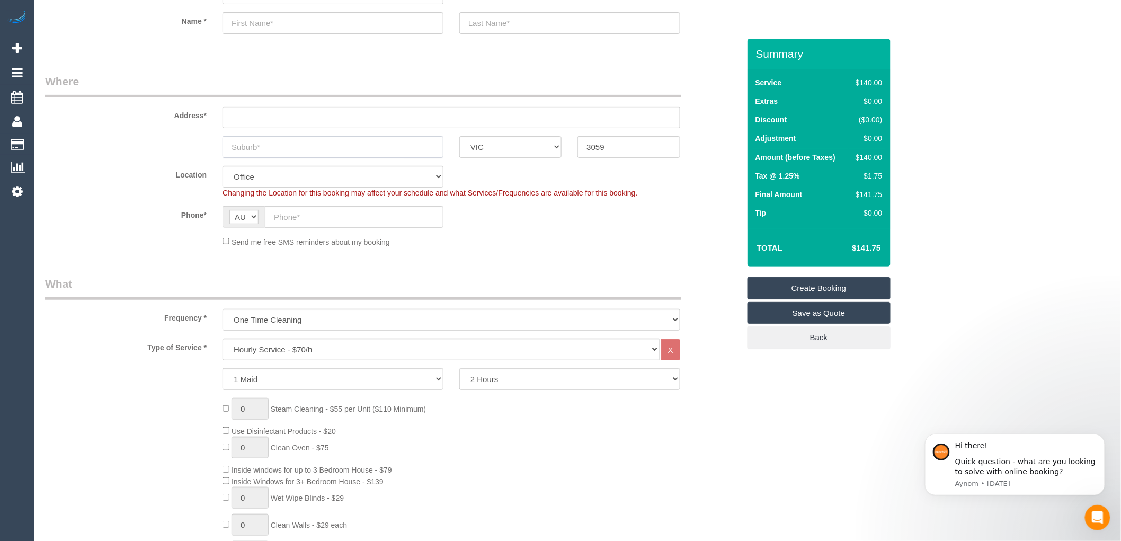
scroll to position [118, 0]
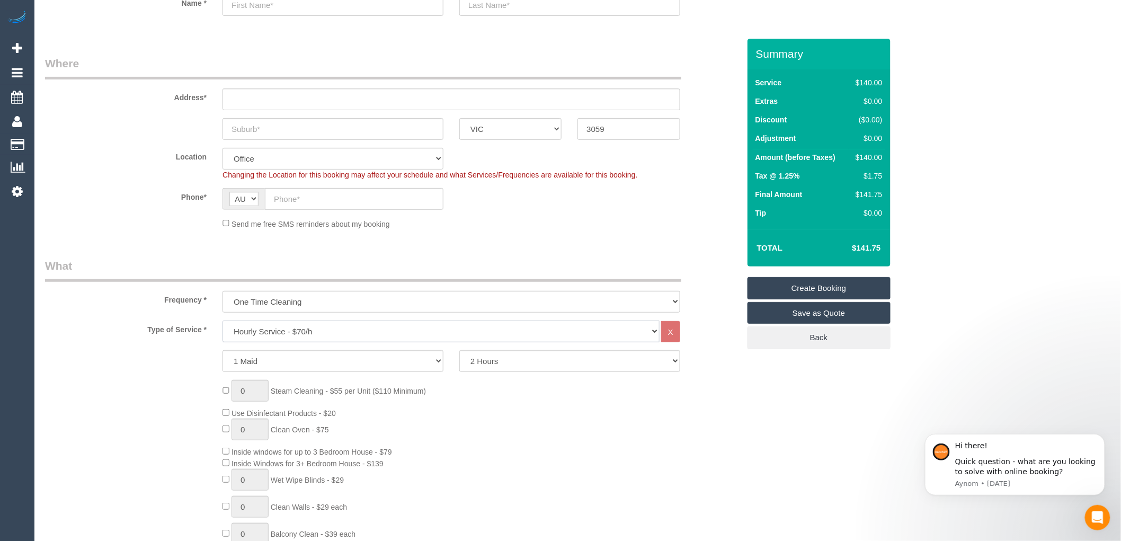
click at [274, 332] on select "Hourly Service - $70/h Hourly Service - $65/h Hourly Service - $60/h Hourly Ser…" at bounding box center [440, 331] width 437 height 22
select select "212"
click at [222, 321] on select "Hourly Service - $70/h Hourly Service - $65/h Hourly Service - $60/h Hourly Ser…" at bounding box center [440, 331] width 437 height 22
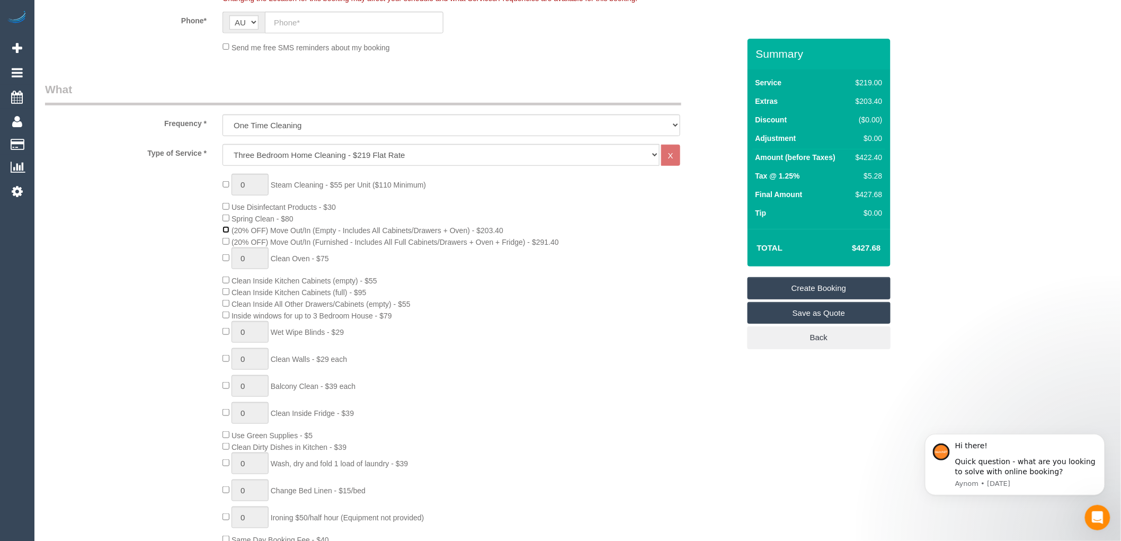
scroll to position [353, 0]
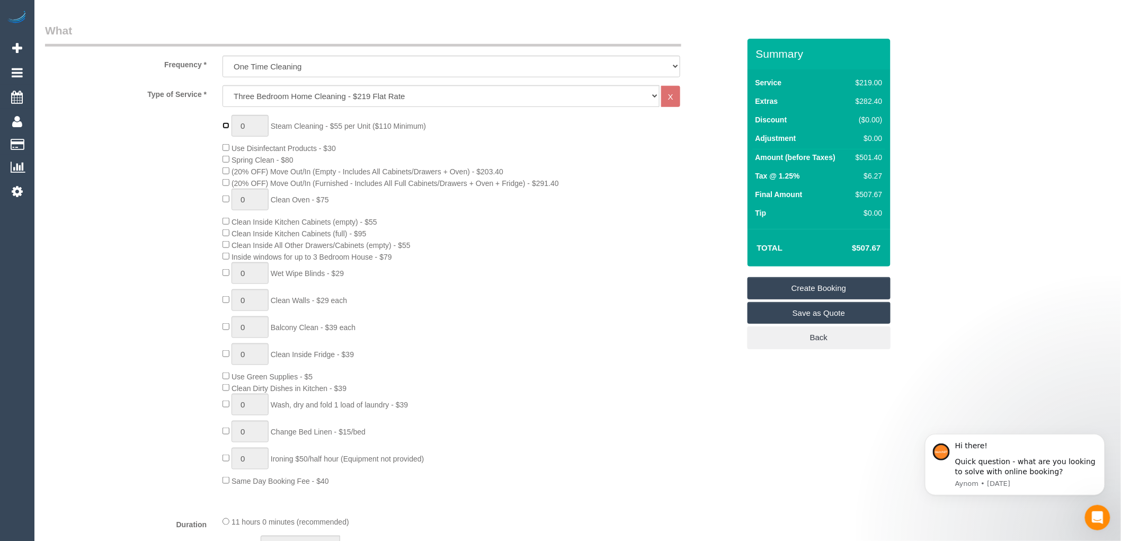
type input "1"
click at [250, 129] on input "1" at bounding box center [249, 126] width 37 height 22
type input "4"
click at [399, 212] on div "4 Steam Cleaning - $55 per Unit ($110 Minimum) Use Disinfectant Products - $30 …" at bounding box center [480, 300] width 532 height 371
type input "1"
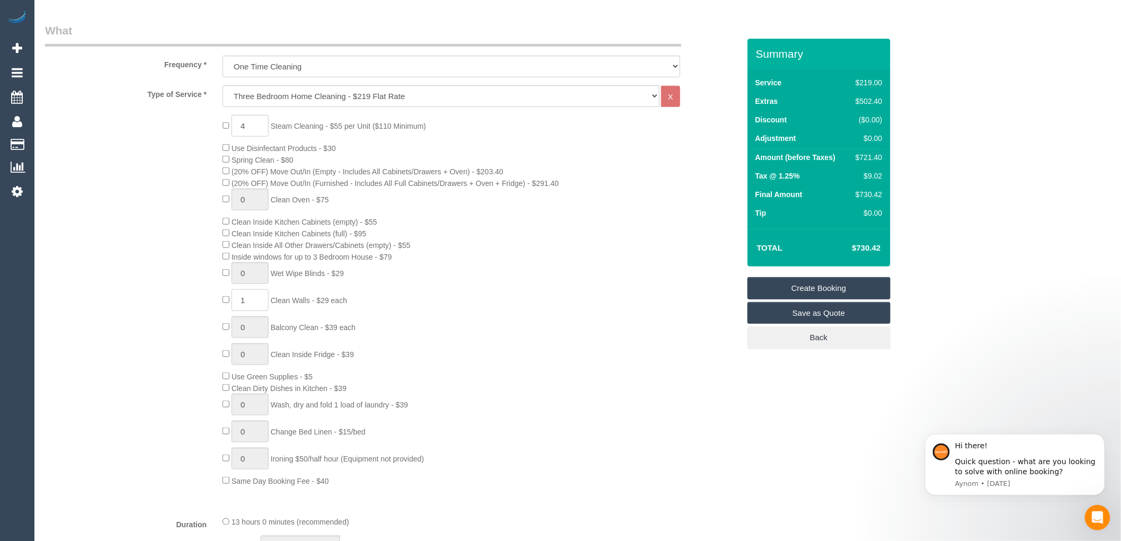
click at [251, 310] on input "1" at bounding box center [249, 300] width 37 height 22
type input "2"
click at [652, 411] on div "4 Steam Cleaning - $55 per Unit ($110 Minimum) Use Disinfectant Products - $30 …" at bounding box center [480, 300] width 532 height 371
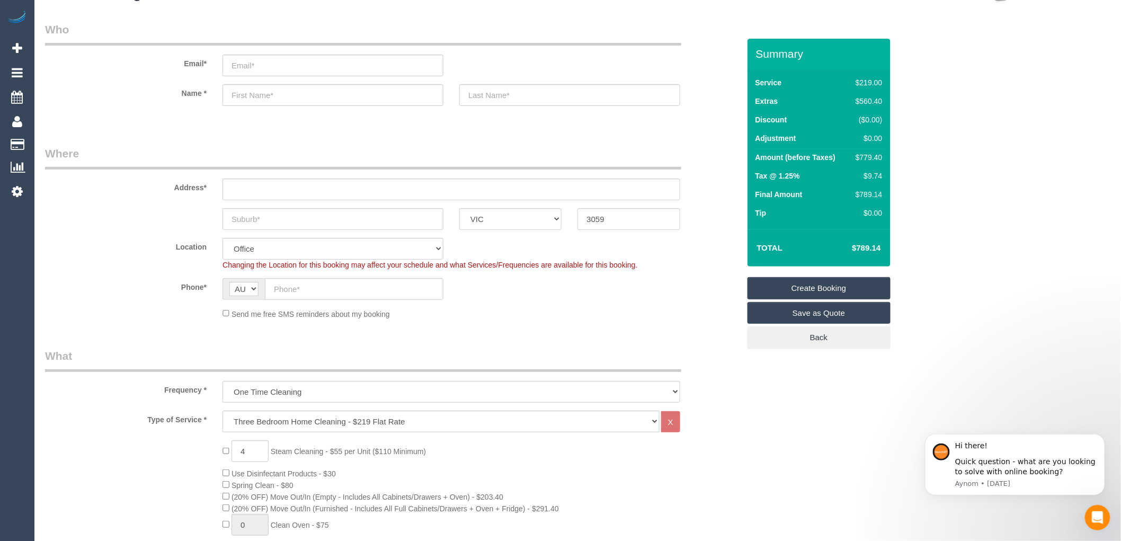
scroll to position [0, 0]
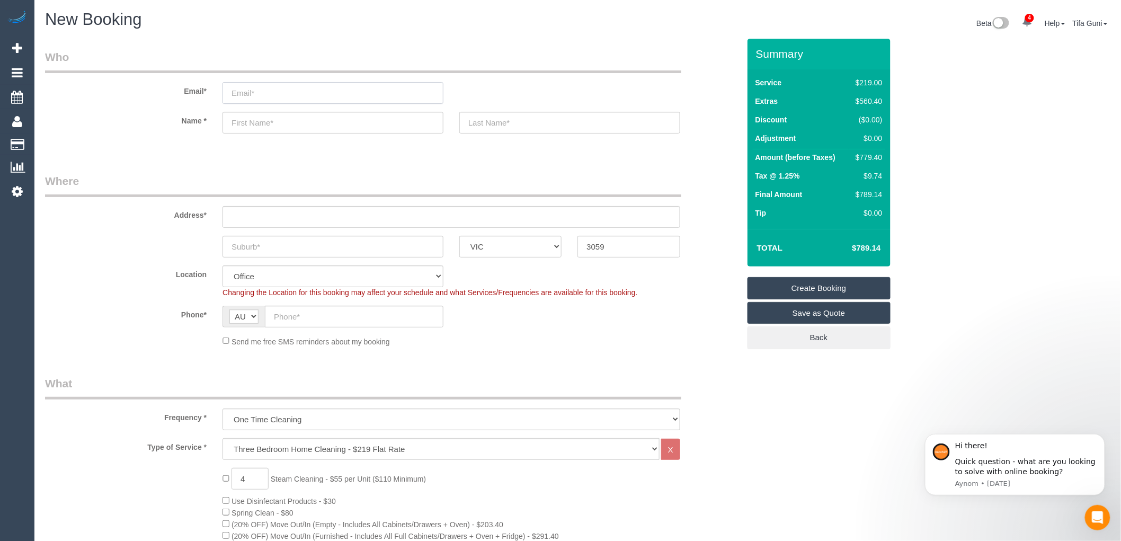
click at [273, 87] on input "email" at bounding box center [332, 93] width 221 height 22
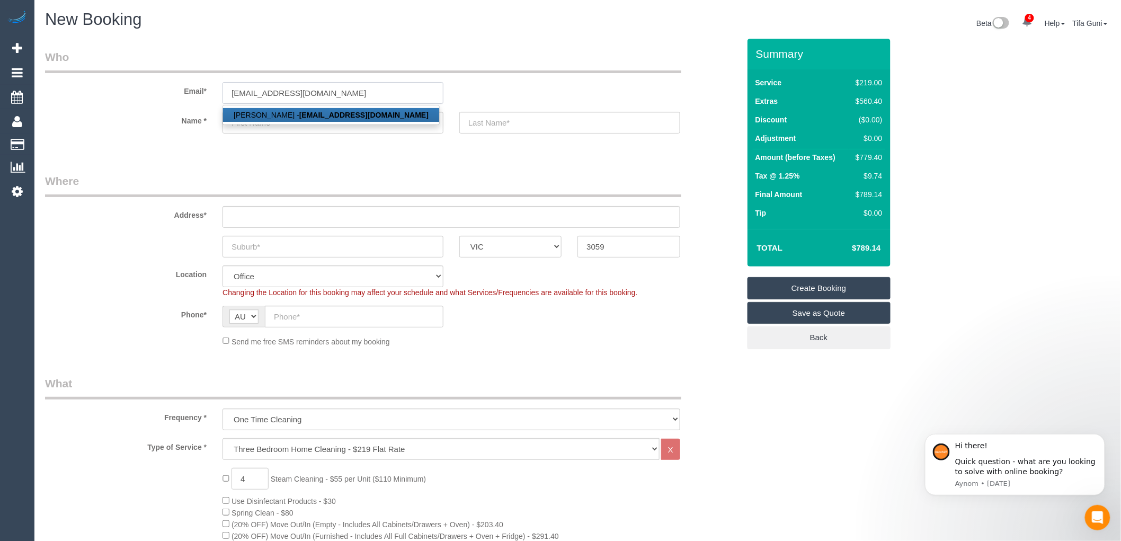
type input "[EMAIL_ADDRESS][DOMAIN_NAME]"
click at [325, 251] on input "text" at bounding box center [332, 247] width 221 height 22
type input "Mernda"
drag, startPoint x: 260, startPoint y: 231, endPoint x: 218, endPoint y: 231, distance: 41.8
click at [218, 231] on sui-booking-address "Address* [GEOGRAPHIC_DATA] ACT [GEOGRAPHIC_DATA] NT [GEOGRAPHIC_DATA] SA TAS [G…" at bounding box center [392, 215] width 694 height 84
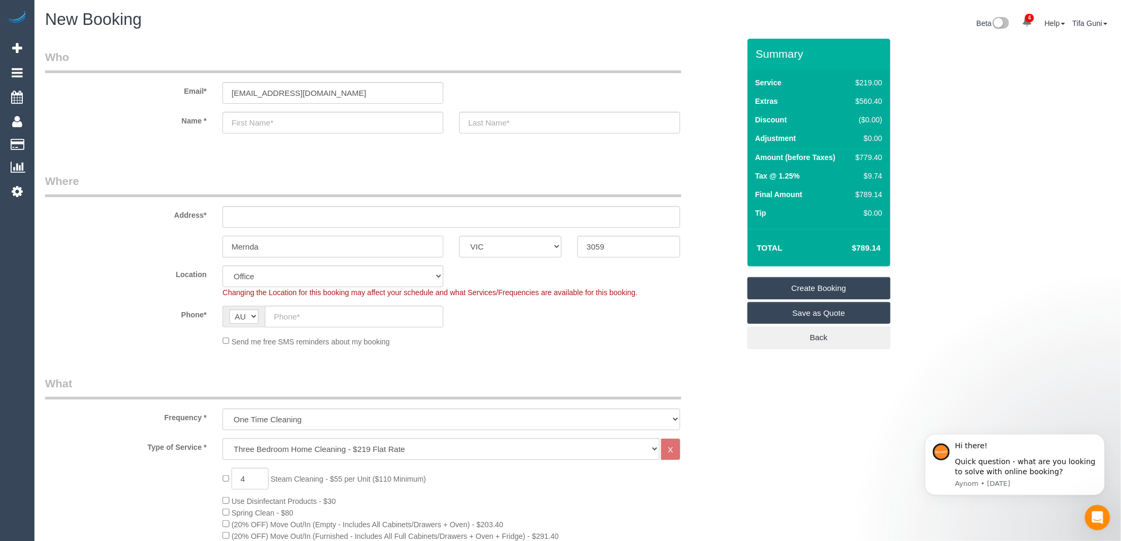
drag, startPoint x: 273, startPoint y: 248, endPoint x: 123, endPoint y: 249, distance: 149.4
click at [123, 249] on div "Mernda ACT [GEOGRAPHIC_DATA] NT [GEOGRAPHIC_DATA] SA TAS [GEOGRAPHIC_DATA] [GEO…" at bounding box center [392, 247] width 710 height 22
click at [288, 125] on input "text" at bounding box center [332, 123] width 221 height 22
click at [619, 250] on input "3059" at bounding box center [628, 247] width 102 height 22
type input "3"
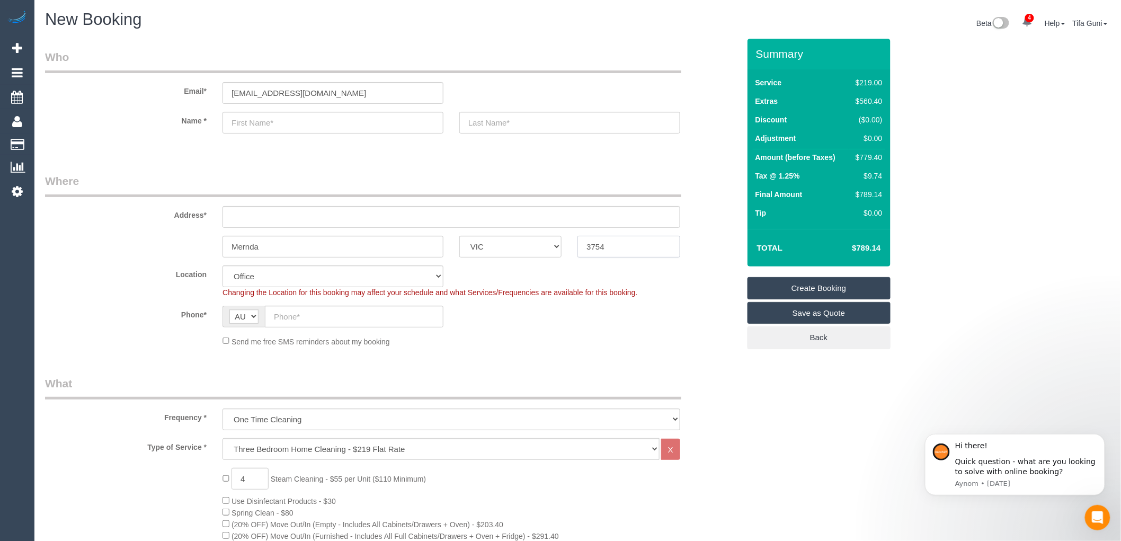
type input "3754"
click at [325, 131] on input "text" at bounding box center [332, 123] width 221 height 22
click at [507, 126] on input "text" at bounding box center [569, 123] width 221 height 22
type input "cs"
click at [245, 124] on input "text" at bounding box center [332, 123] width 221 height 22
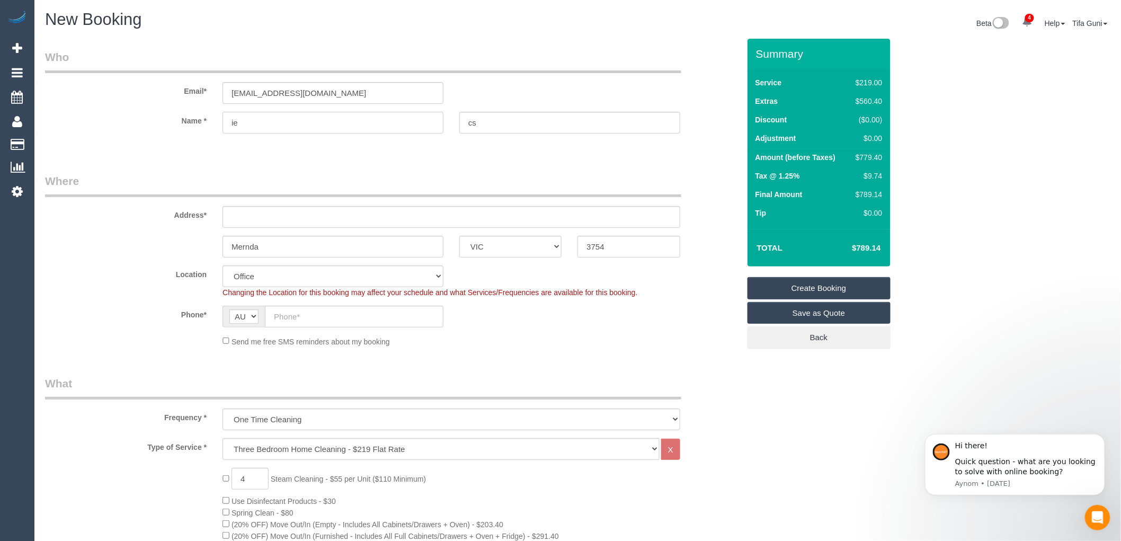
type input "i"
type input "reya"
click at [489, 127] on input "cs" at bounding box center [569, 123] width 221 height 22
click at [278, 220] on input "text" at bounding box center [451, 217] width 458 height 22
type input "[STREET_ADDRESS]"
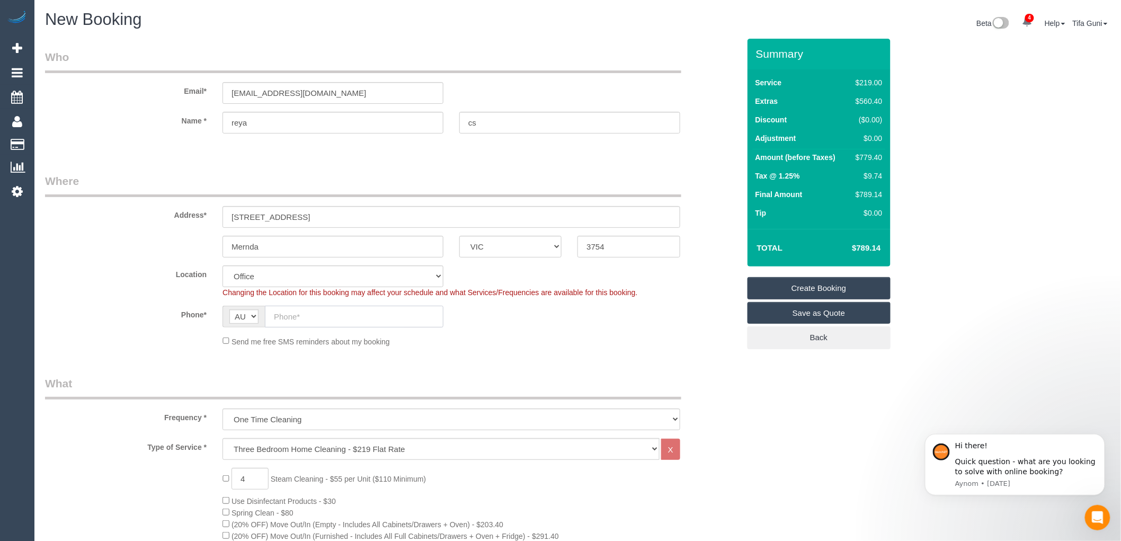
click at [282, 315] on input "text" at bounding box center [354, 317] width 178 height 22
select select "51"
type input "0"
select select "object:2444"
type input "0425 220 250"
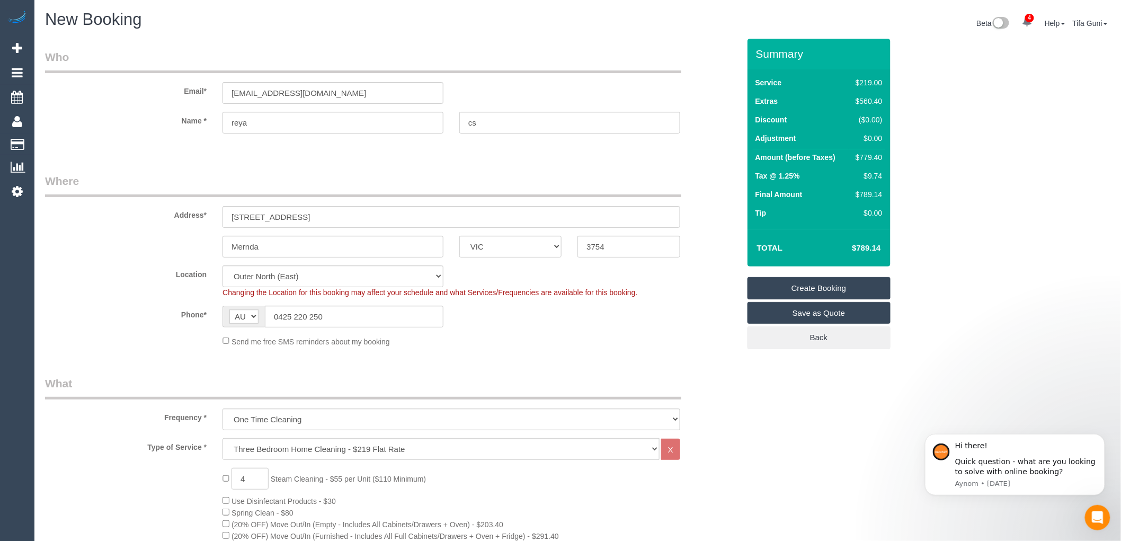
click at [446, 341] on div "Send me free SMS reminders about my booking" at bounding box center [450, 341] width 473 height 12
drag, startPoint x: 309, startPoint y: 218, endPoint x: 156, endPoint y: 203, distance: 154.3
click at [156, 203] on div "Address* [STREET_ADDRESS]" at bounding box center [392, 200] width 710 height 55
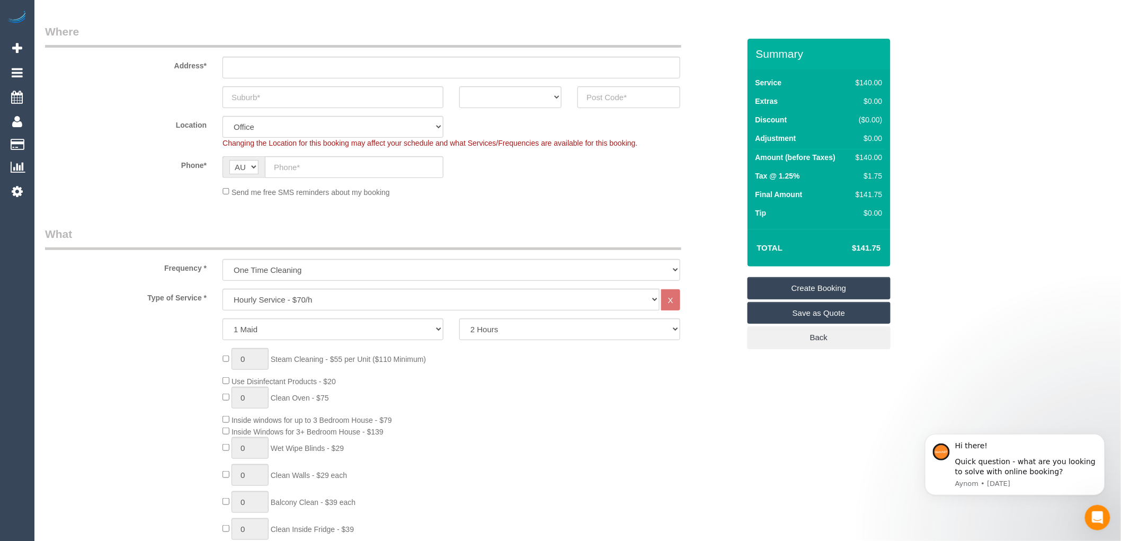
scroll to position [176, 0]
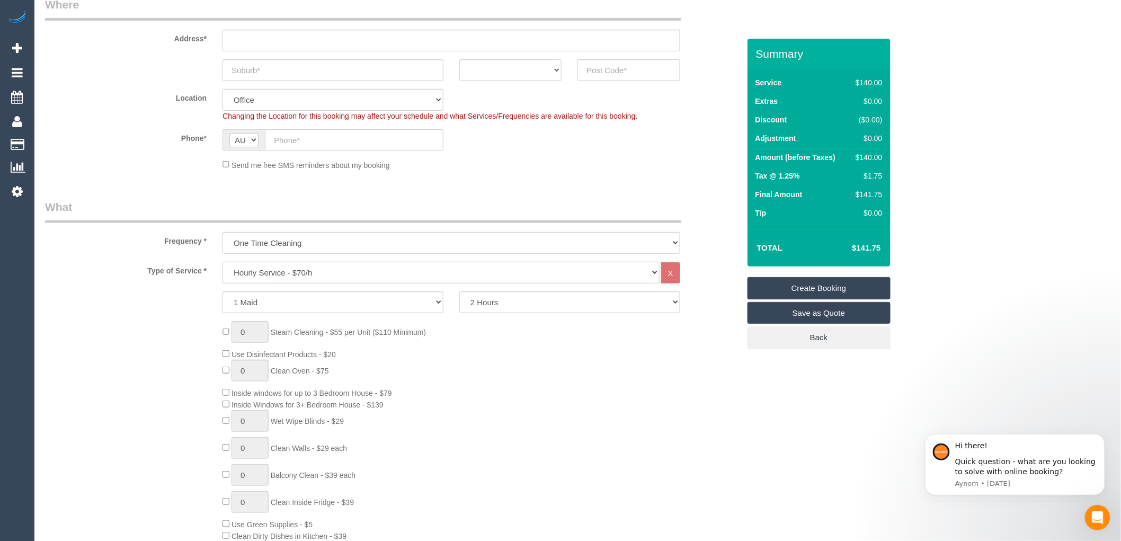
click at [330, 272] on select "Hourly Service - $70/h Hourly Service - $65/h Hourly Service - $60/h Hourly Ser…" at bounding box center [440, 273] width 437 height 22
select select "213"
click at [222, 262] on select "Hourly Service - $70/h Hourly Service - $65/h Hourly Service - $60/h Hourly Ser…" at bounding box center [440, 273] width 437 height 22
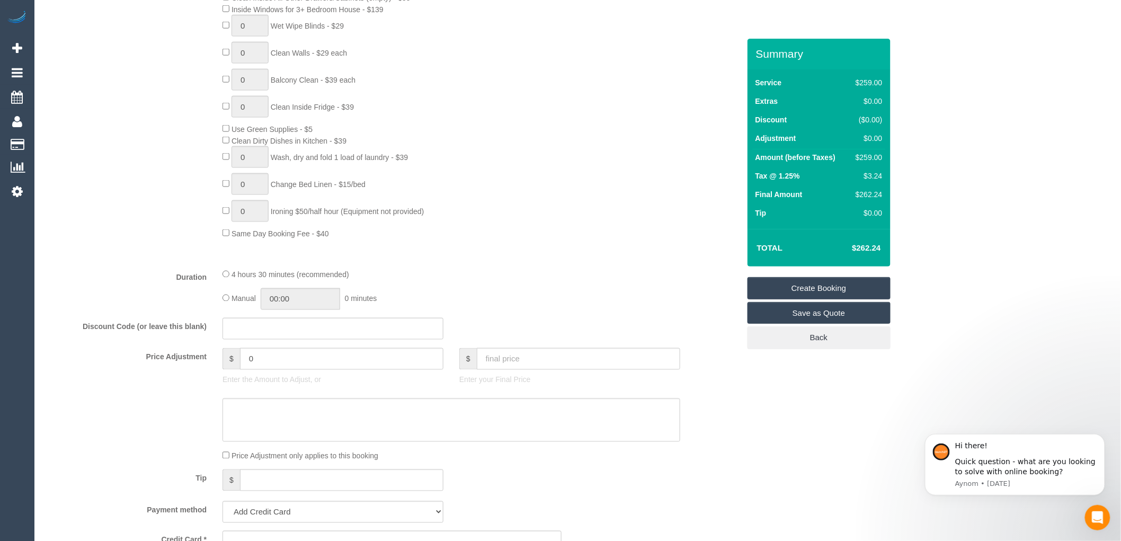
scroll to position [647, 0]
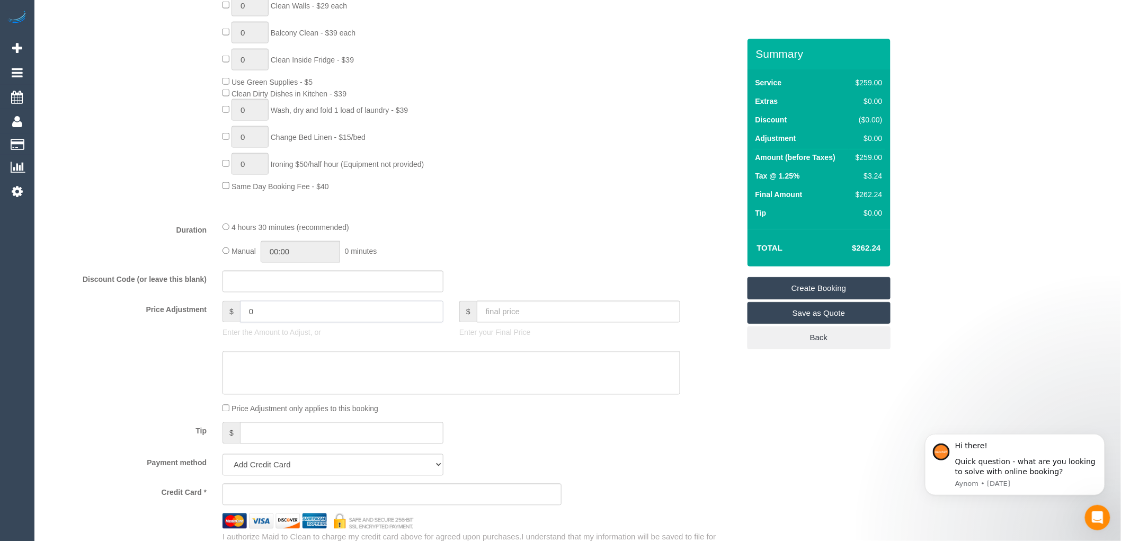
click at [265, 321] on input "0" at bounding box center [341, 312] width 203 height 22
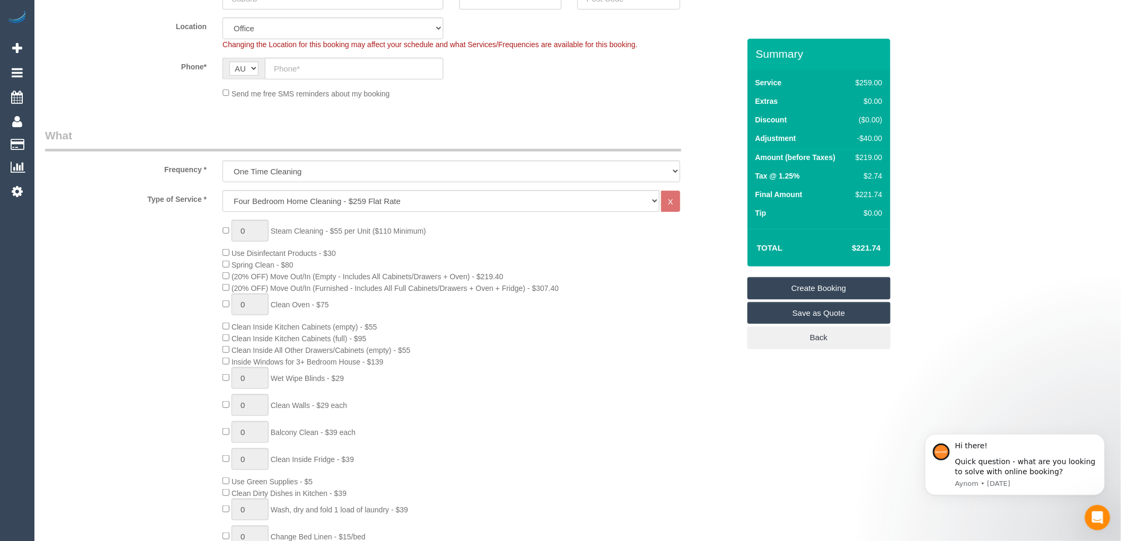
scroll to position [235, 0]
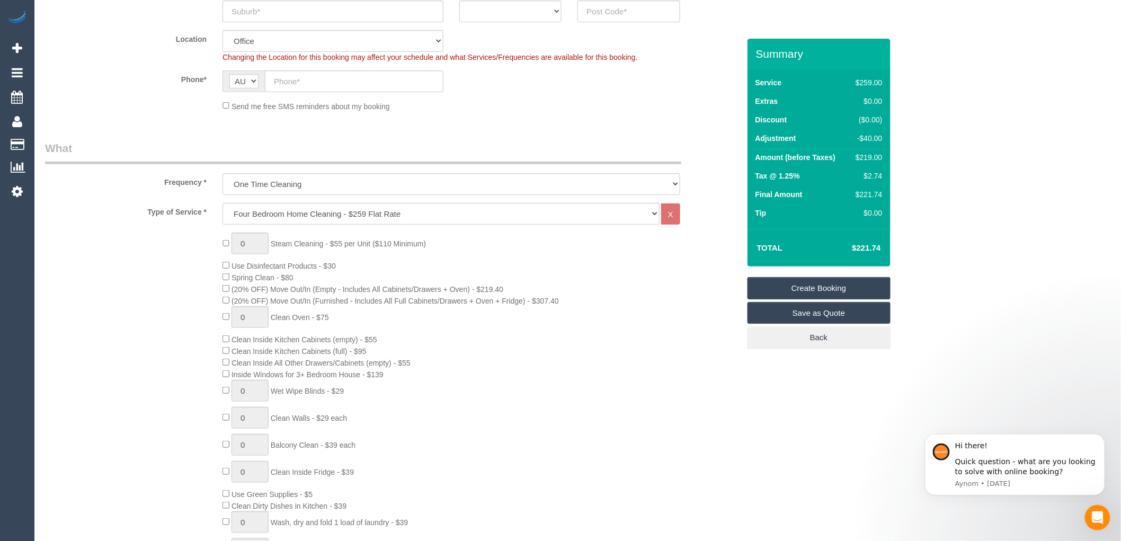
type input "-40"
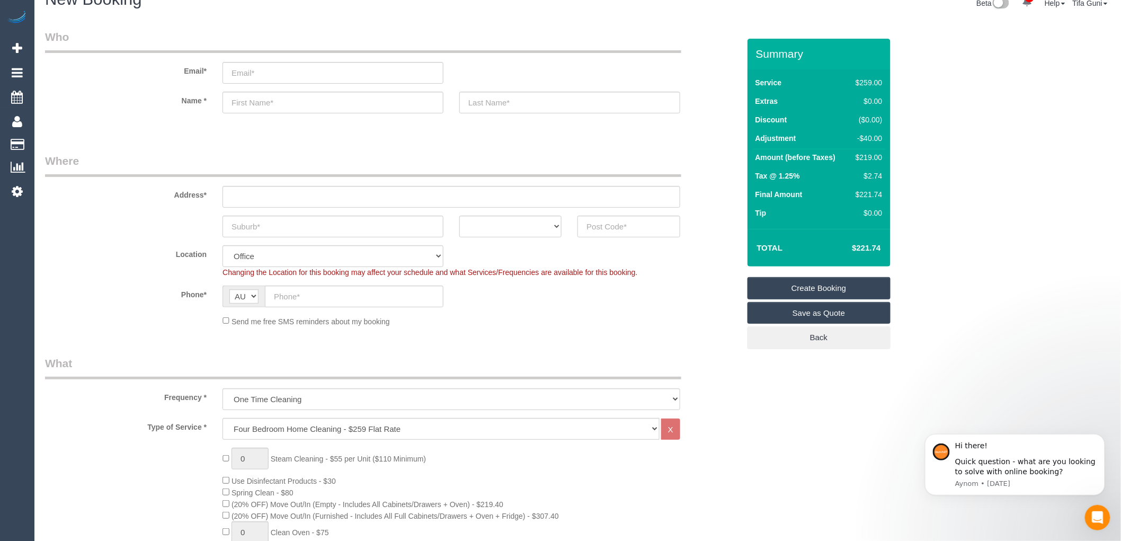
scroll to position [0, 0]
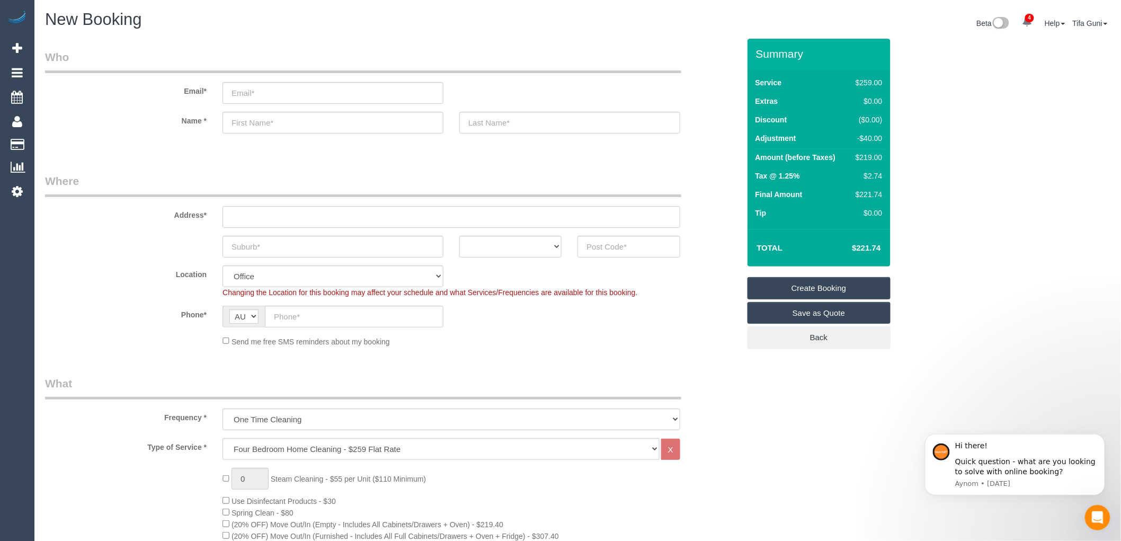
click at [249, 212] on input "text" at bounding box center [451, 217] width 458 height 22
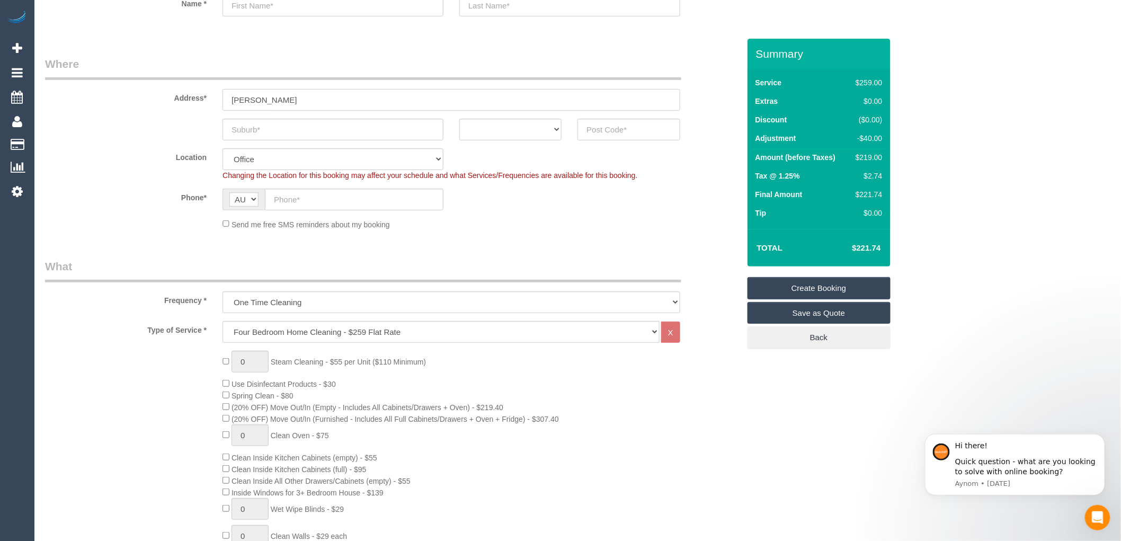
scroll to position [118, 0]
type input "[PERSON_NAME]"
click at [298, 330] on select "Hourly Service - $70/h Hourly Service - $65/h Hourly Service - $60/h Hourly Ser…" at bounding box center [440, 331] width 437 height 22
select select "211"
click at [222, 321] on select "Hourly Service - $70/h Hourly Service - $65/h Hourly Service - $60/h Hourly Ser…" at bounding box center [440, 331] width 437 height 22
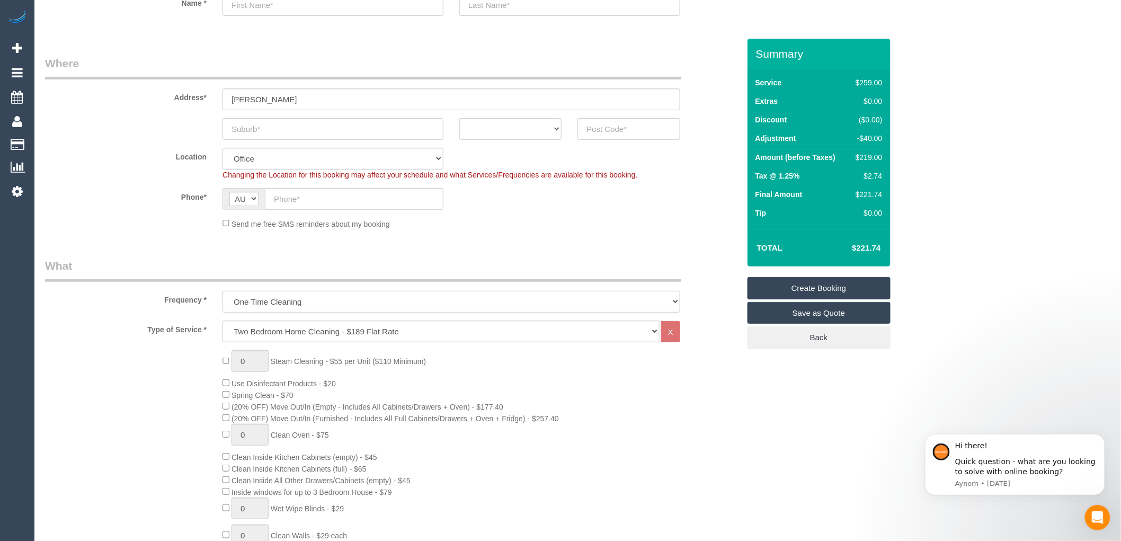
click at [300, 302] on select "One Time Cleaning Weekly - 10% Off - 10.00% (0% for the First Booking) Fortnigh…" at bounding box center [451, 302] width 458 height 22
click at [301, 302] on select "One Time Cleaning Weekly - 10% Off - 10.00% (0% for the First Booking) Fortnigh…" at bounding box center [451, 302] width 458 height 22
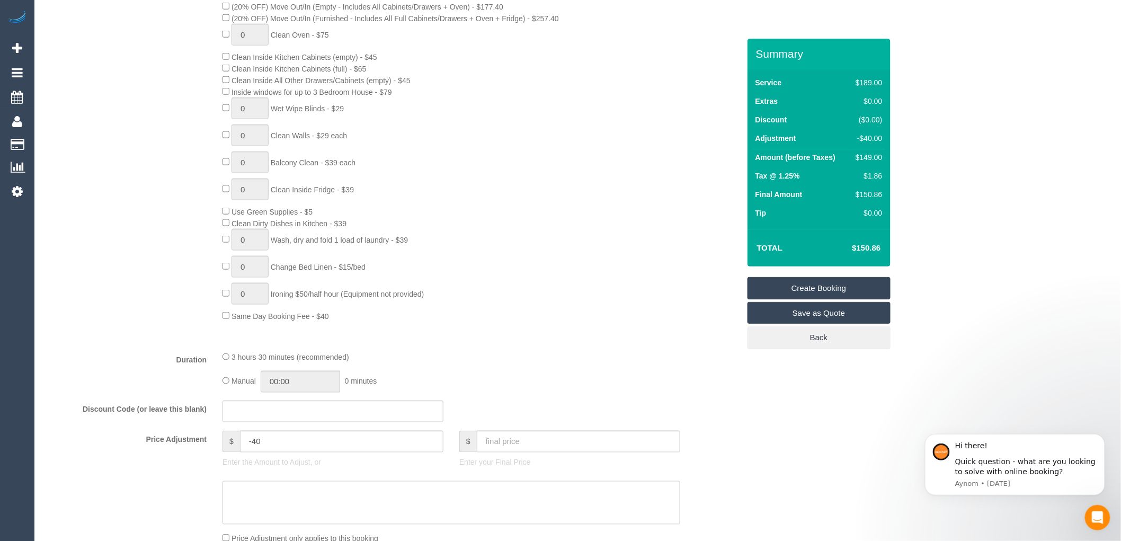
scroll to position [588, 0]
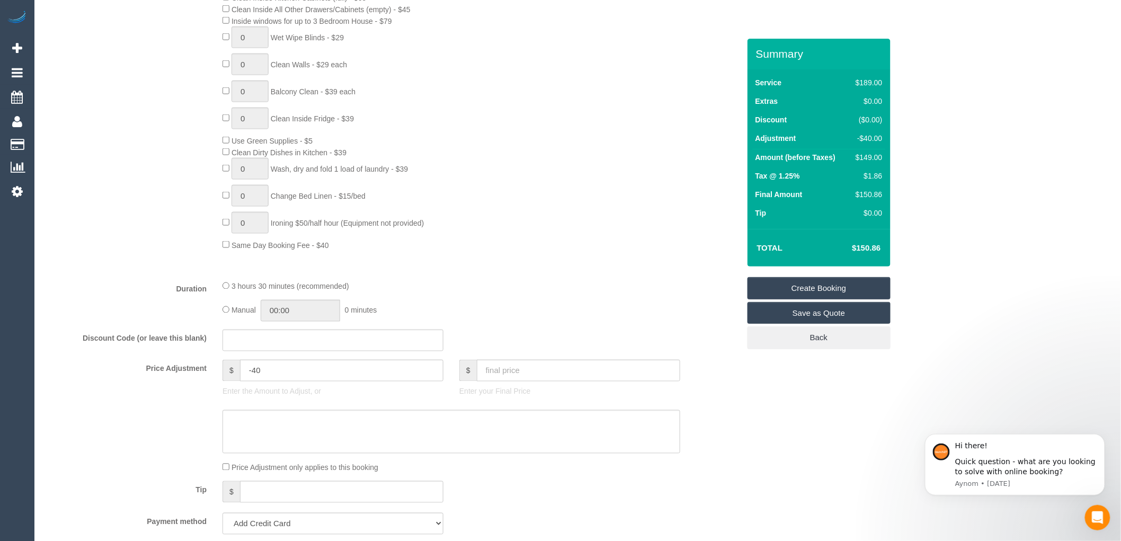
click at [546, 267] on div "Type of Service * Hourly Service - $70/h Hourly Service - $65/h Hourly Service …" at bounding box center [392, 61] width 694 height 422
type input "1"
click at [526, 233] on div "0 Steam Cleaning - $55 per Unit ($110 Minimum) Use Disinfectant Products - $20 …" at bounding box center [480, 64] width 532 height 371
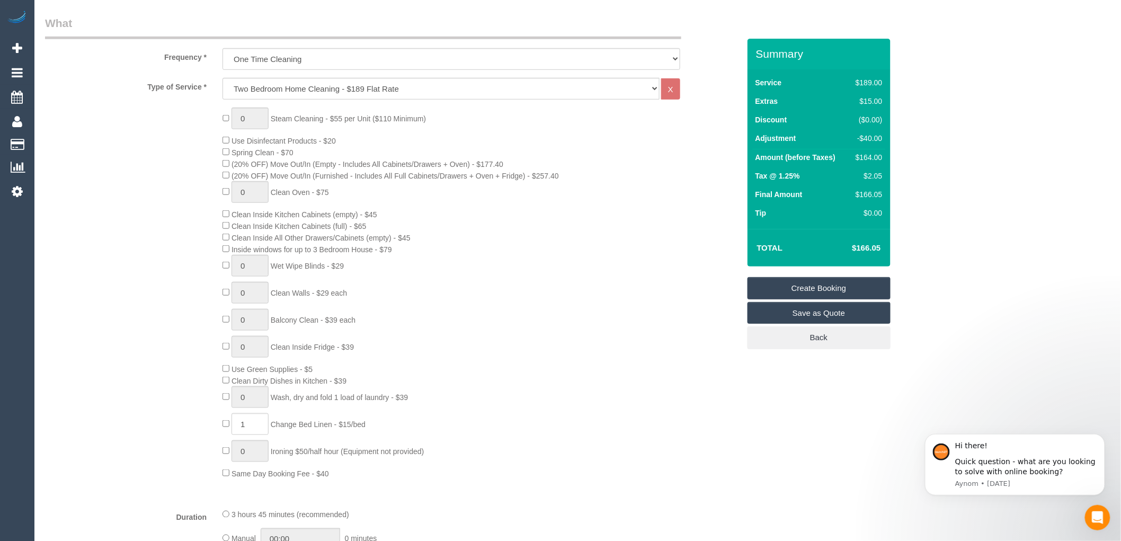
scroll to position [235, 0]
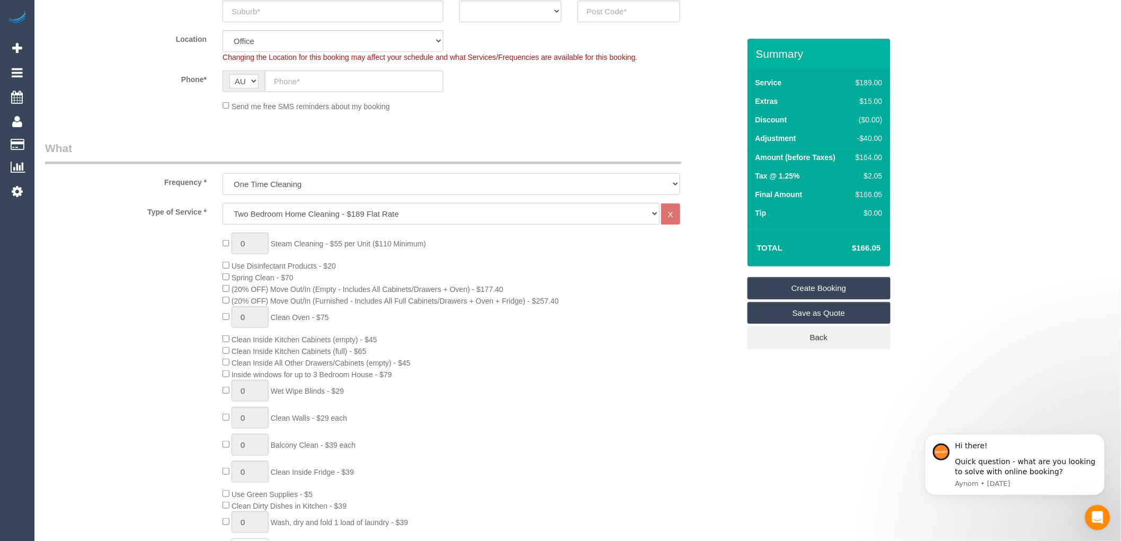
click at [305, 184] on select "One Time Cleaning Weekly - 10% Off - 10.00% (0% for the First Booking) Fortnigh…" at bounding box center [451, 184] width 458 height 22
click at [222, 174] on select "One Time Cleaning Weekly - 10% Off - 10.00% (0% for the First Booking) Fortnigh…" at bounding box center [451, 184] width 458 height 22
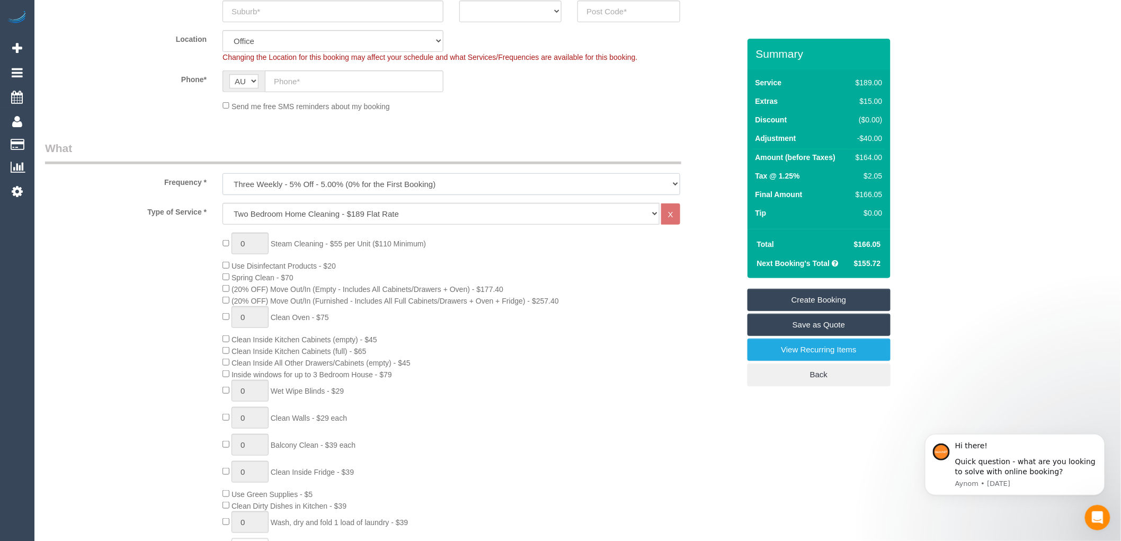
click at [309, 183] on select "One Time Cleaning Weekly - 10% Off - 10.00% (0% for the First Booking) Fortnigh…" at bounding box center [451, 184] width 458 height 22
select select "object:2134"
click at [222, 174] on select "One Time Cleaning Weekly - 10% Off - 10.00% (0% for the First Booking) Fortnigh…" at bounding box center [451, 184] width 458 height 22
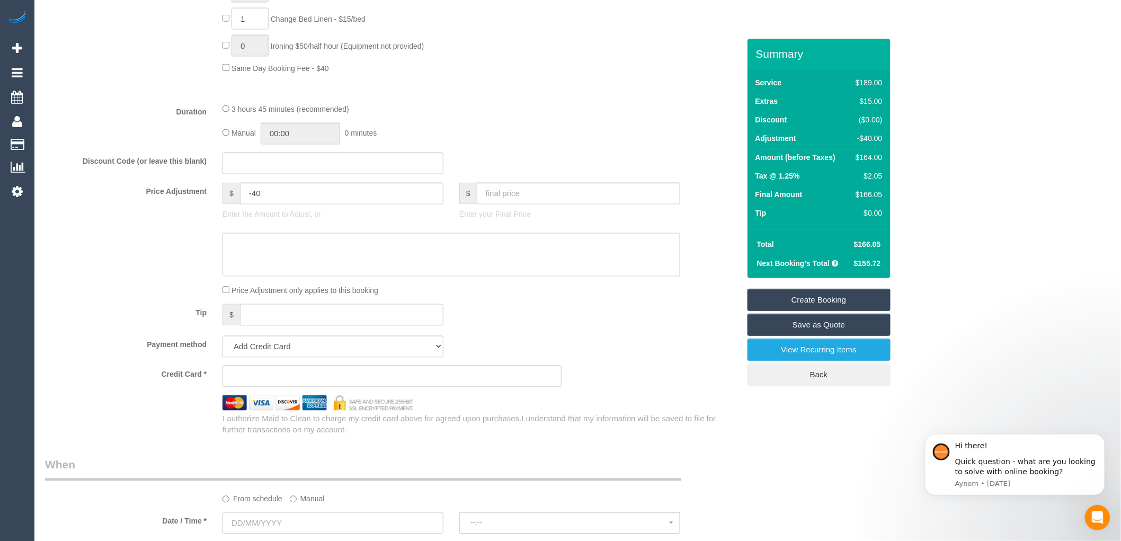
scroll to position [824, 0]
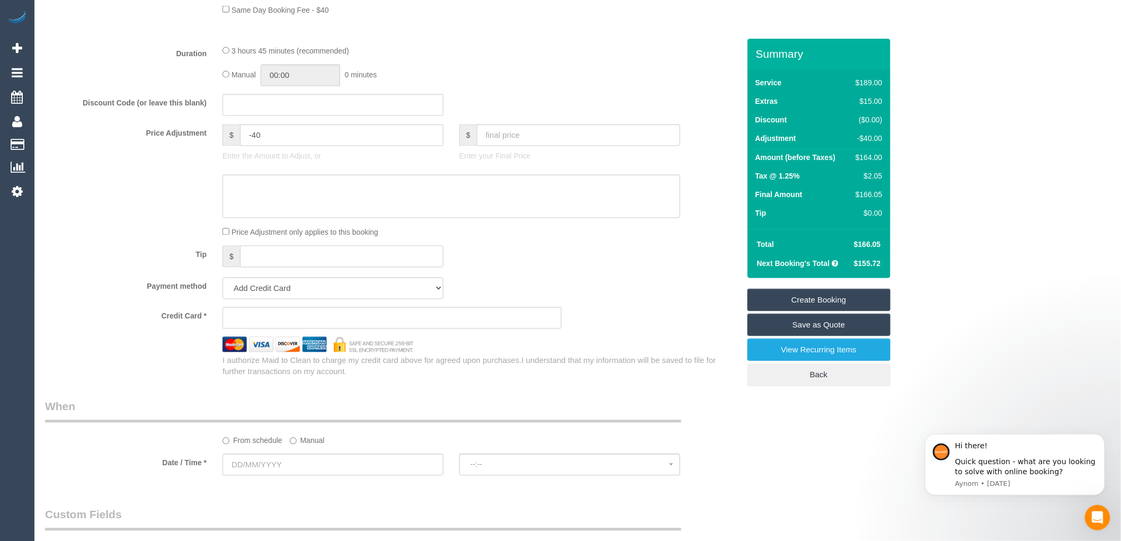
click at [283, 262] on input "text" at bounding box center [341, 257] width 203 height 22
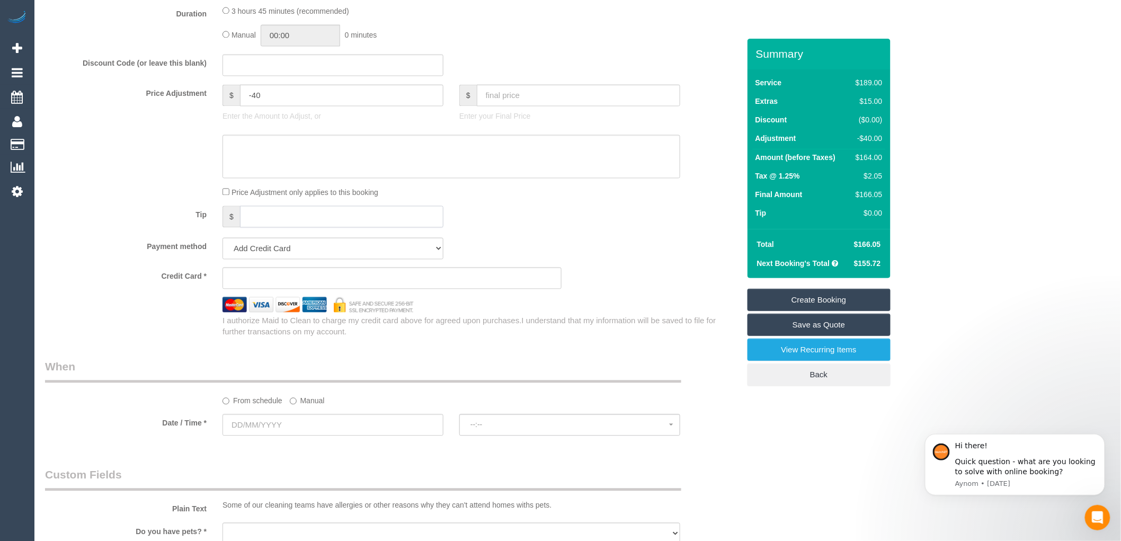
scroll to position [882, 0]
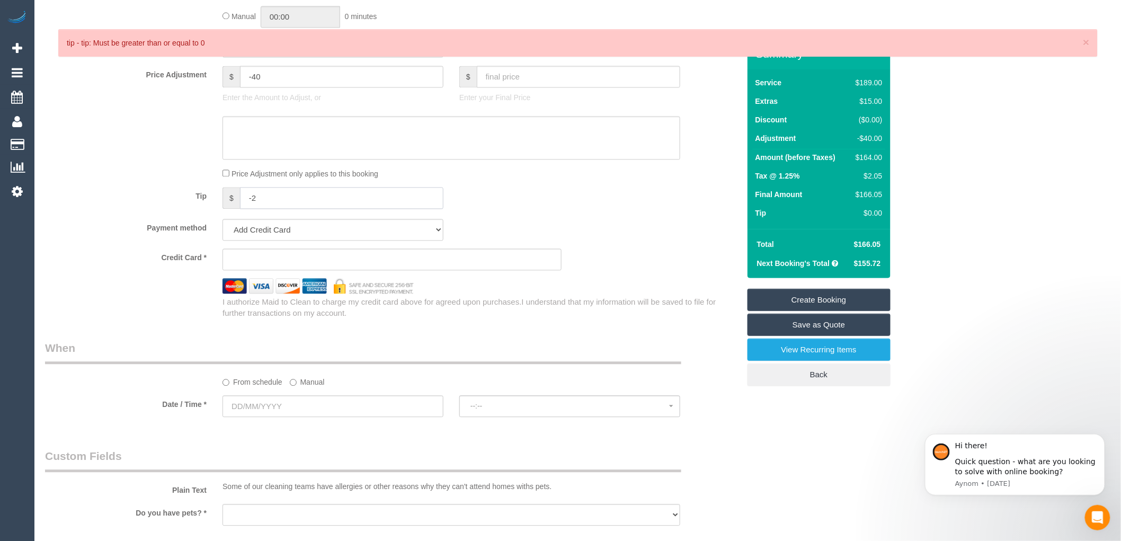
type input "-"
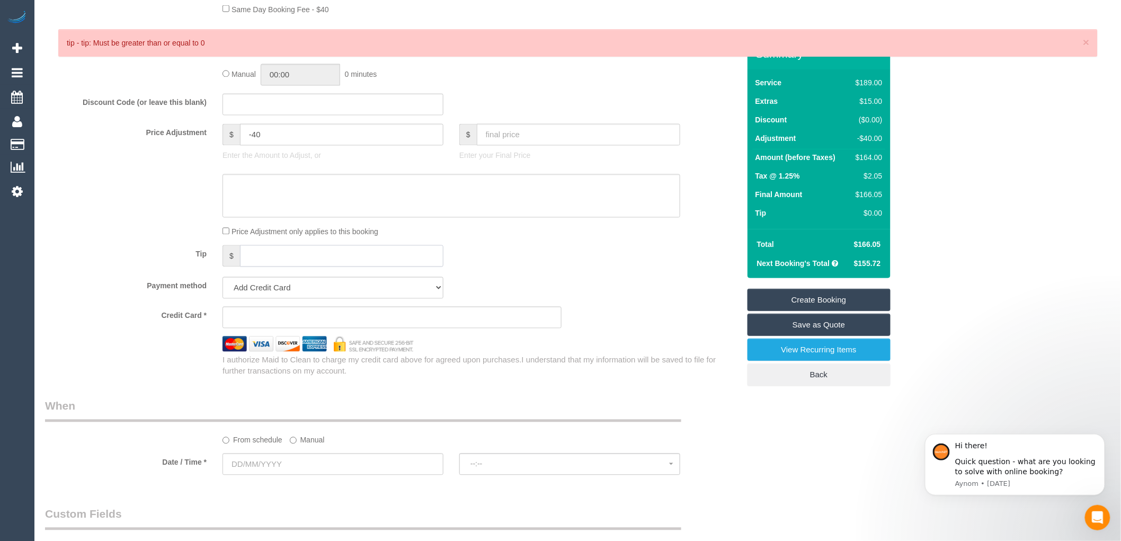
scroll to position [824, 0]
click at [475, 238] on div "Price Adjustment only applies to this booking" at bounding box center [450, 232] width 473 height 12
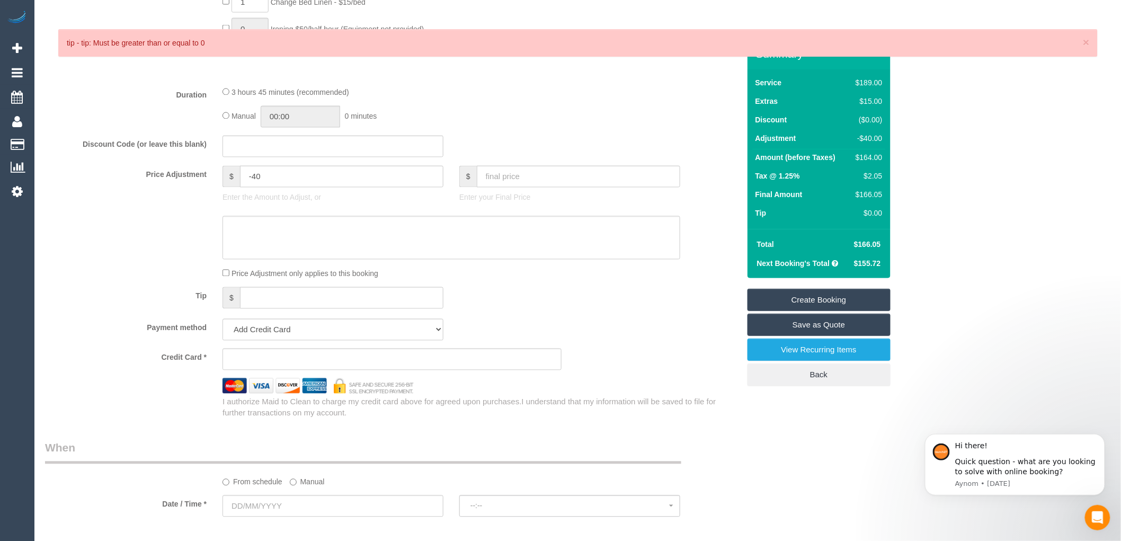
scroll to position [765, 0]
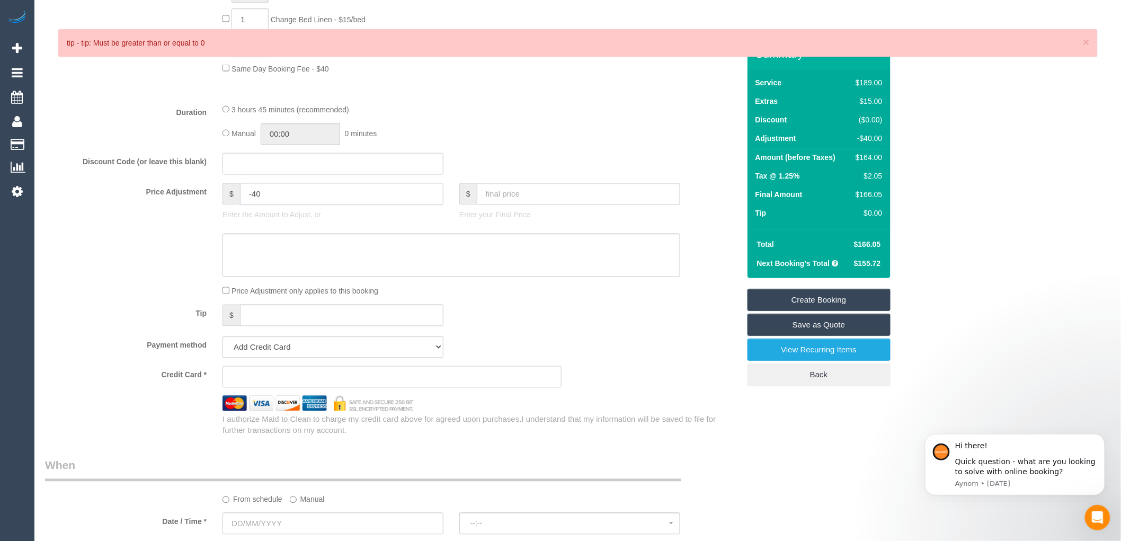
drag, startPoint x: 272, startPoint y: 205, endPoint x: 191, endPoint y: 208, distance: 80.5
click at [191, 208] on div "Price Adjustment $ -40 Enter the Amount to Adjust, or $ Enter your Final Price" at bounding box center [392, 204] width 710 height 42
click at [722, 261] on div at bounding box center [392, 255] width 710 height 43
type input "0"
click at [536, 108] on fieldset "What Frequency * One Time Cleaning Weekly - 10% Off - 10.00% (0% for the First …" at bounding box center [392, 23] width 694 height 825
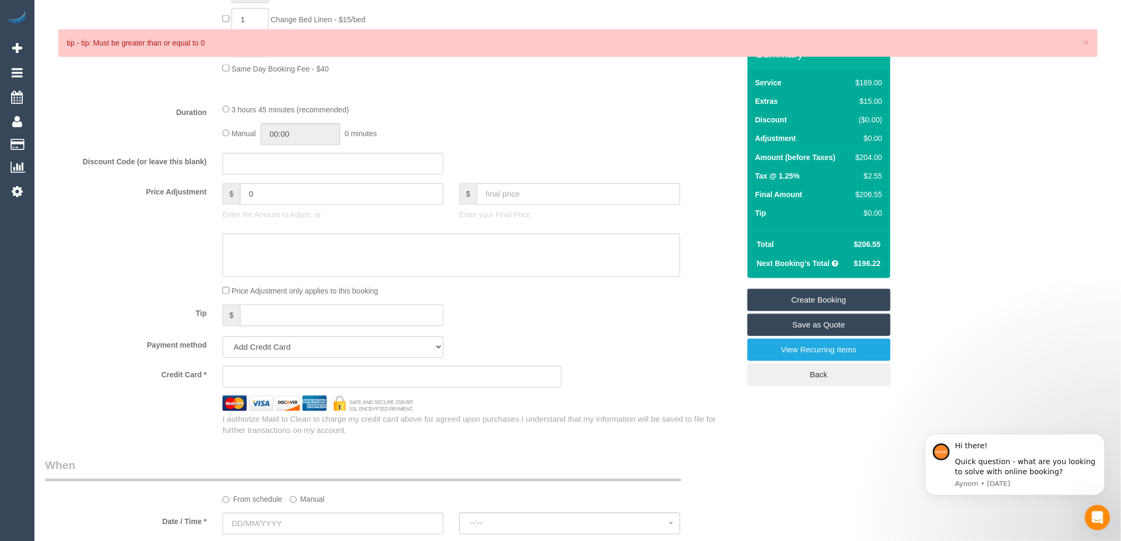
click at [256, 324] on input "text" at bounding box center [341, 316] width 203 height 22
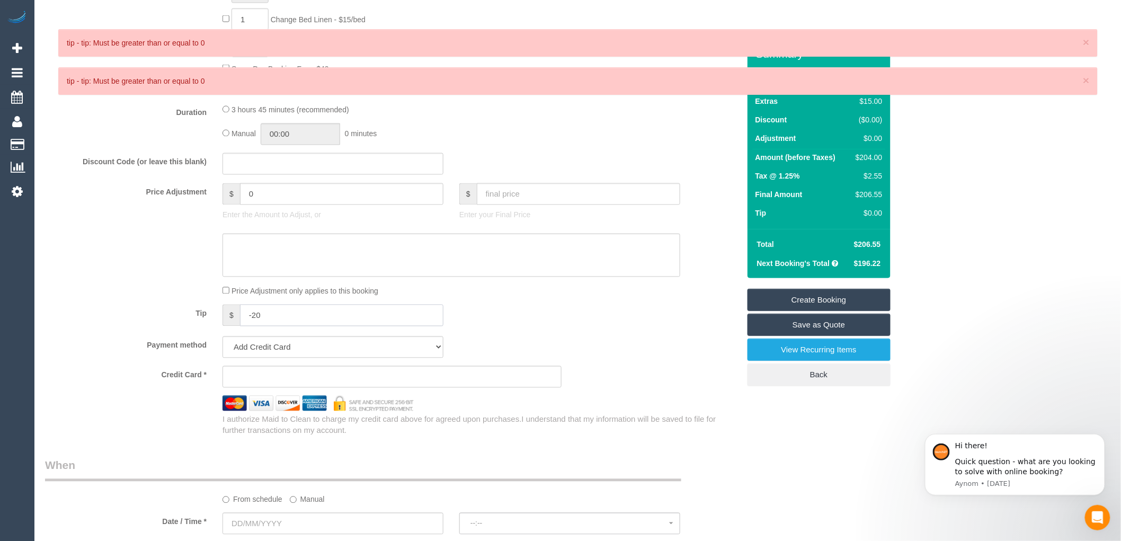
drag, startPoint x: 266, startPoint y: 326, endPoint x: 231, endPoint y: 325, distance: 35.0
click at [231, 325] on div "$ -20" at bounding box center [332, 316] width 221 height 22
type input "0"
click at [522, 328] on div "Tip $ 0" at bounding box center [392, 317] width 710 height 24
click at [135, 261] on div at bounding box center [392, 255] width 710 height 43
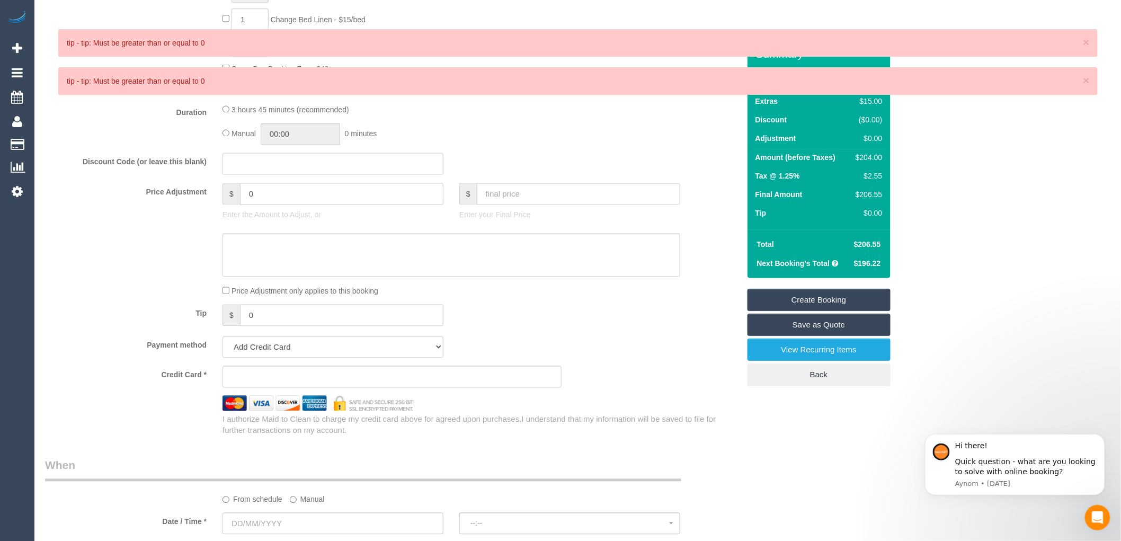
click at [276, 202] on input "0" at bounding box center [341, 194] width 203 height 22
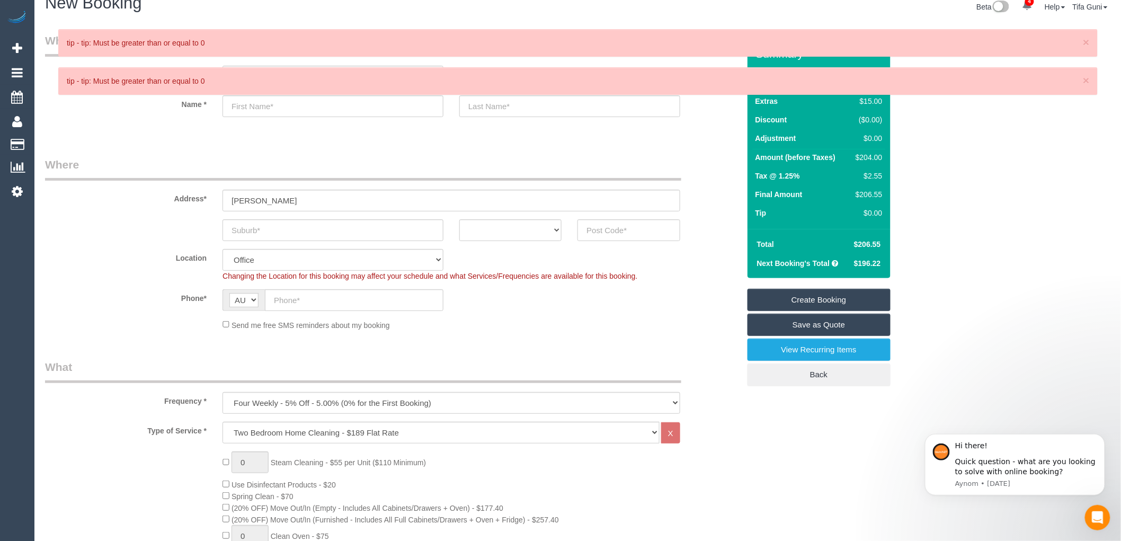
scroll to position [0, 0]
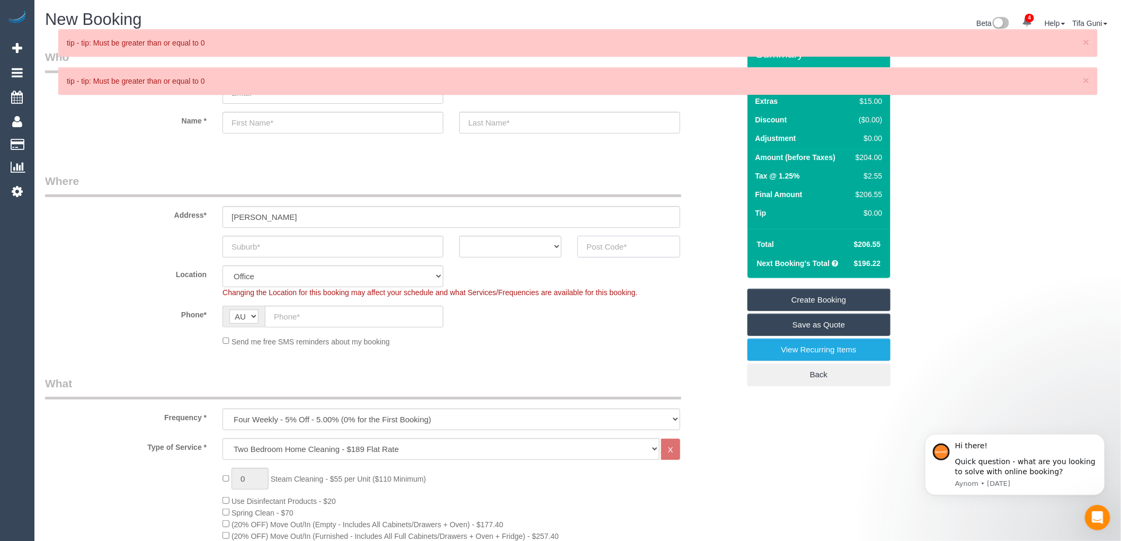
click at [633, 247] on input "text" at bounding box center [628, 247] width 102 height 22
click at [547, 246] on select "ACT [GEOGRAPHIC_DATA] NT [GEOGRAPHIC_DATA] SA TAS [GEOGRAPHIC_DATA] [GEOGRAPHIC…" at bounding box center [510, 247] width 102 height 22
select select "VIC"
click at [459, 236] on select "ACT [GEOGRAPHIC_DATA] NT [GEOGRAPHIC_DATA] SA TAS [GEOGRAPHIC_DATA] [GEOGRAPHIC…" at bounding box center [510, 247] width 102 height 22
click at [307, 250] on input "text" at bounding box center [332, 247] width 221 height 22
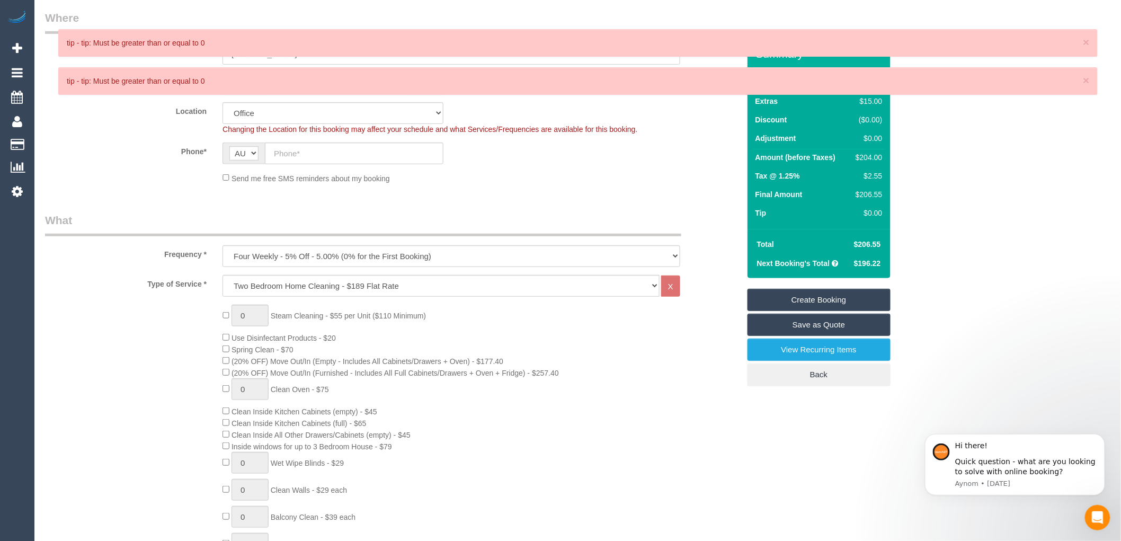
scroll to position [176, 0]
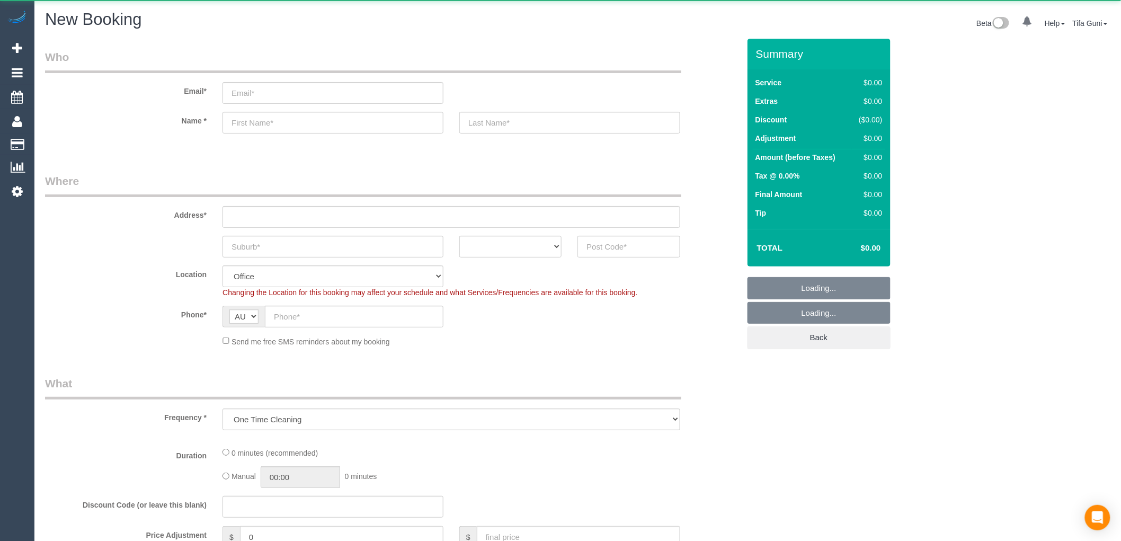
select select "object:649"
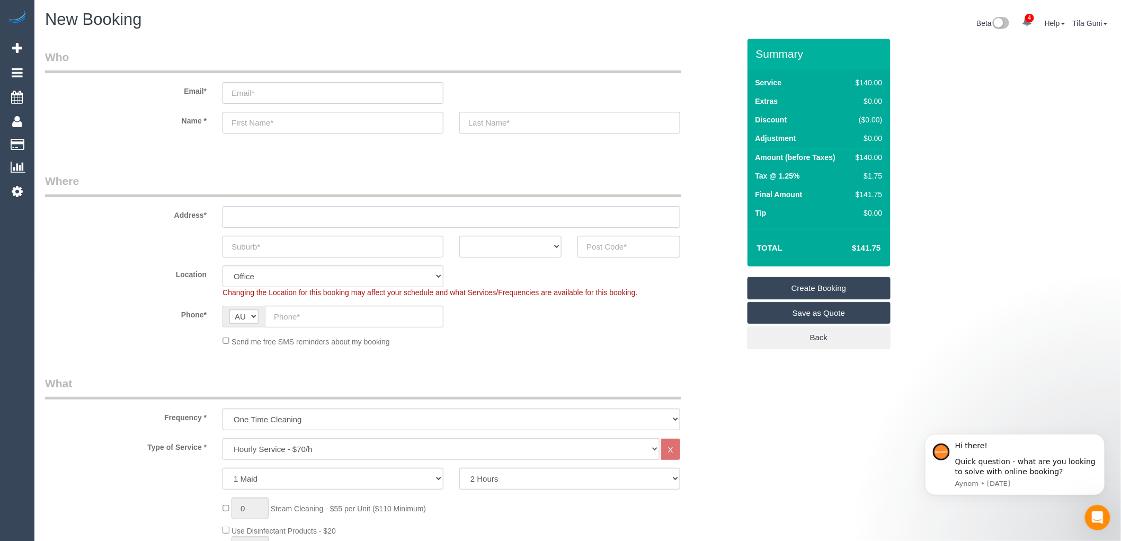
click at [241, 216] on input "text" at bounding box center [451, 217] width 458 height 22
click at [257, 253] on input "text" at bounding box center [332, 247] width 221 height 22
drag, startPoint x: 271, startPoint y: 248, endPoint x: 151, endPoint y: 255, distance: 119.4
click at [151, 255] on div "sandringhill ACT [GEOGRAPHIC_DATA] NT [GEOGRAPHIC_DATA] SA TAS [GEOGRAPHIC_DATA…" at bounding box center [392, 247] width 710 height 22
type input "sandringhill"
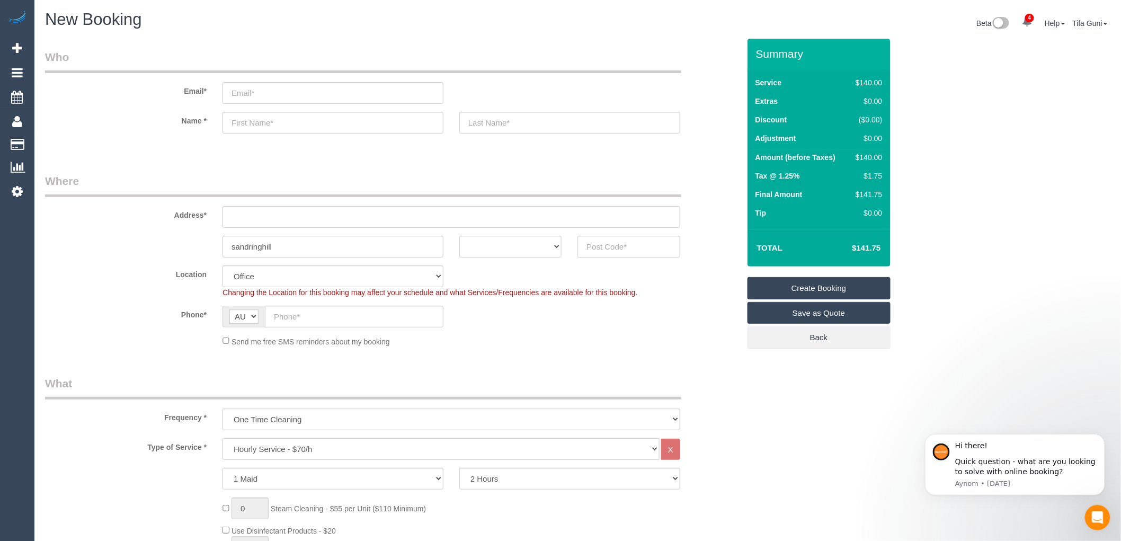
click at [563, 247] on div "ACT [GEOGRAPHIC_DATA] NT [GEOGRAPHIC_DATA] SA TAS [GEOGRAPHIC_DATA] [GEOGRAPHIC…" at bounding box center [510, 247] width 118 height 22
click at [535, 236] on select "ACT [GEOGRAPHIC_DATA] NT [GEOGRAPHIC_DATA] SA TAS [GEOGRAPHIC_DATA] [GEOGRAPHIC…" at bounding box center [510, 247] width 102 height 22
select select "VIC"
click at [459, 236] on select "ACT [GEOGRAPHIC_DATA] NT [GEOGRAPHIC_DATA] SA TAS [GEOGRAPHIC_DATA] [GEOGRAPHIC…" at bounding box center [510, 247] width 102 height 22
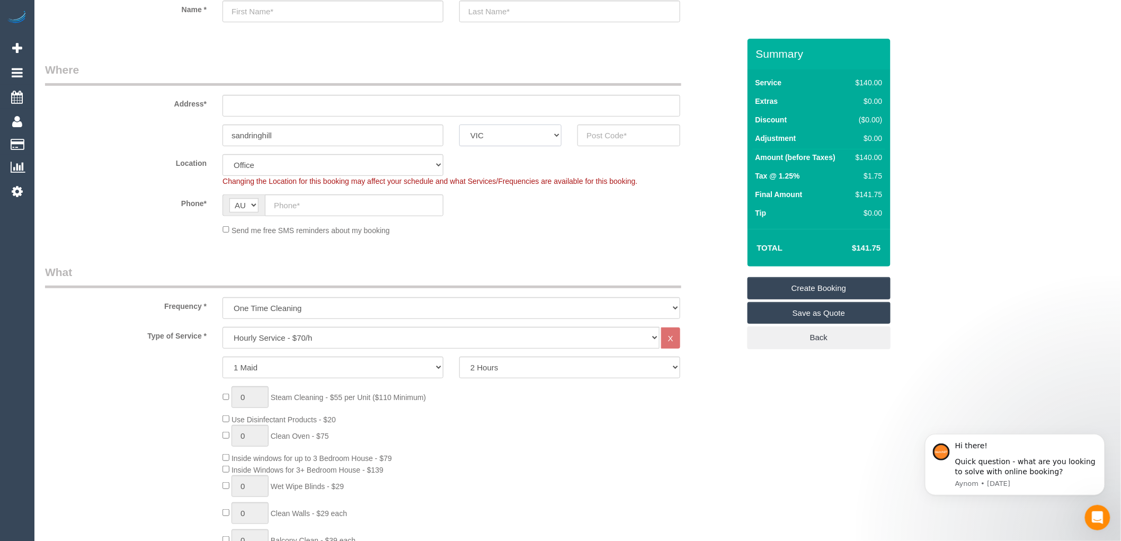
scroll to position [118, 0]
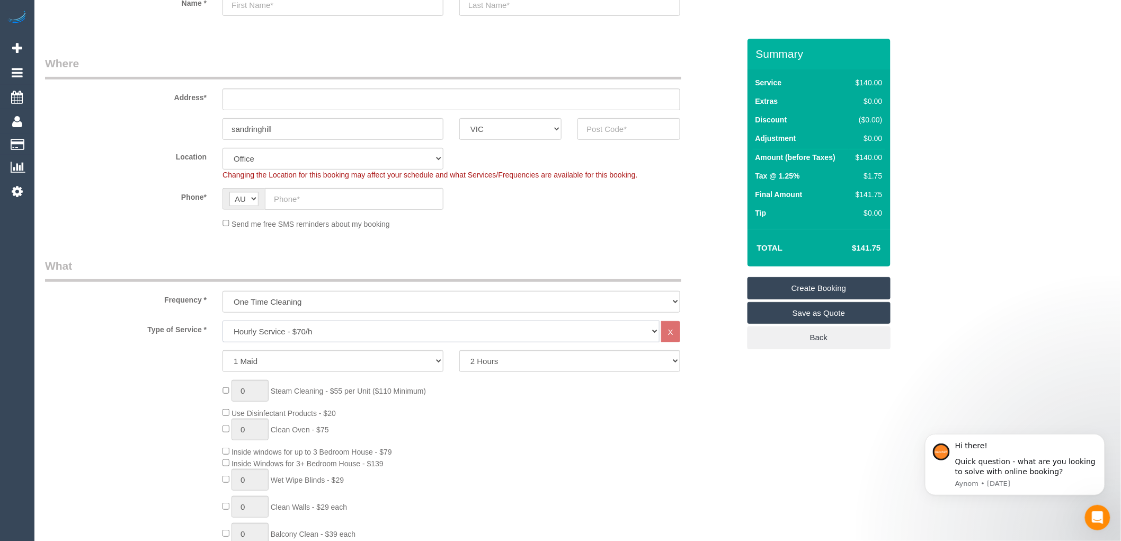
click at [318, 334] on select "Hourly Service - $70/h Hourly Service - $65/h Hourly Service - $60/h Hourly Ser…" at bounding box center [440, 331] width 437 height 22
select select "212"
click at [222, 321] on select "Hourly Service - $70/h Hourly Service - $65/h Hourly Service - $60/h Hourly Ser…" at bounding box center [440, 331] width 437 height 22
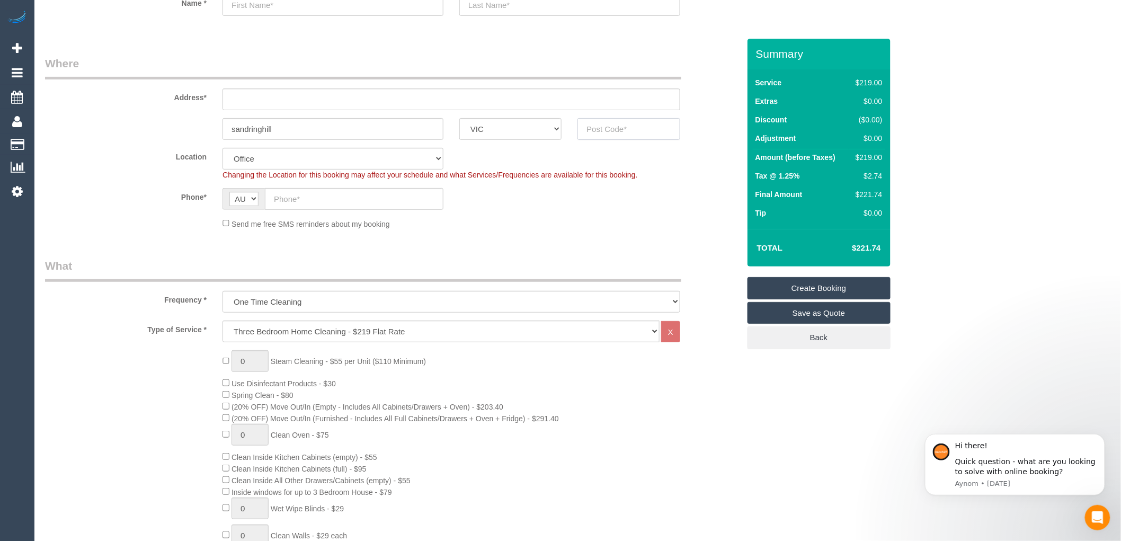
click at [608, 129] on input "text" at bounding box center [628, 129] width 102 height 22
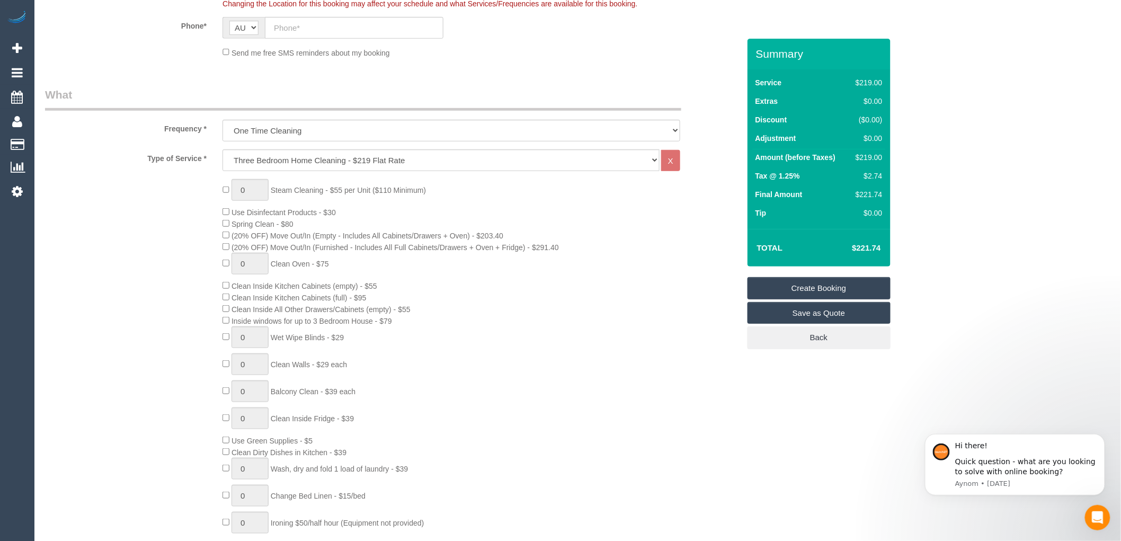
scroll to position [294, 0]
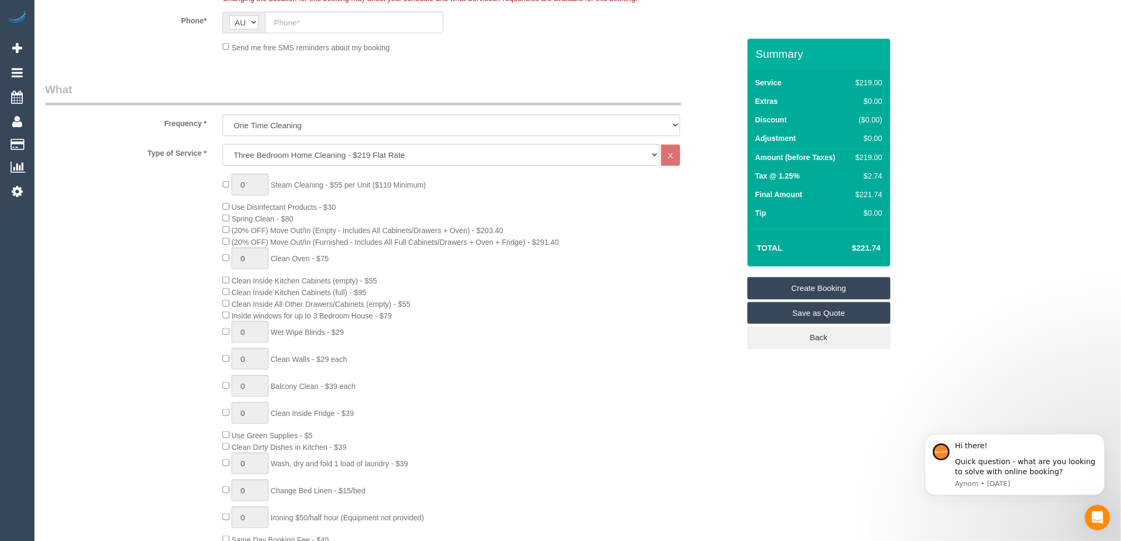
type input "3191"
click at [315, 128] on select "One Time Cleaning Weekly - 10% Off - 10.00% (0% for the First Booking) Fortnigh…" at bounding box center [451, 125] width 458 height 22
click at [325, 154] on select "Hourly Service - $70/h Hourly Service - $65/h Hourly Service - $60/h Hourly Ser…" at bounding box center [440, 155] width 437 height 22
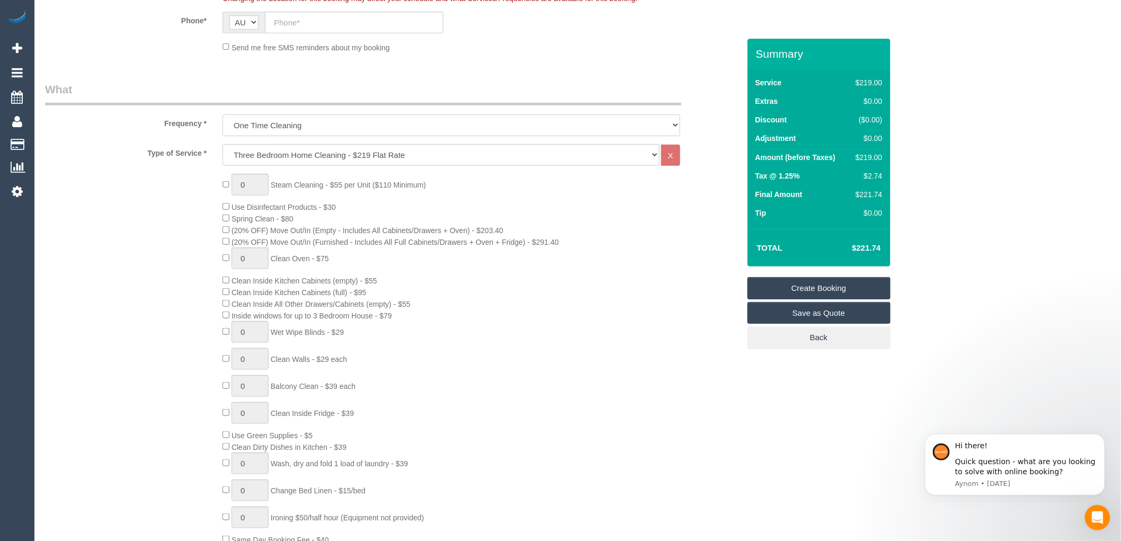
click at [325, 125] on select "One Time Cleaning Weekly - 10% Off - 10.00% (0% for the First Booking) Fortnigh…" at bounding box center [451, 125] width 458 height 22
click at [315, 158] on select "Hourly Service - $70/h Hourly Service - $65/h Hourly Service - $60/h Hourly Ser…" at bounding box center [440, 155] width 437 height 22
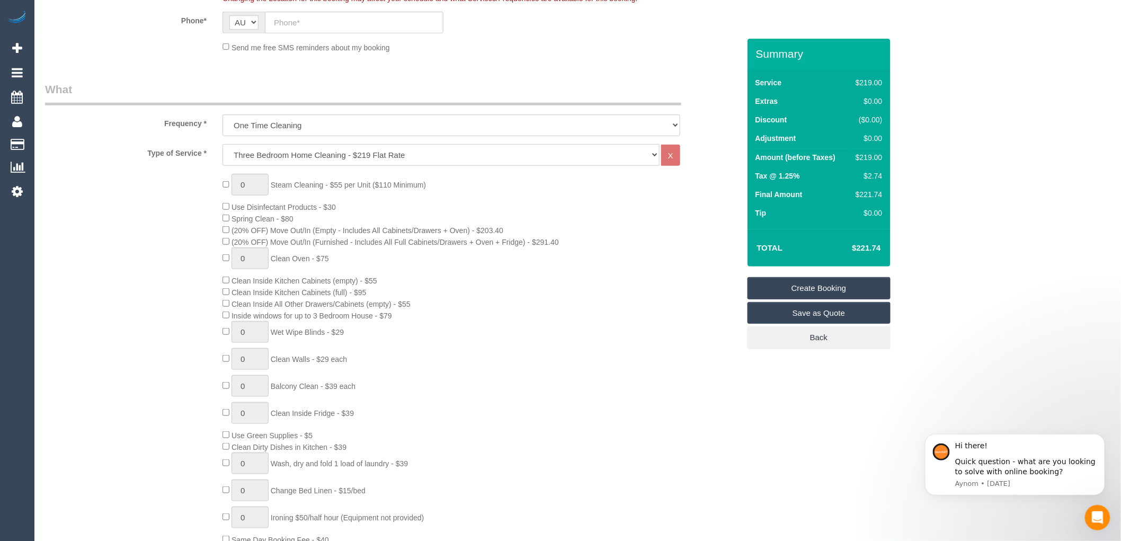
select select "209"
click at [222, 145] on select "Hourly Service - $70/h Hourly Service - $65/h Hourly Service - $60/h Hourly Ser…" at bounding box center [440, 155] width 437 height 22
select select "1"
select select "120"
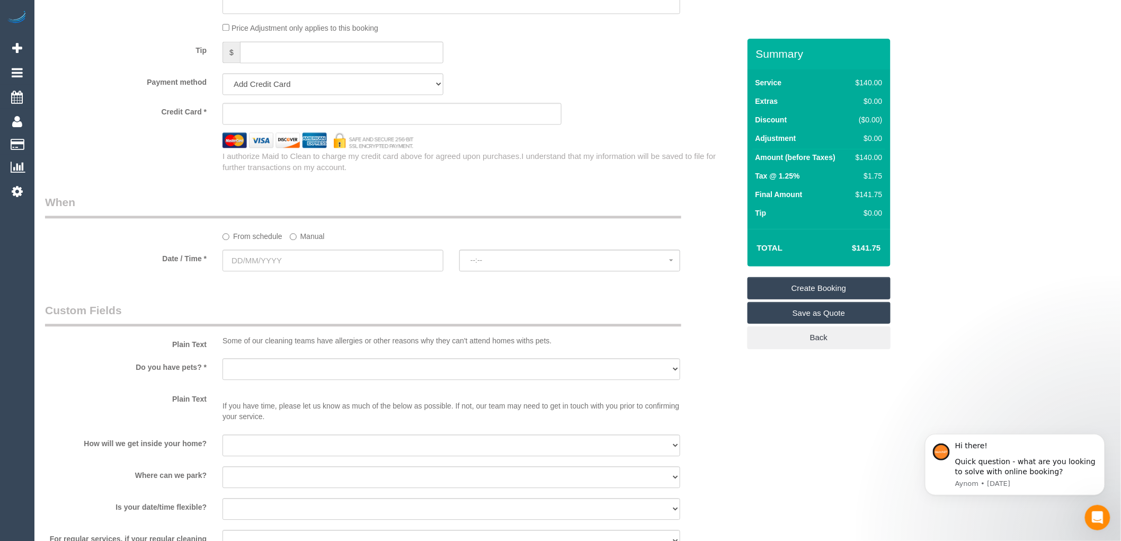
scroll to position [1000, 0]
click at [283, 271] on input "text" at bounding box center [332, 260] width 221 height 22
click at [484, 311] on legend "Custom Fields" at bounding box center [363, 314] width 636 height 24
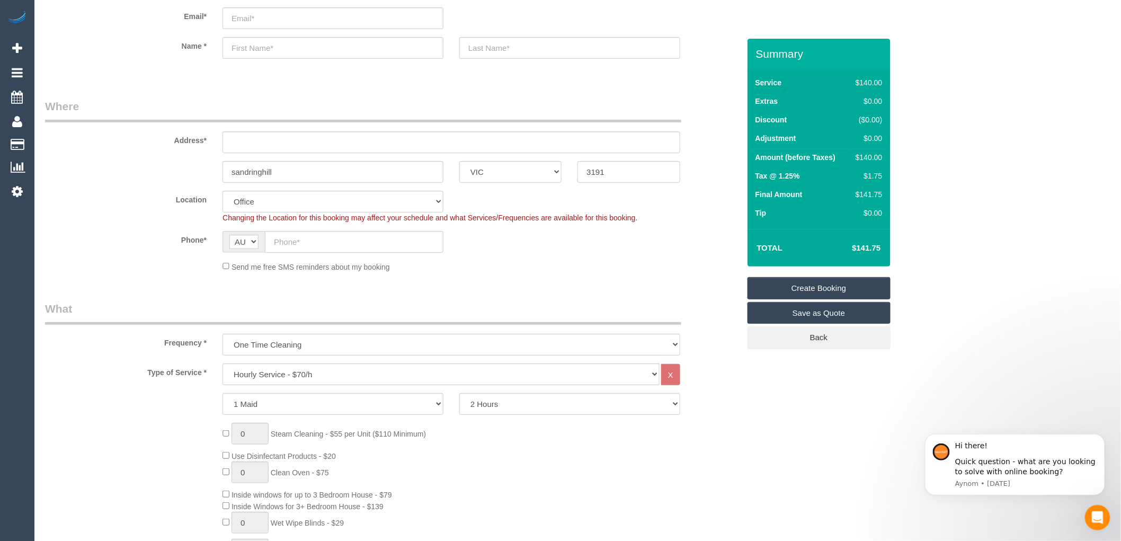
scroll to position [0, 0]
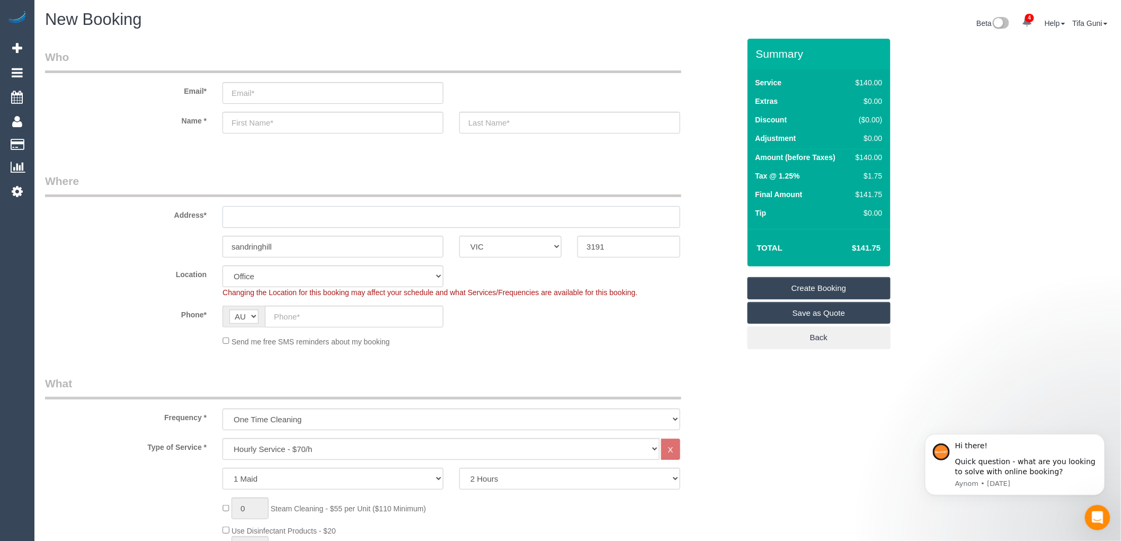
click at [245, 218] on input "text" at bounding box center [451, 217] width 458 height 22
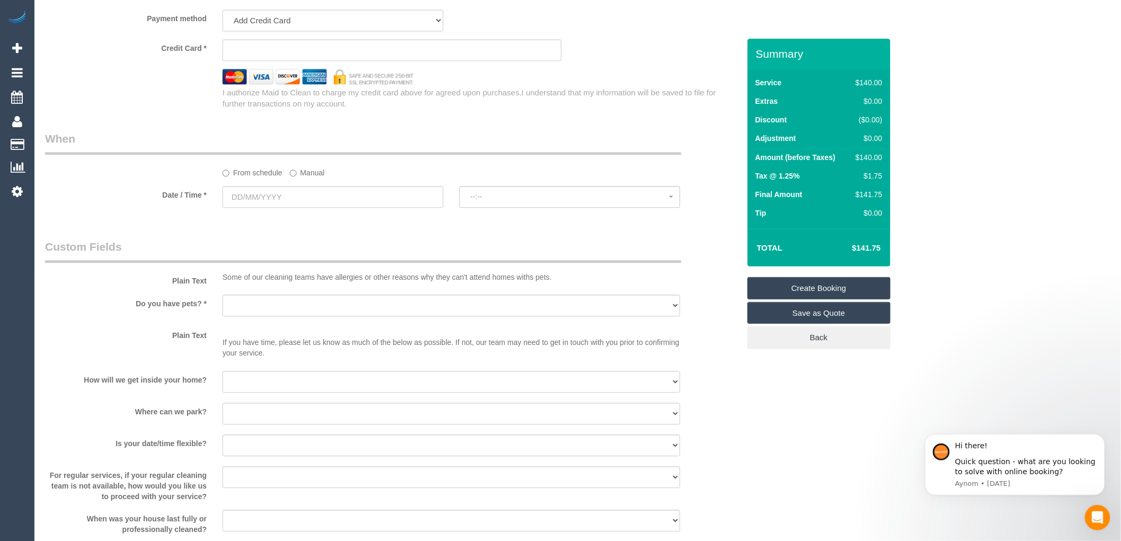
scroll to position [1059, 0]
type input "-"
click at [258, 202] on input "text" at bounding box center [332, 201] width 221 height 22
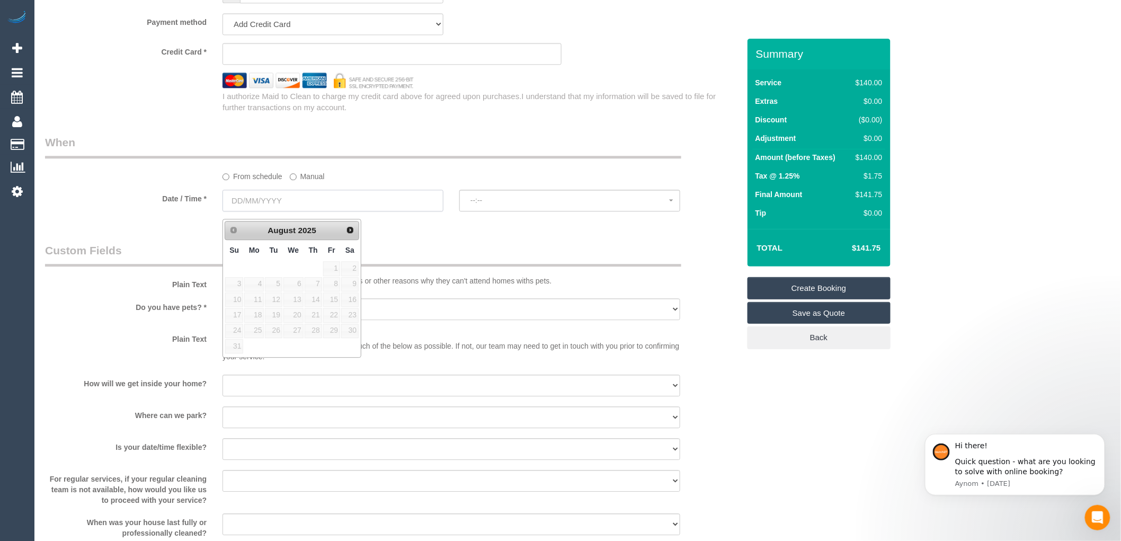
select select "64"
select select "object:2360"
click at [319, 313] on link "21" at bounding box center [313, 315] width 17 height 14
type input "[DATE]"
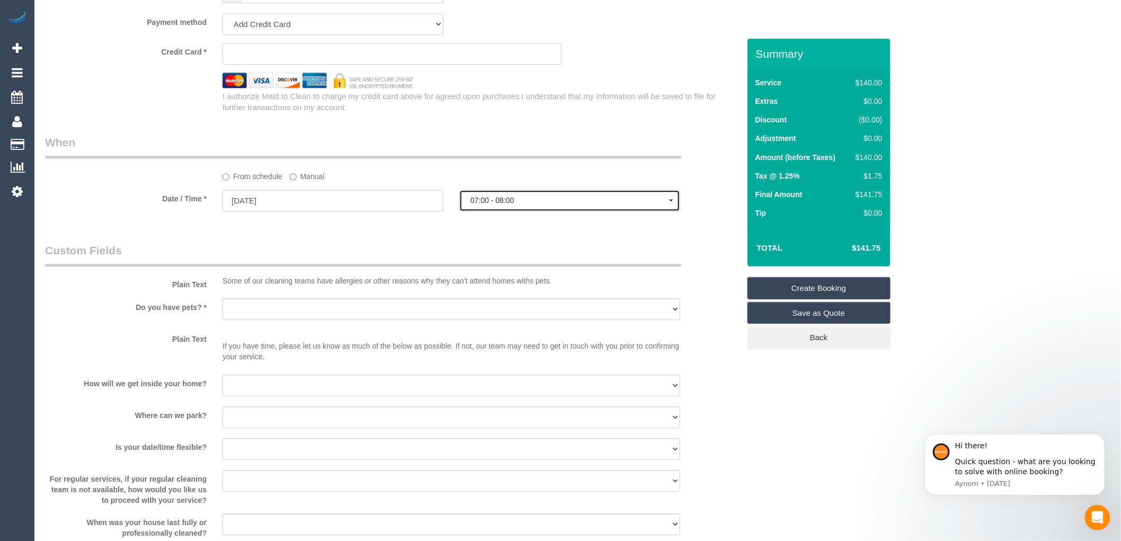
click at [490, 202] on button "07:00 - 08:00" at bounding box center [569, 201] width 221 height 22
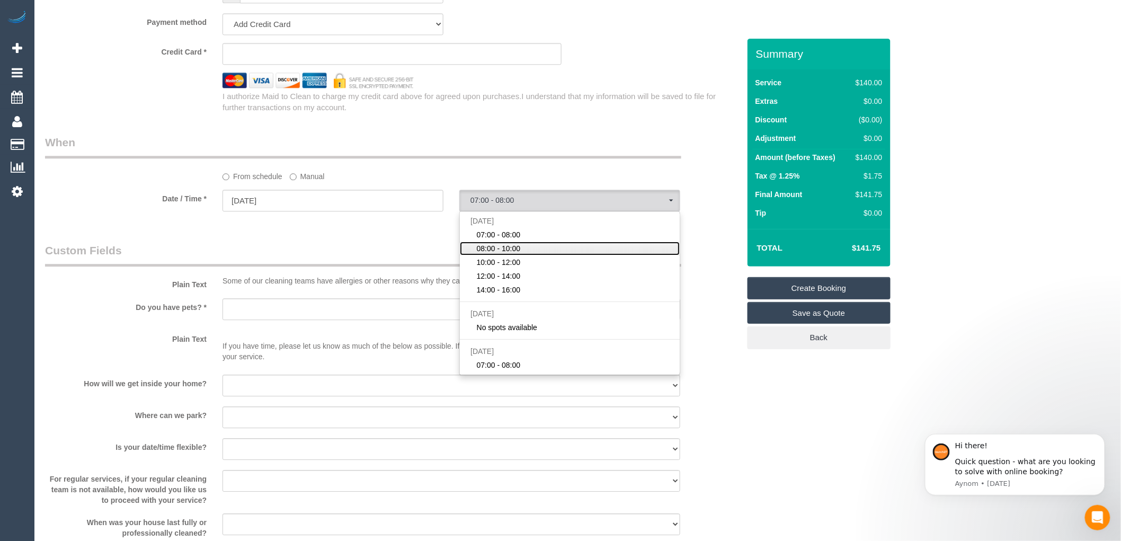
click at [506, 254] on span "08:00 - 10:00" at bounding box center [499, 248] width 44 height 11
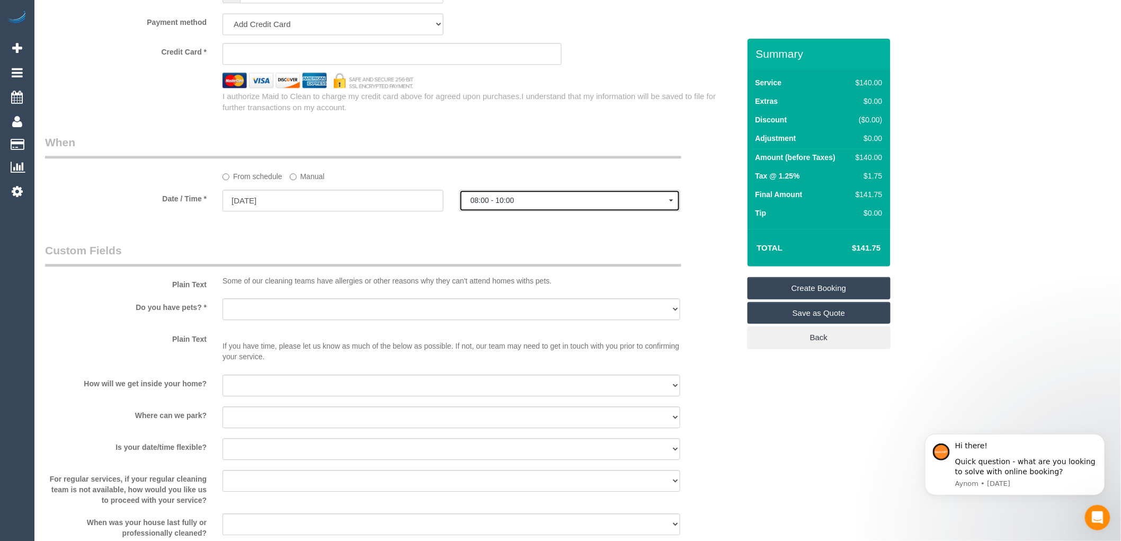
click at [506, 204] on span "08:00 - 10:00" at bounding box center [569, 200] width 199 height 8
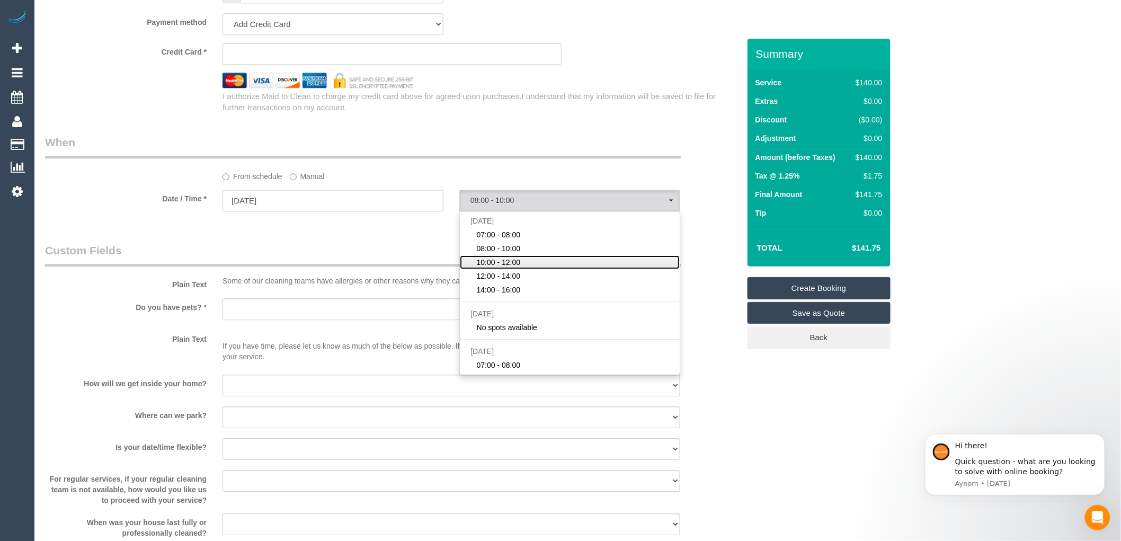
click at [511, 267] on span "10:00 - 12:00" at bounding box center [499, 262] width 44 height 11
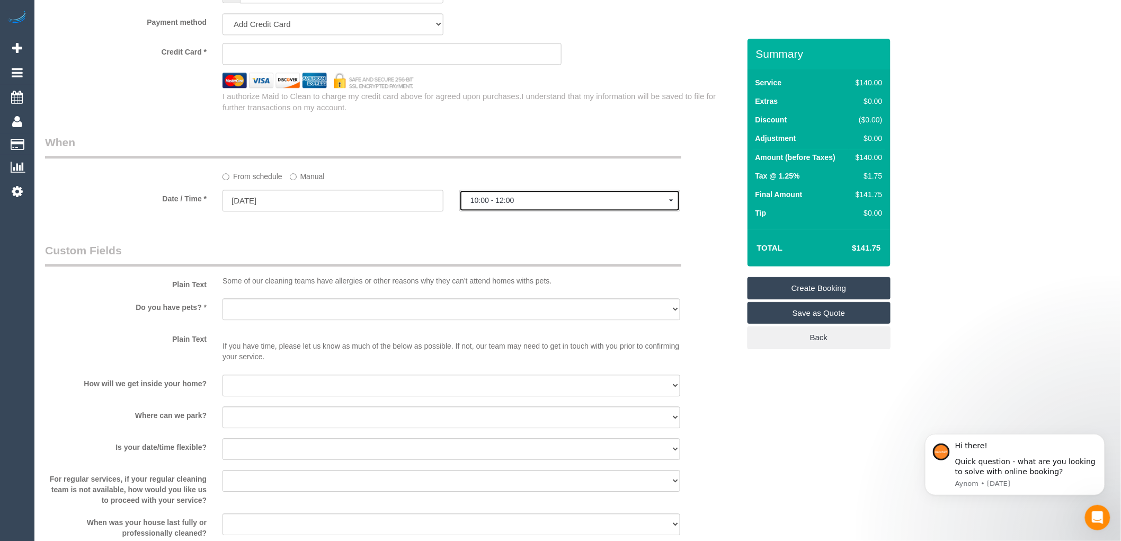
click at [515, 204] on span "10:00 - 12:00" at bounding box center [569, 200] width 199 height 8
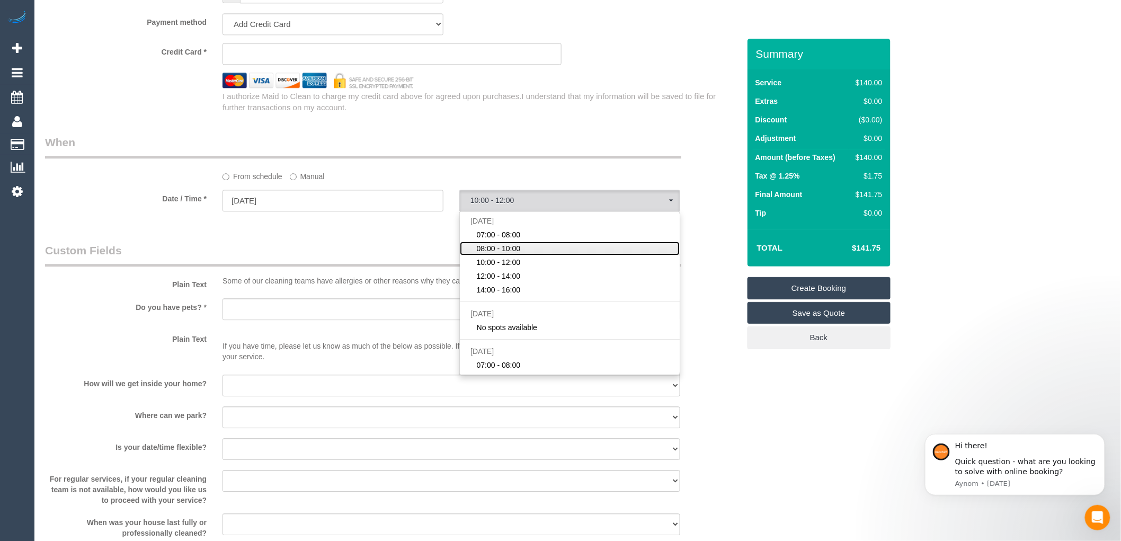
click at [505, 253] on span "08:00 - 10:00" at bounding box center [499, 248] width 44 height 11
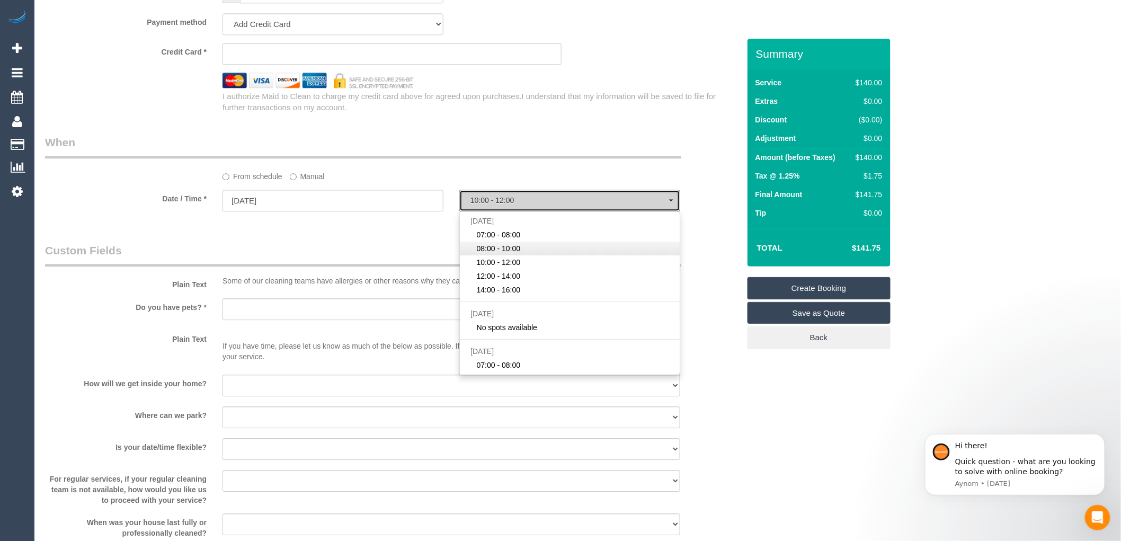
select select "spot2"
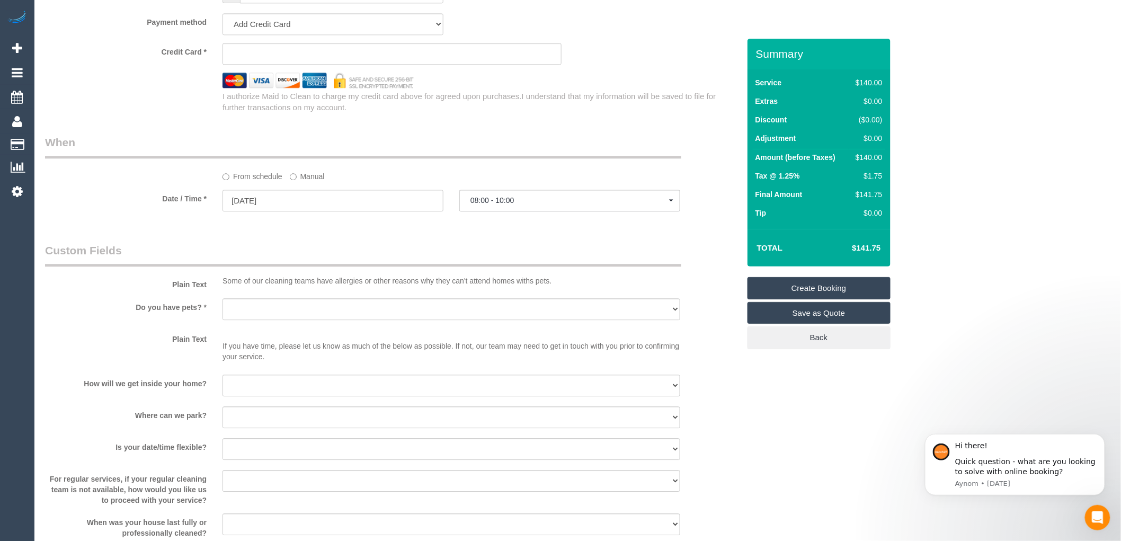
click at [326, 221] on fieldset "When From schedule Manual Date / Time * [DATE] 08:00 - 10:00 [DATE] 07:00 - 08:…" at bounding box center [392, 178] width 694 height 87
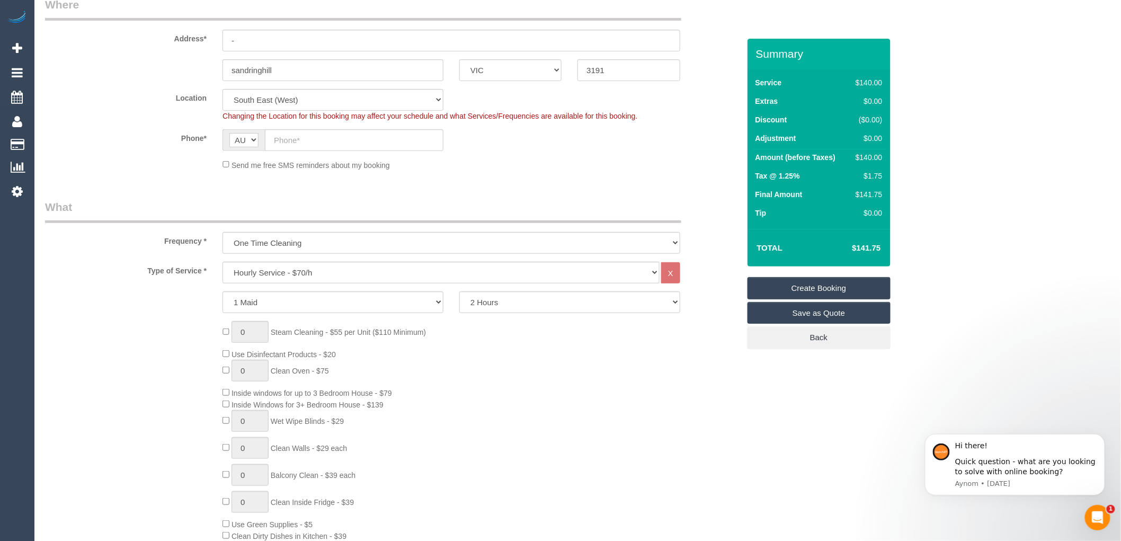
scroll to position [0, 0]
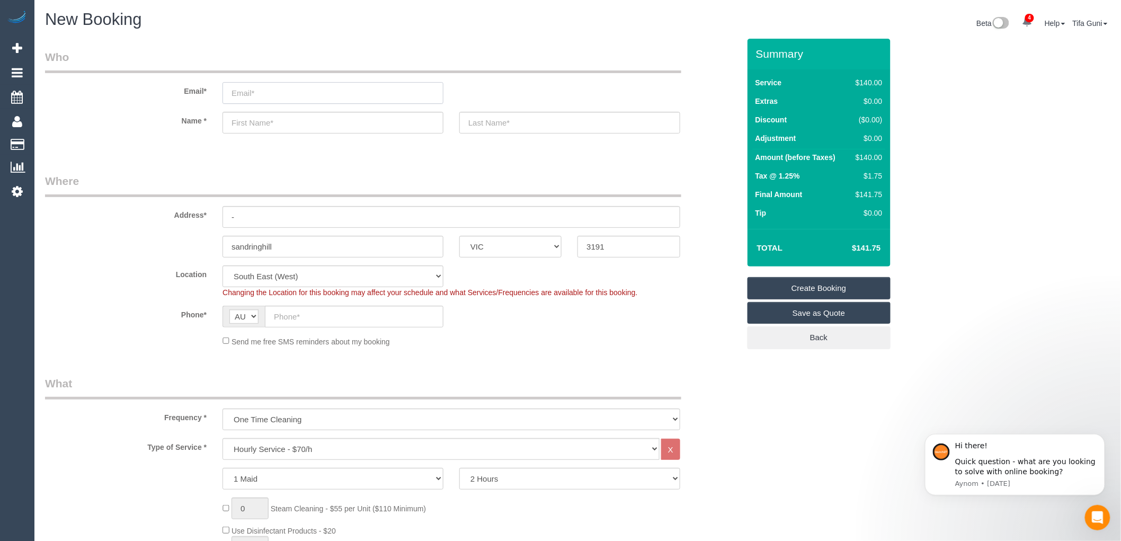
click at [245, 100] on input "email" at bounding box center [332, 93] width 221 height 22
type input "[EMAIL_ADDRESS][DOMAIN_NAME]"
click at [325, 128] on input "text" at bounding box center [332, 123] width 221 height 22
type input "Ni"
select select "spot19"
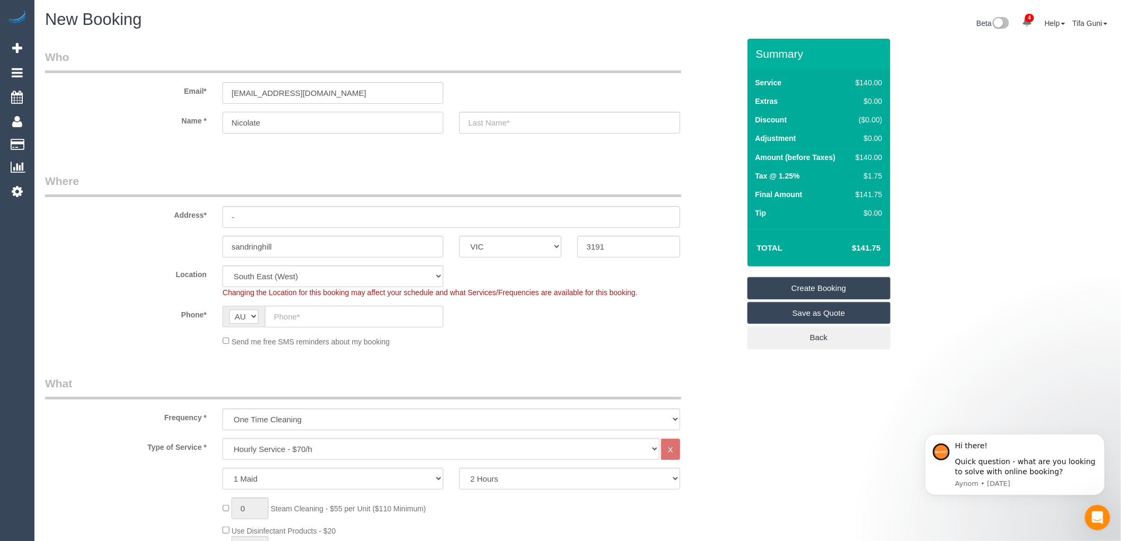
type input "Nicolate"
click at [276, 215] on input "-" at bounding box center [451, 217] width 458 height 22
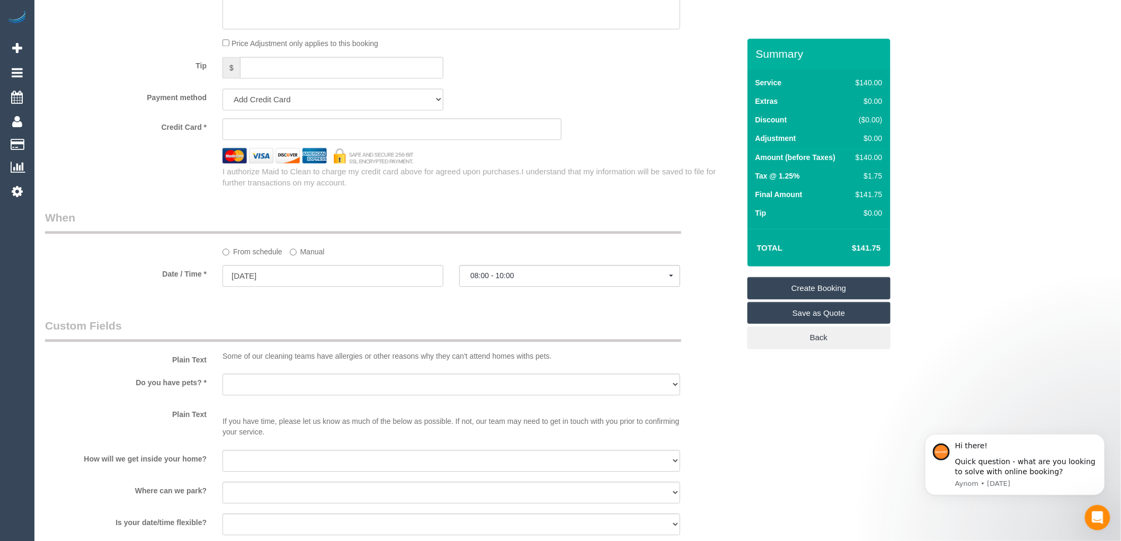
scroll to position [1000, 0]
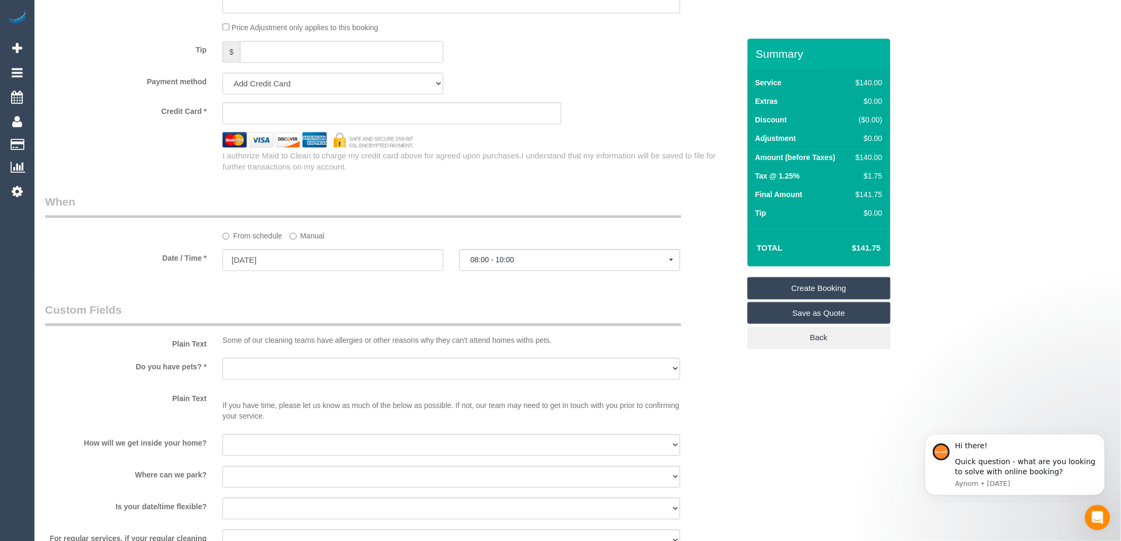
type input "3/4 sandringham"
click at [284, 376] on select "Yes - Cats Yes - Dogs No pets Yes - Dogs and Cats Yes - Other" at bounding box center [451, 368] width 458 height 22
select select "number:28"
click at [222, 364] on select "Yes - Cats Yes - Dogs No pets Yes - Dogs and Cats Yes - Other" at bounding box center [451, 368] width 458 height 22
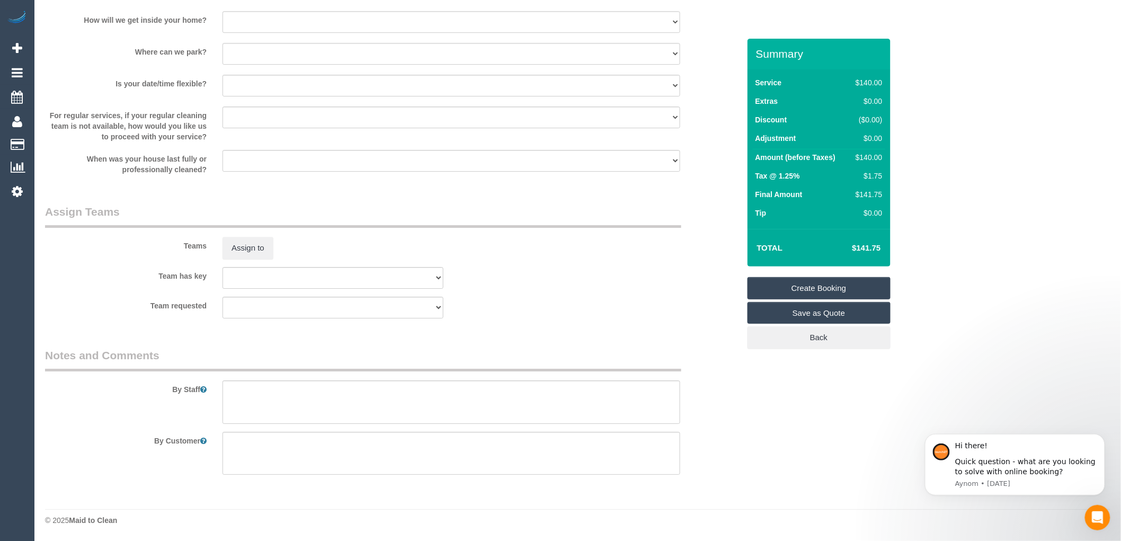
scroll to position [1429, 0]
click at [258, 393] on textarea at bounding box center [451, 401] width 458 height 43
type textarea "-"
paste textarea "Flexibility dates: Flexibility times: Notes: knows we need to review Contact vi…"
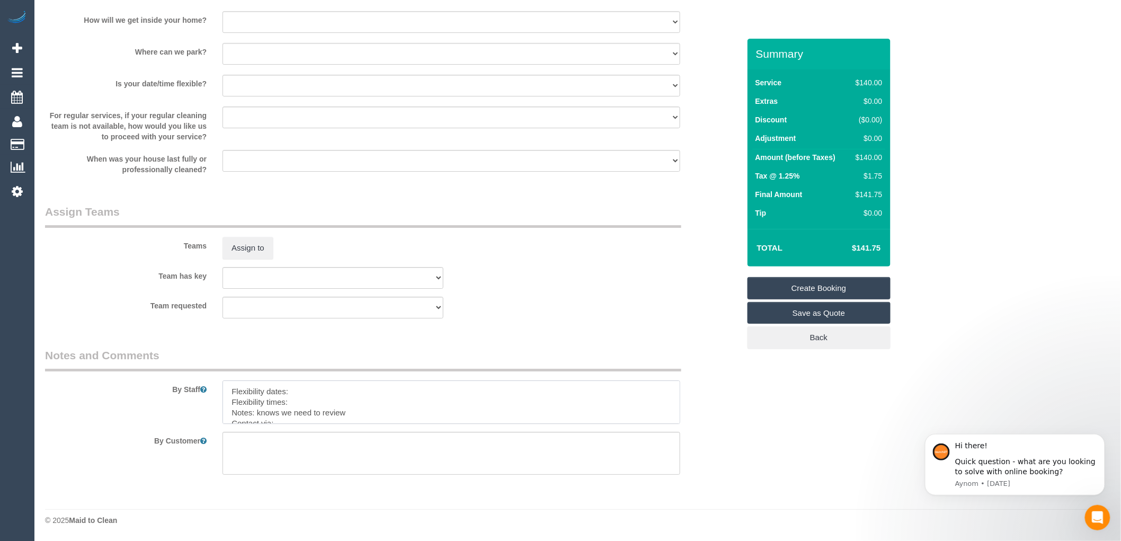
click at [363, 411] on textarea at bounding box center [451, 401] width 458 height 43
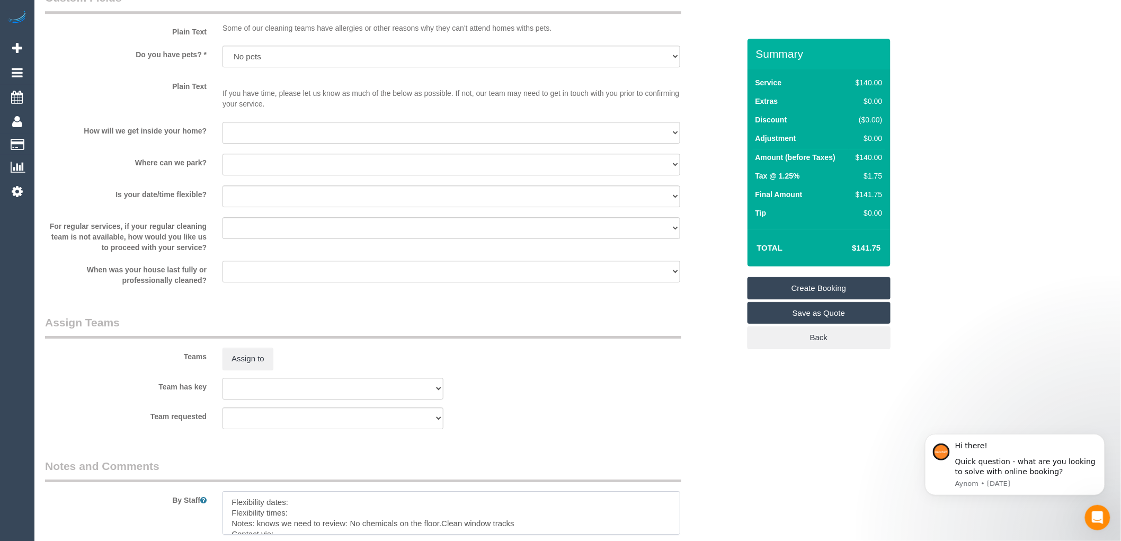
scroll to position [1311, 0]
type textarea "Flexibility dates: Flexibility times: Notes: knows we need to review: No chemic…"
click at [277, 134] on select "I will be home Key will be left (please provide details below) Lock box/Access …" at bounding box center [451, 133] width 458 height 22
select select "number:16"
click at [222, 129] on select "I will be home Key will be left (please provide details below) Lock box/Access …" at bounding box center [451, 133] width 458 height 22
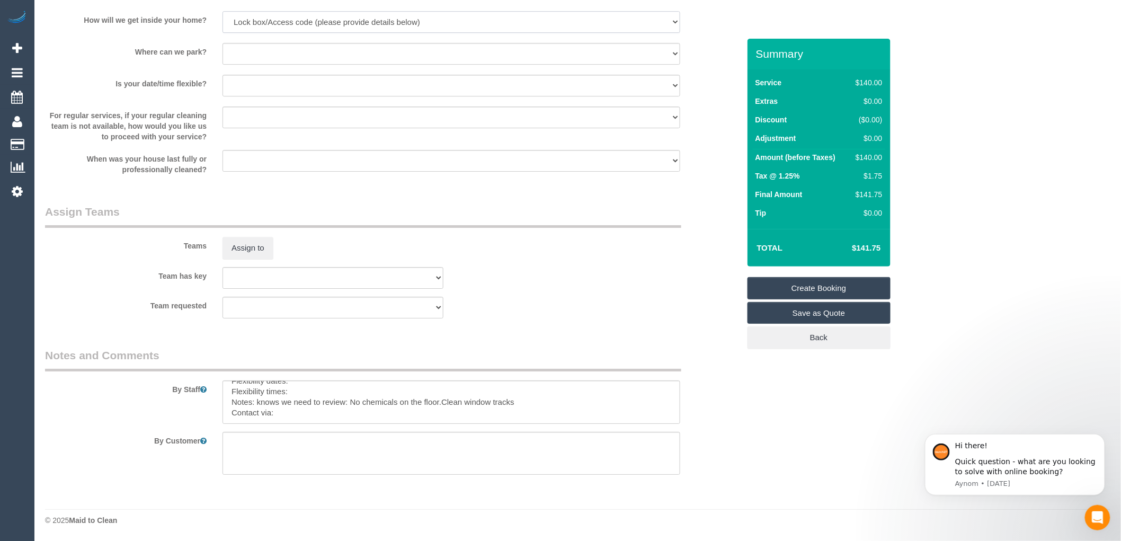
scroll to position [0, 0]
click at [530, 415] on textarea at bounding box center [451, 401] width 458 height 43
type textarea "Flexibility dates: Flexibility times: Notes: knows we need to review: No chemic…"
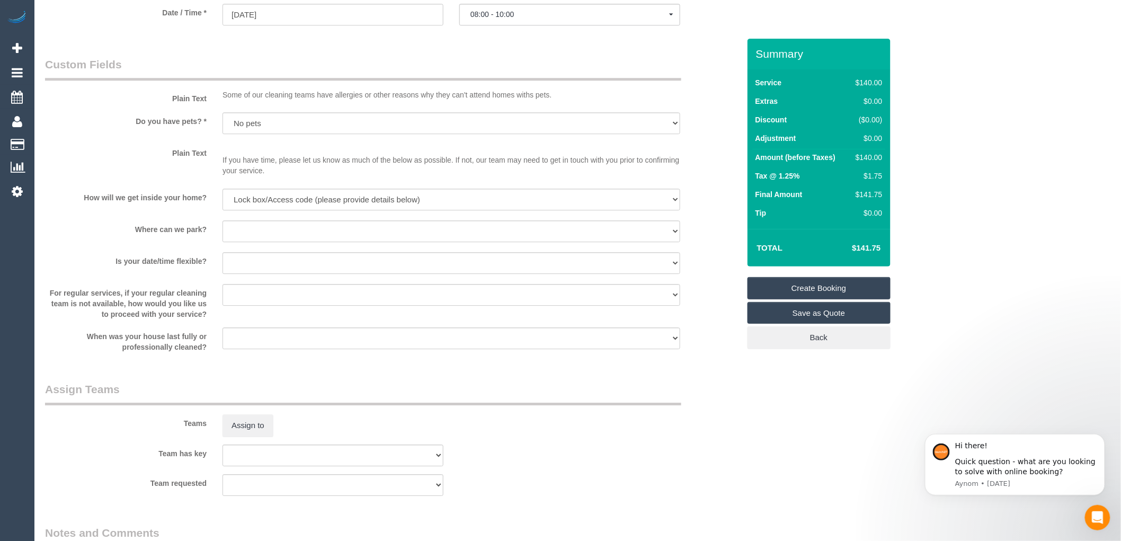
scroll to position [1252, 0]
